Goal: Task Accomplishment & Management: Complete application form

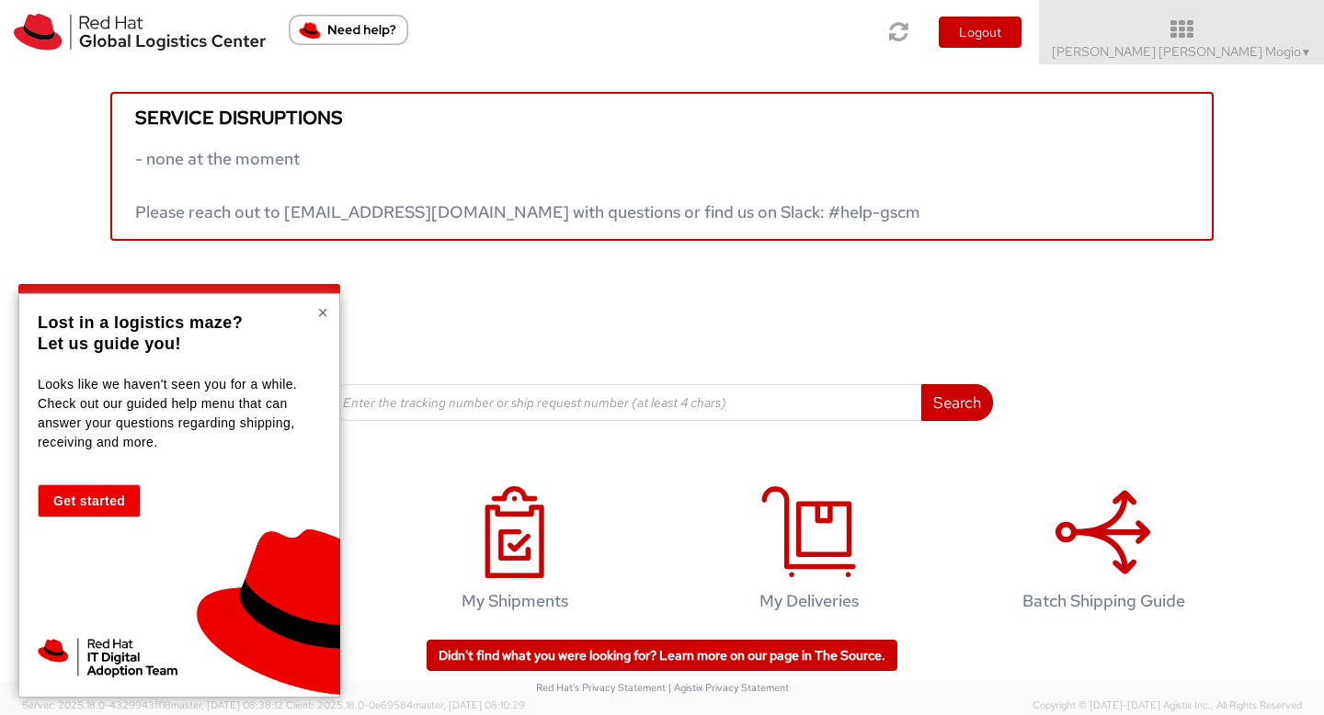
click at [322, 311] on button "×" at bounding box center [322, 312] width 11 height 18
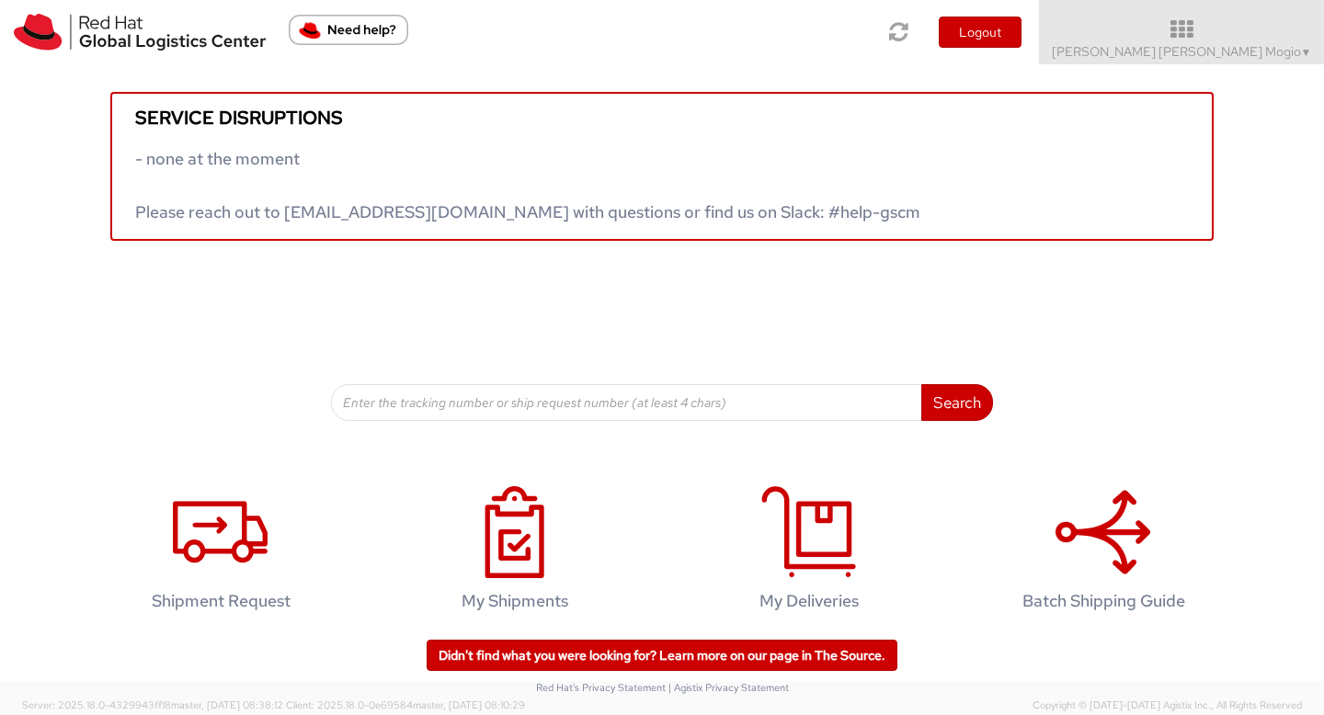
scroll to position [17, 0]
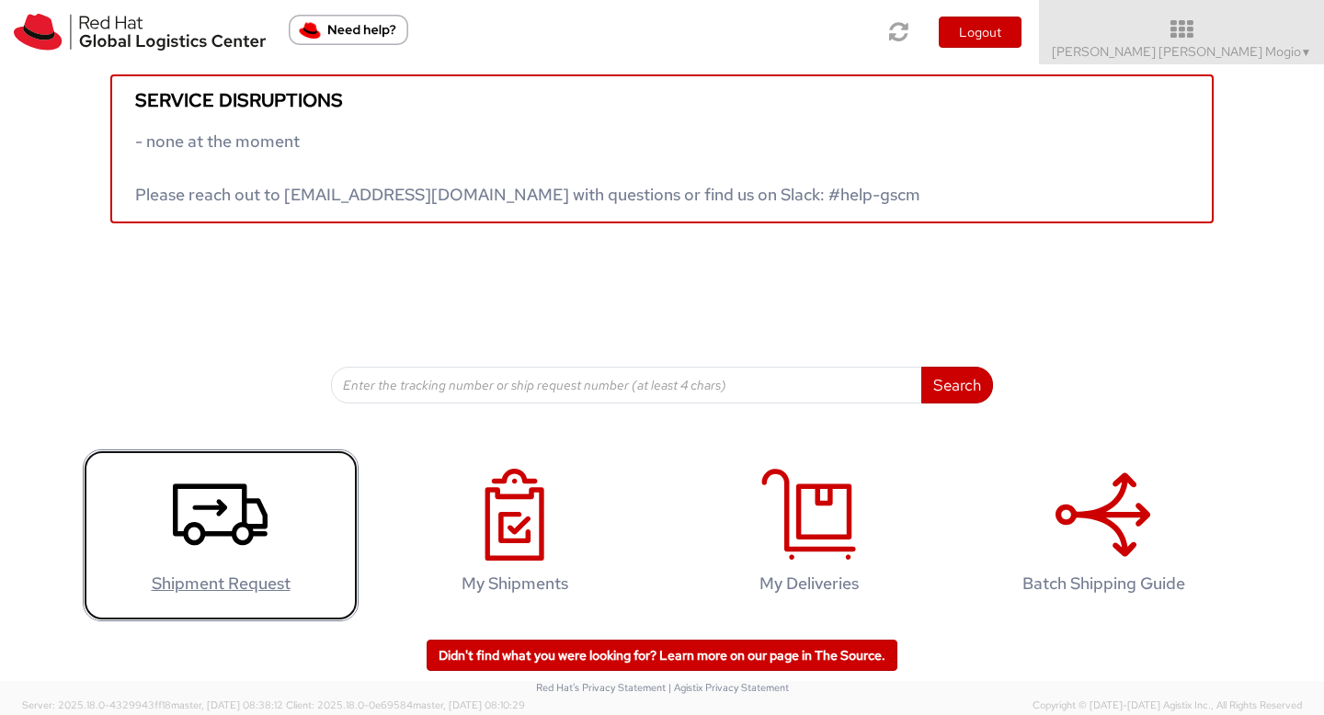
click at [280, 532] on link "Shipment Request" at bounding box center [221, 536] width 276 height 172
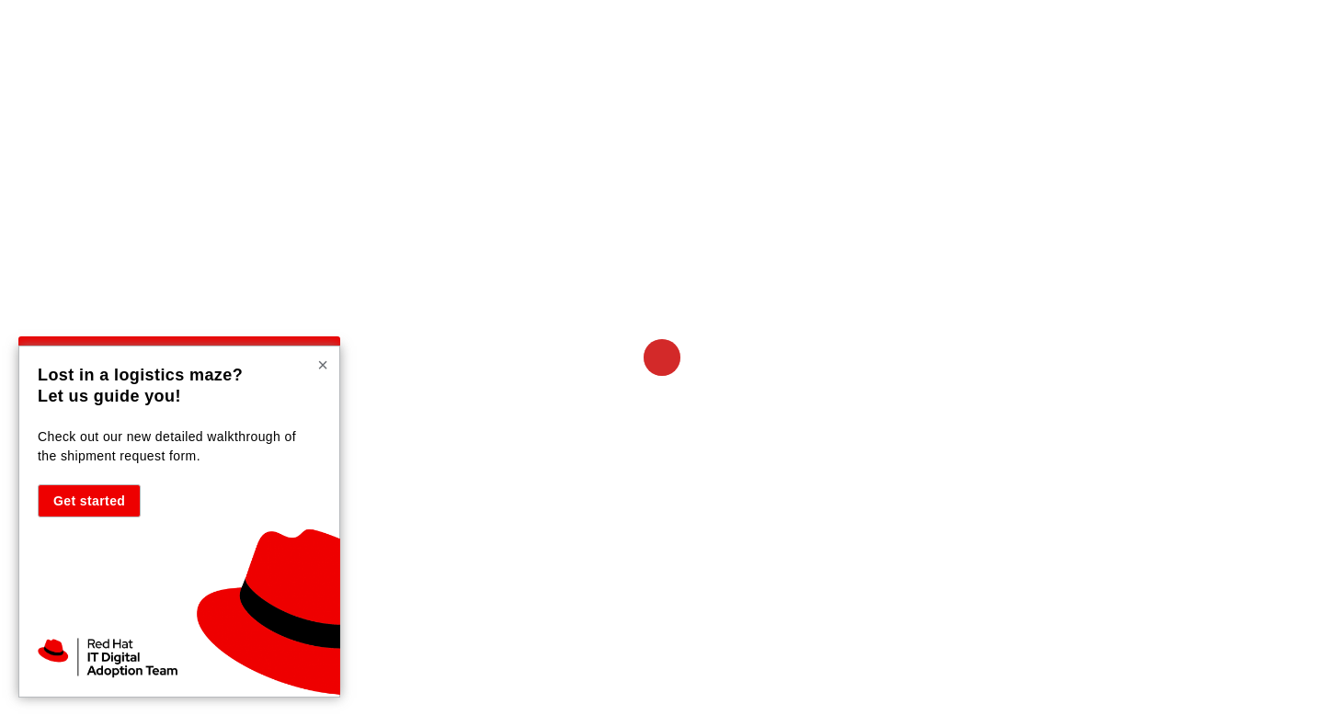
click at [323, 365] on button "×" at bounding box center [322, 365] width 11 height 18
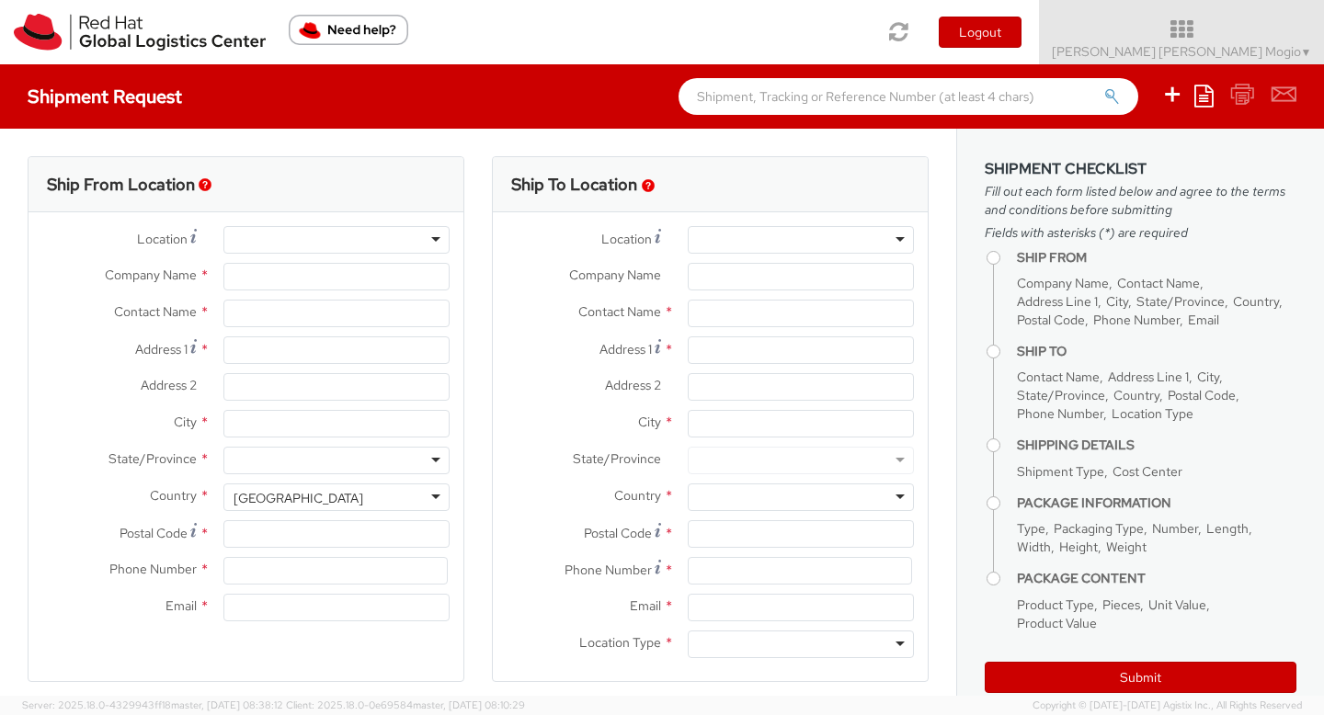
select select
select select "419"
click at [362, 235] on div at bounding box center [336, 240] width 226 height 28
type input "Red Hat, S.L.U."
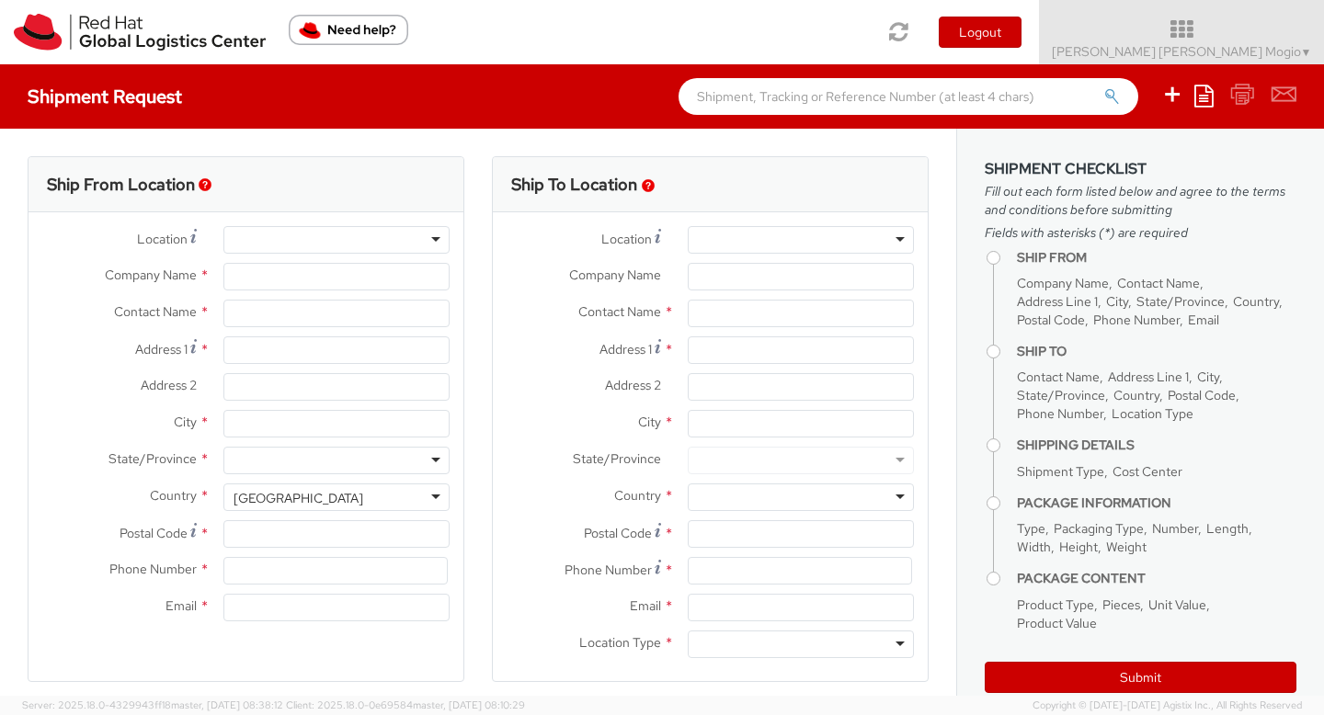
type input "[PERSON_NAME] [PERSON_NAME] Mogio"
type input "Torre de Cristal, Piso 17"
type input "[STREET_ADDRESS]"
type input "[GEOGRAPHIC_DATA]"
type input "28046"
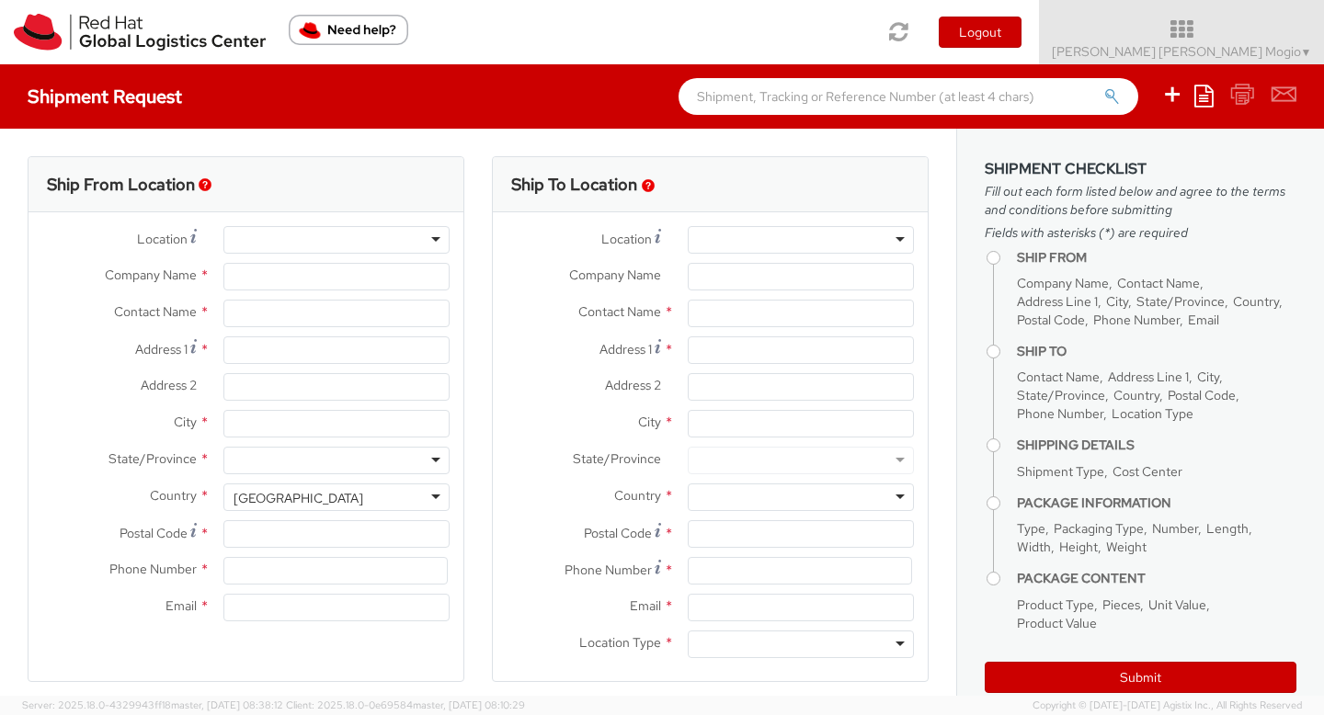
type input "34 914 14 88 00"
type input "[EMAIL_ADDRESS][DOMAIN_NAME]"
select select "CM"
select select "KGS"
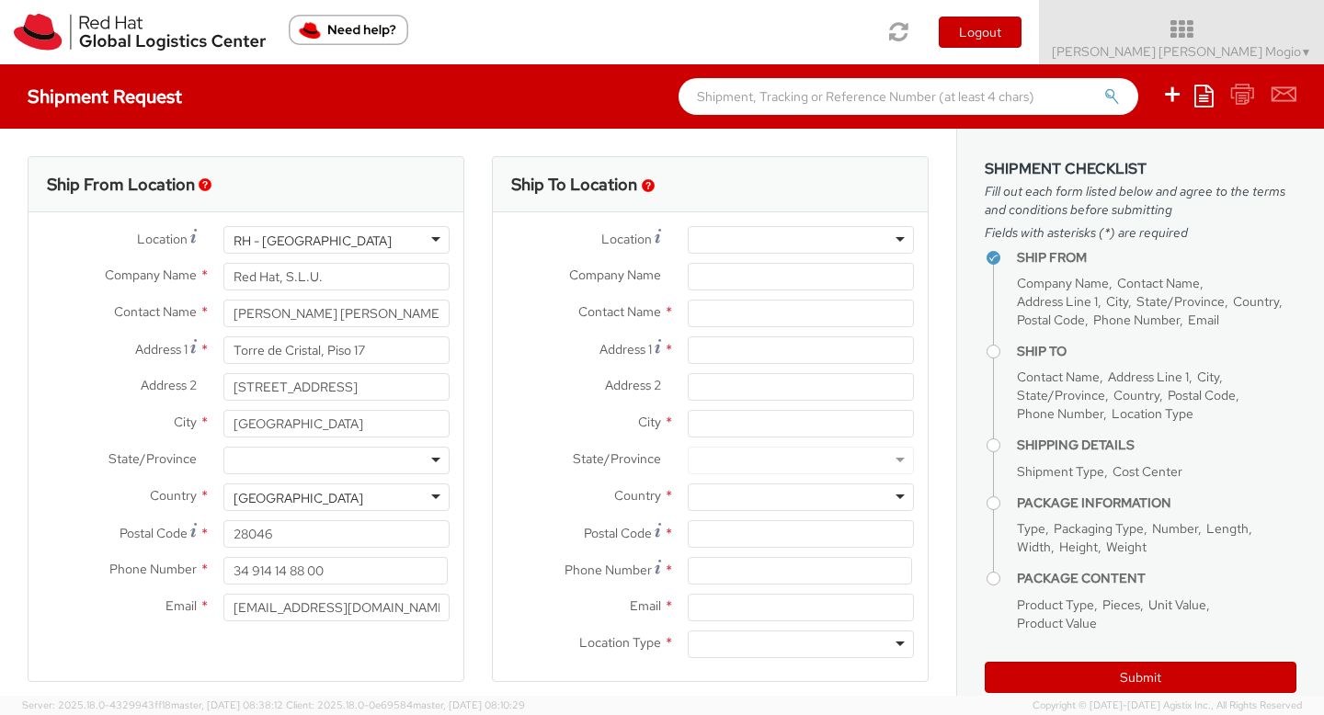
click at [872, 244] on div at bounding box center [801, 240] width 226 height 28
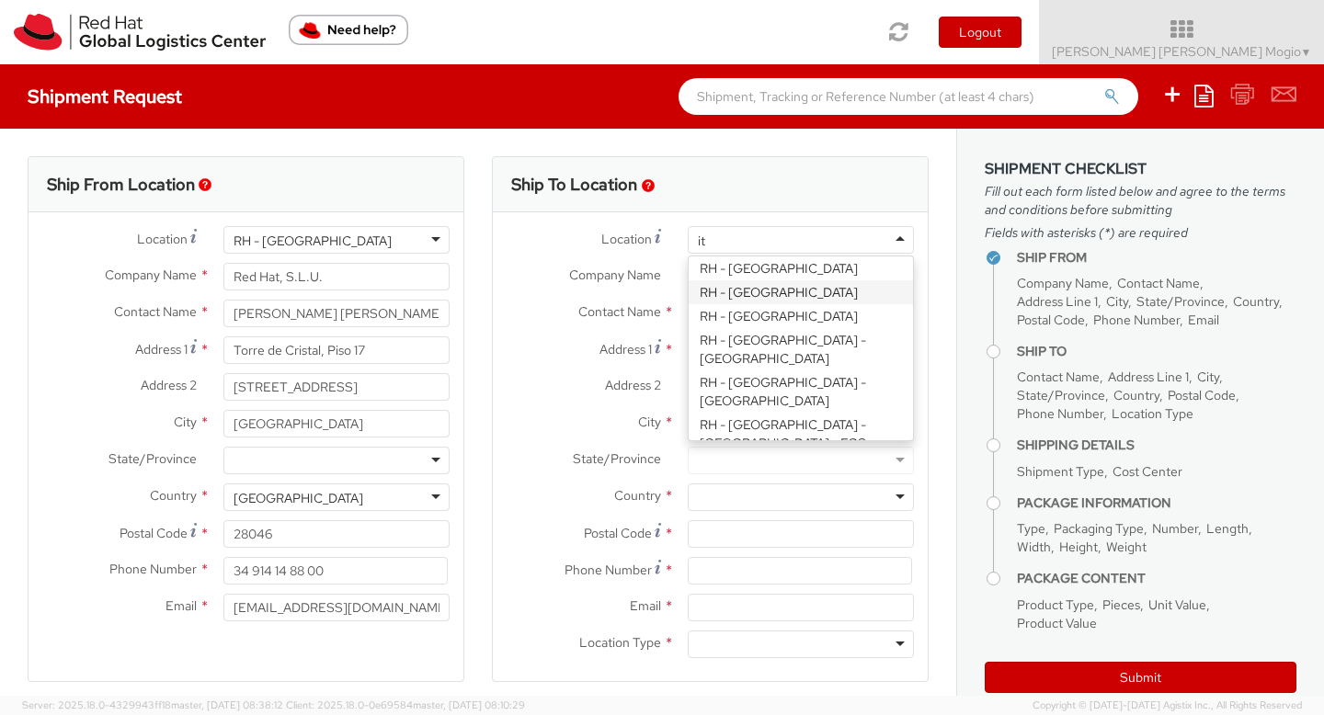
type input "i"
type input "e"
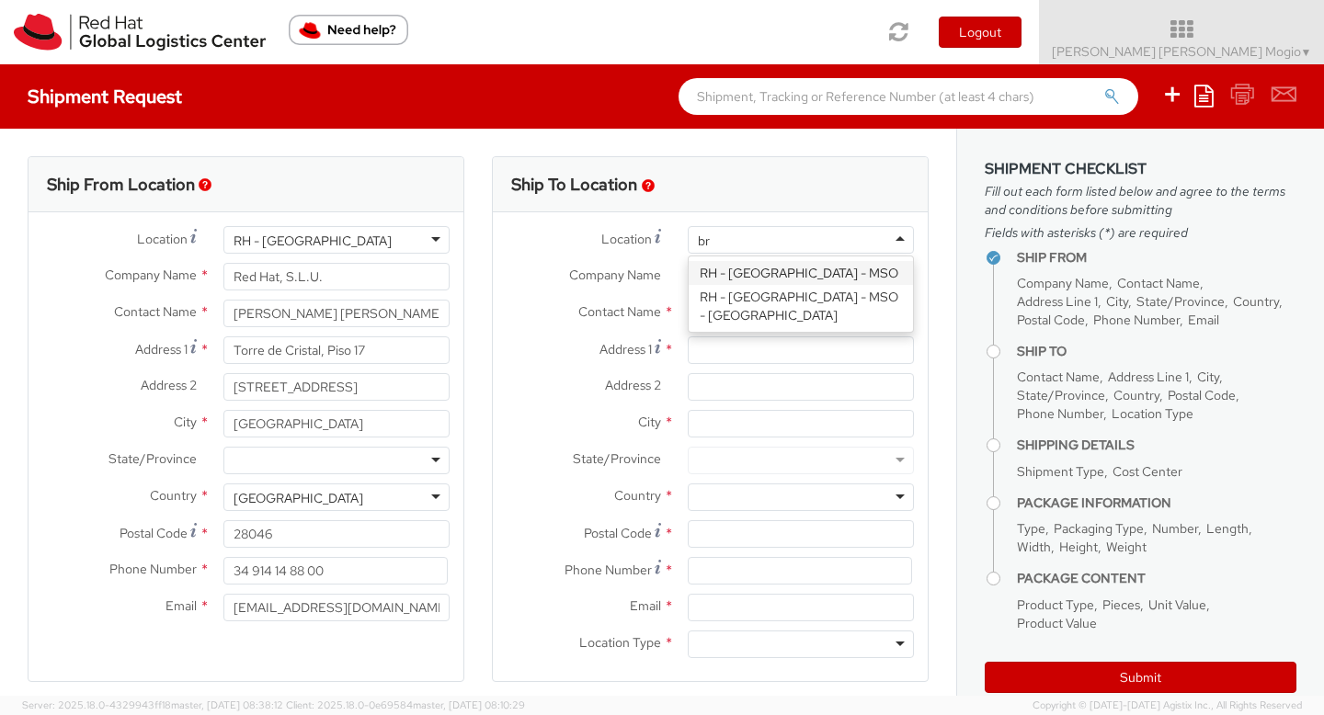
type input "b"
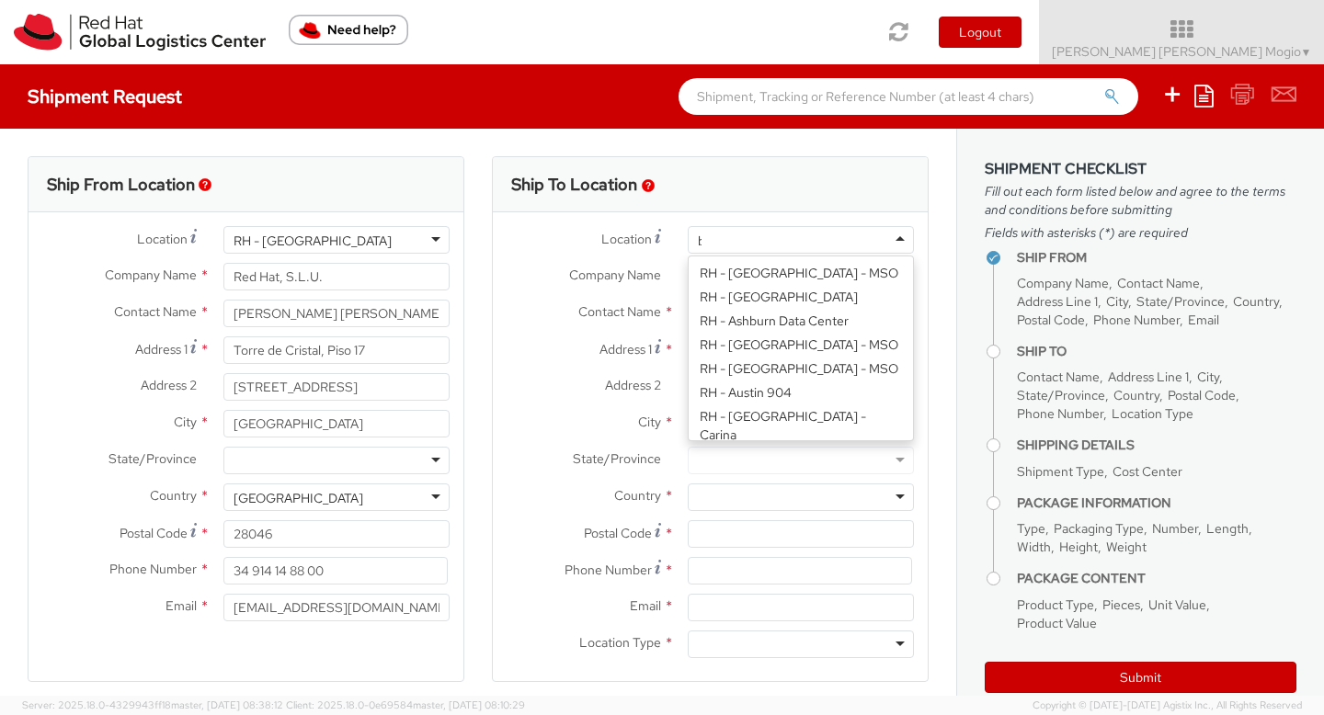
type input "br"
type input "Red Hat Czech s.r.o."
type input "Purkynova 647/111"
type input "[GEOGRAPHIC_DATA]"
type input "621 00"
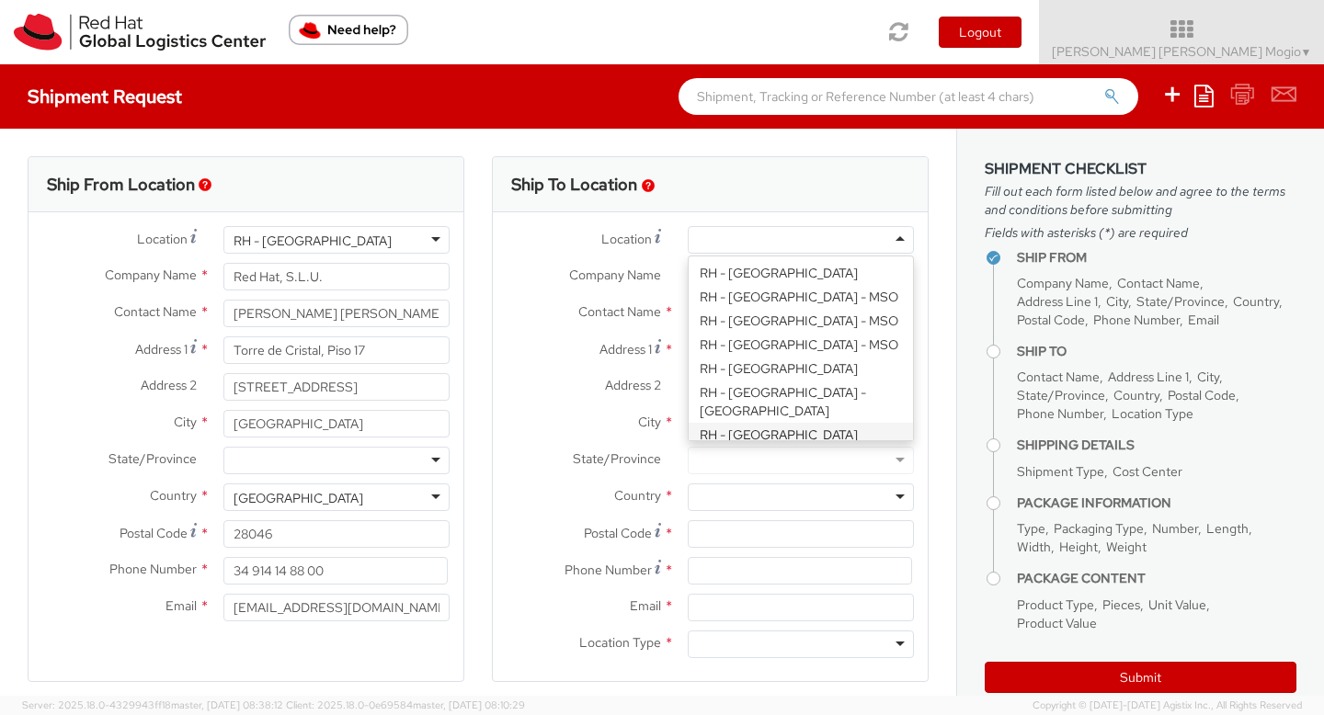
type input "420 532 294 555"
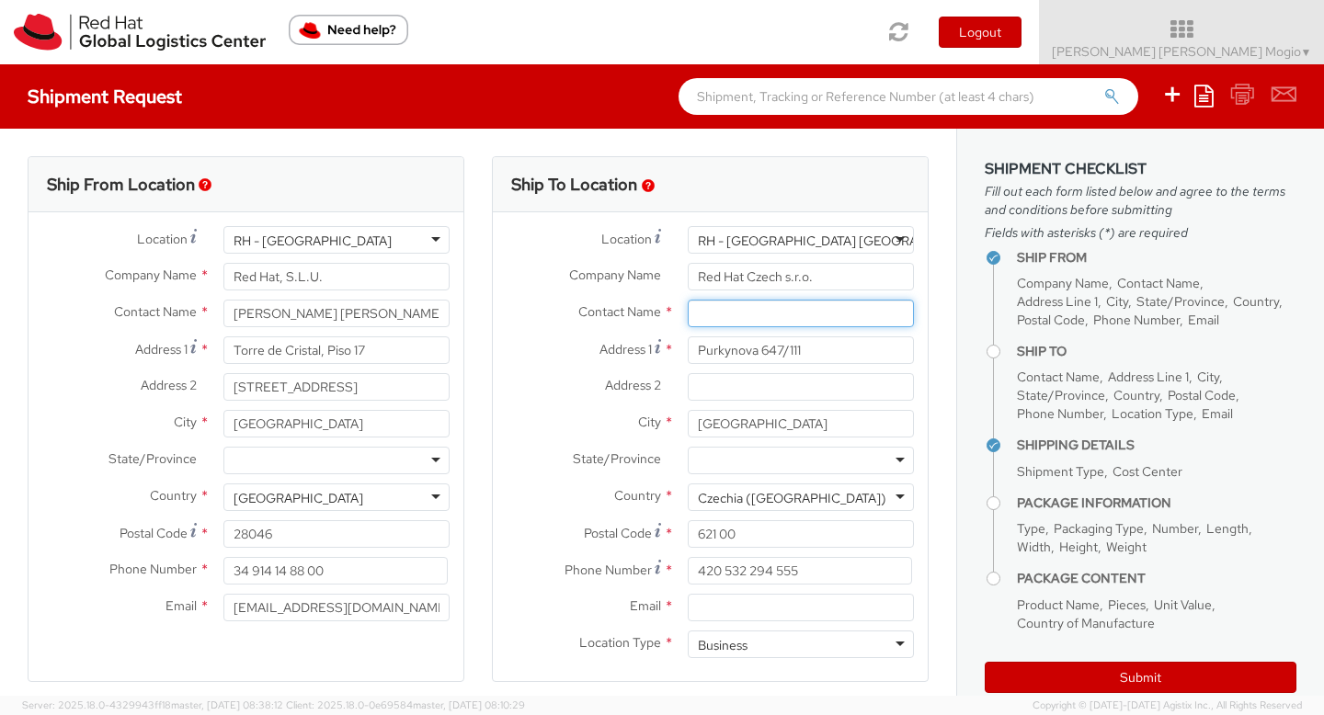
click at [785, 315] on input "text" at bounding box center [801, 314] width 226 height 28
paste input "Attn: Red Hat IT - Endpoint Systems"
type input "Attn: Red Hat IT - Endpoint Systems"
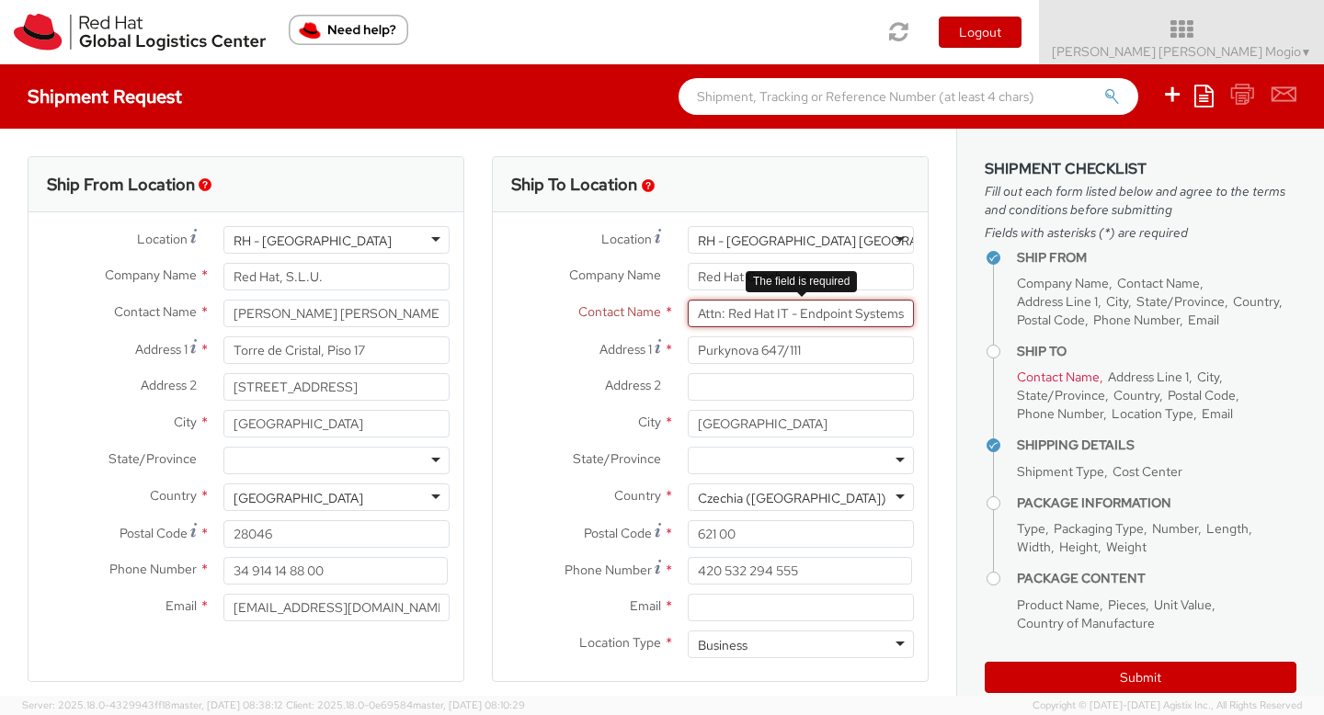
scroll to position [0, 1]
click at [788, 354] on div "searching..." at bounding box center [801, 349] width 224 height 28
click at [719, 323] on input "text" at bounding box center [801, 314] width 226 height 28
paste input "Attn: Red Hat IT - Endpoint Systems"
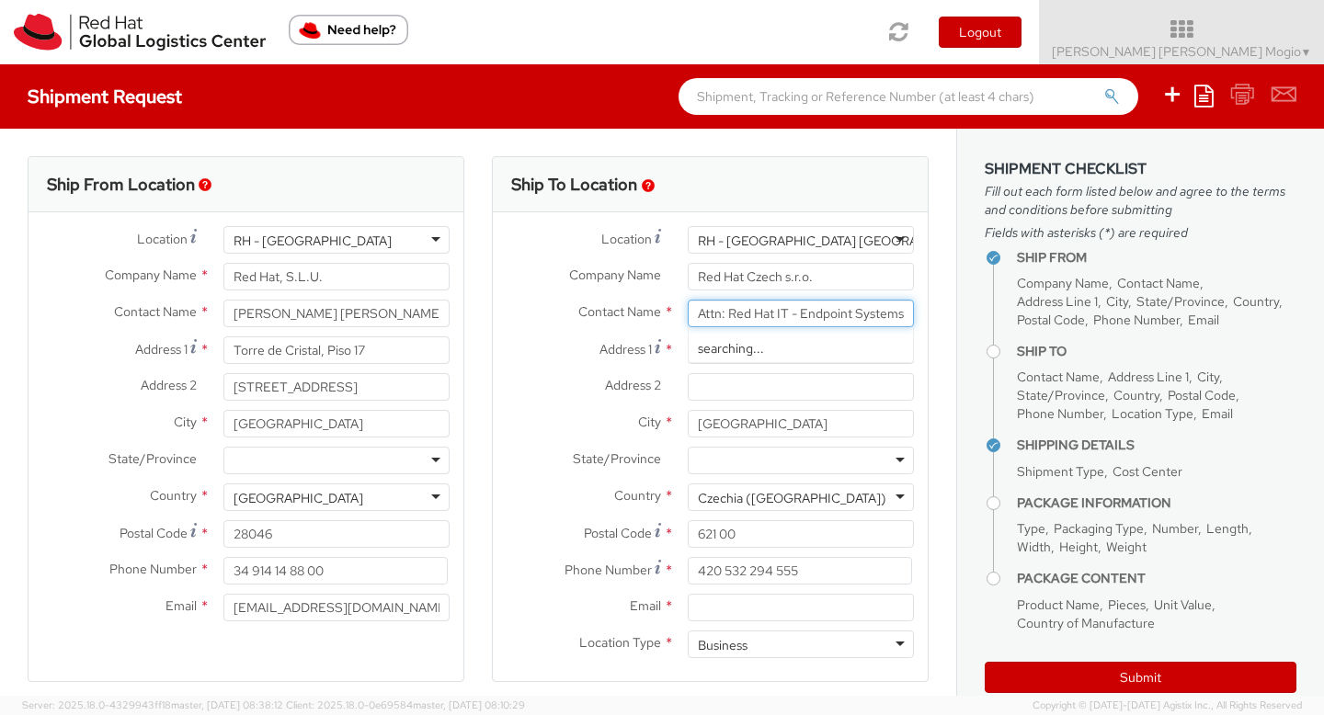
scroll to position [0, 1]
type input "Attn: Red Hat IT - Endpoint Systems"
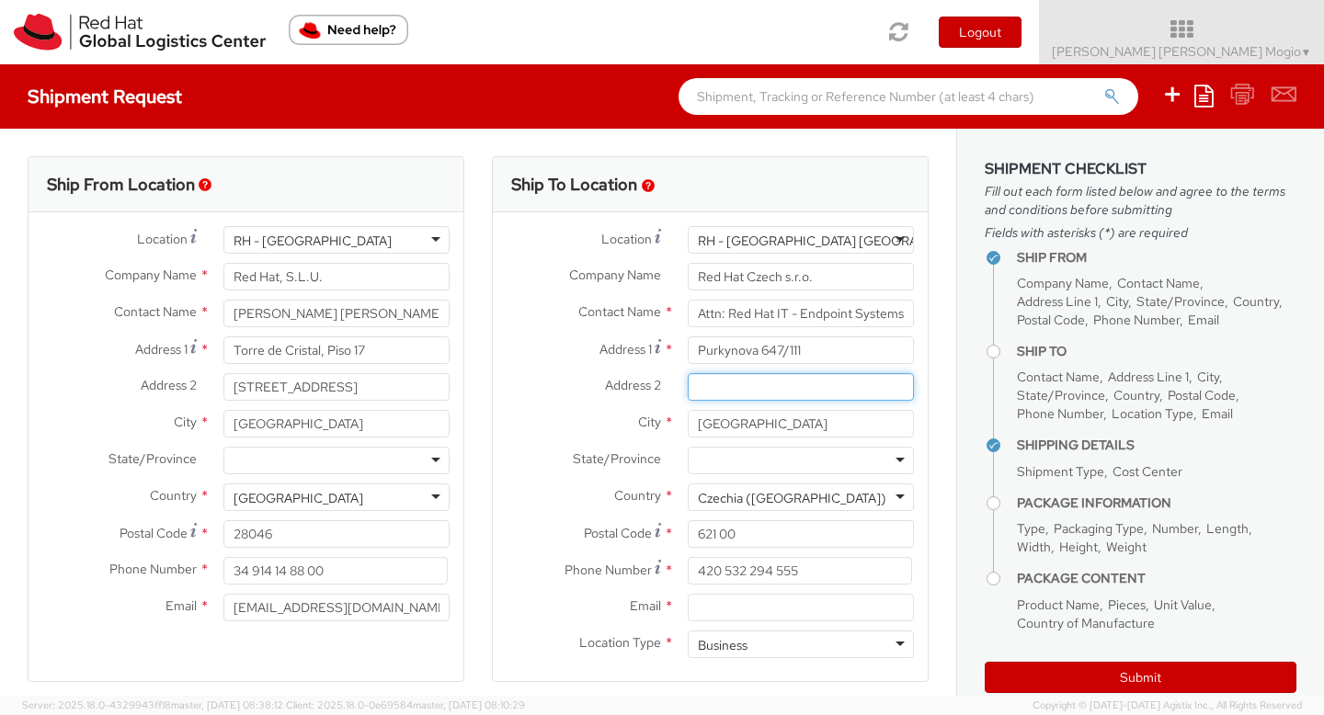
click at [734, 373] on input "Address 2 *" at bounding box center [801, 387] width 226 height 28
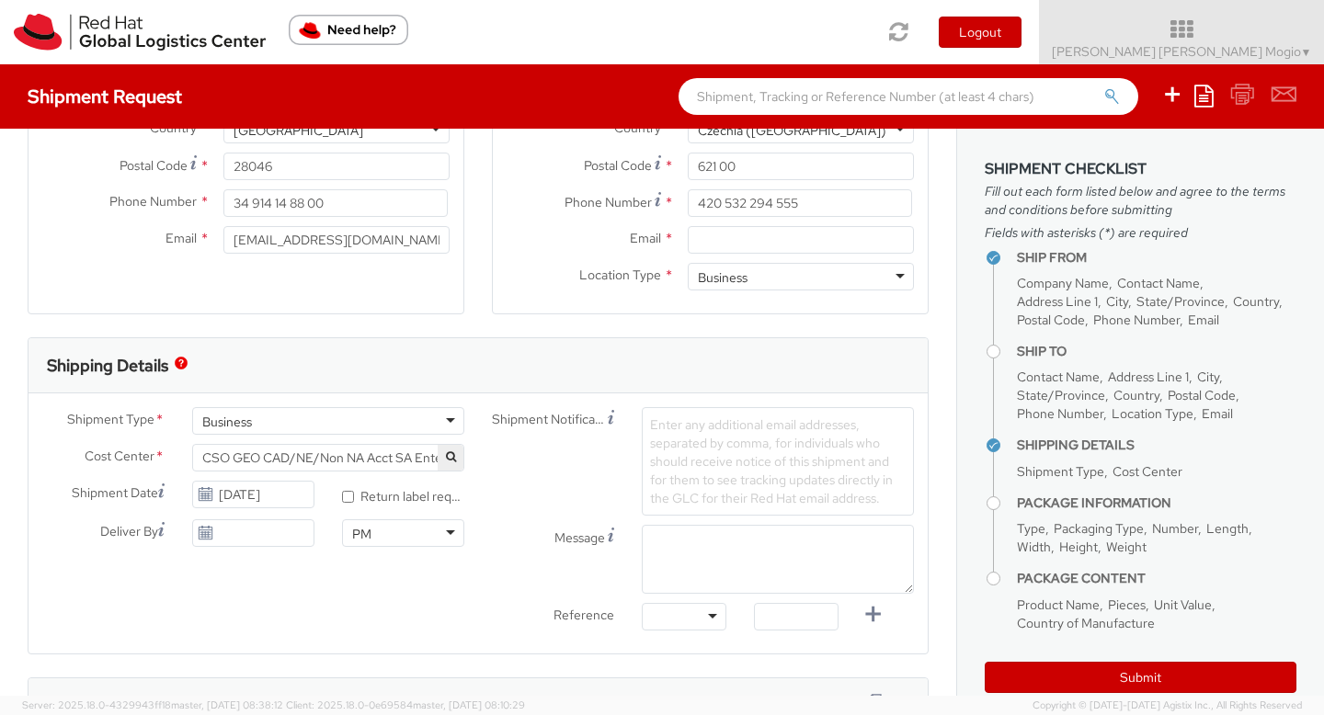
scroll to position [378, 0]
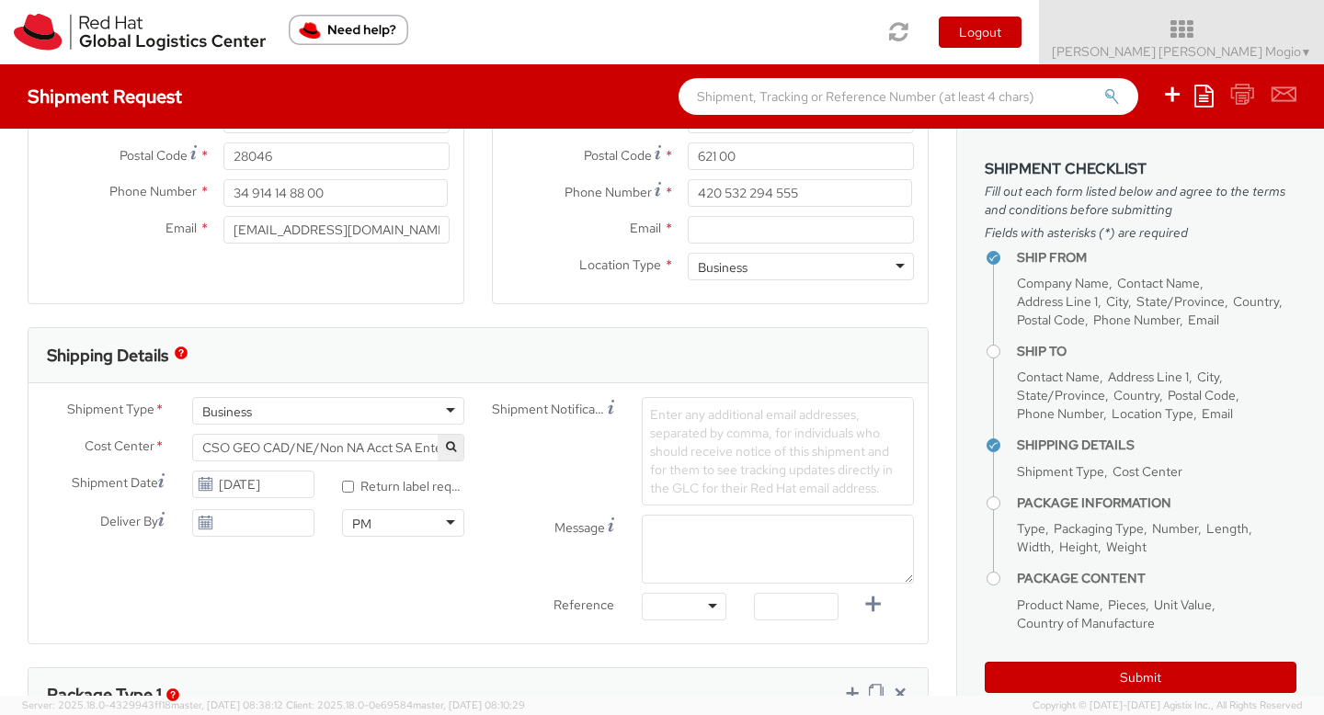
click at [457, 452] on button "button" at bounding box center [451, 448] width 26 height 26
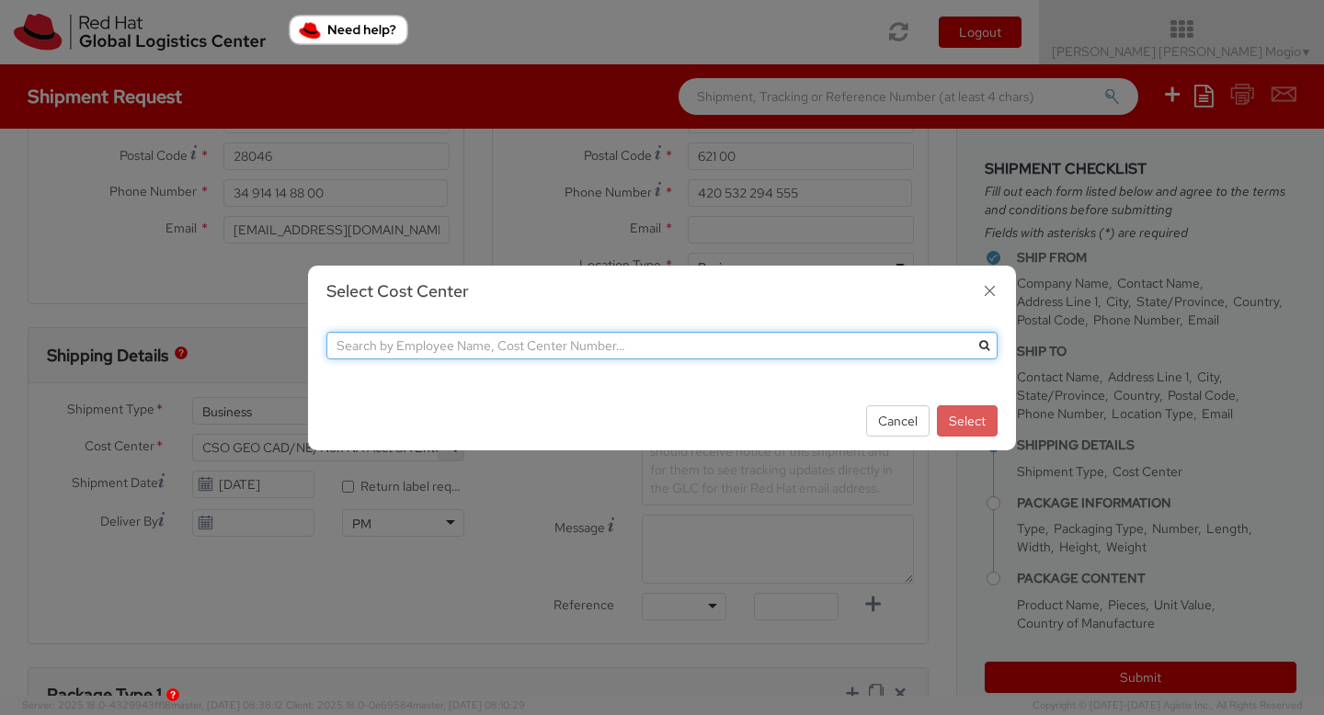
click at [402, 349] on input "text" at bounding box center [661, 346] width 671 height 28
click at [970, 332] on button "submit" at bounding box center [984, 346] width 28 height 28
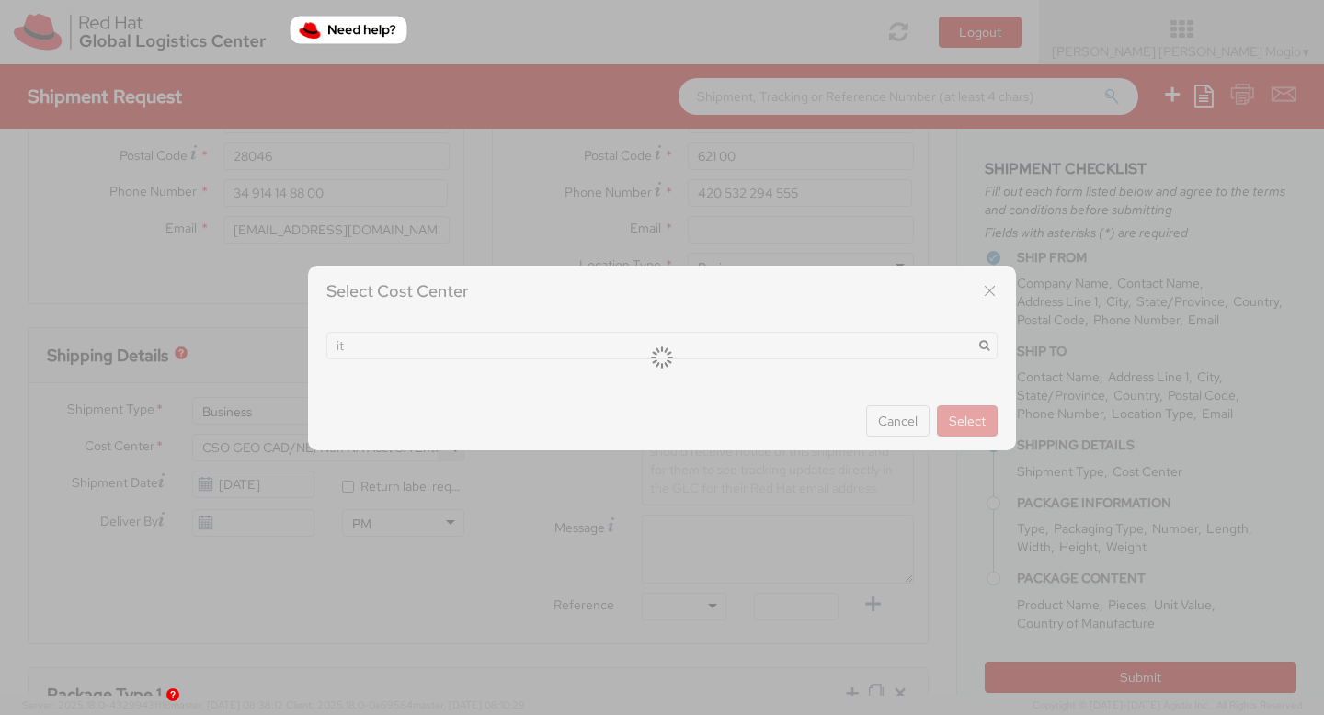
click at [990, 292] on div at bounding box center [662, 357] width 1324 height 715
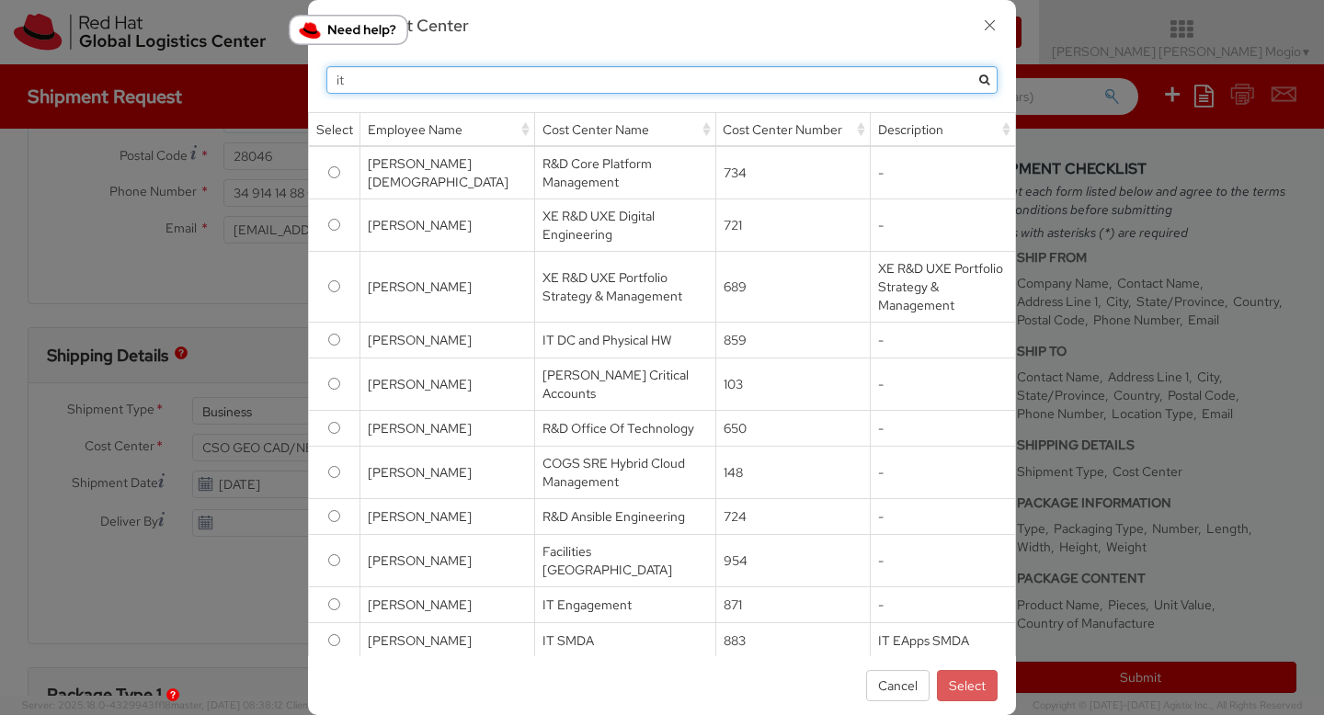
click at [487, 71] on input "it" at bounding box center [661, 80] width 671 height 28
paste input "IT Fixed Assets and Contracts 850"
click at [970, 66] on button "submit" at bounding box center [984, 80] width 28 height 28
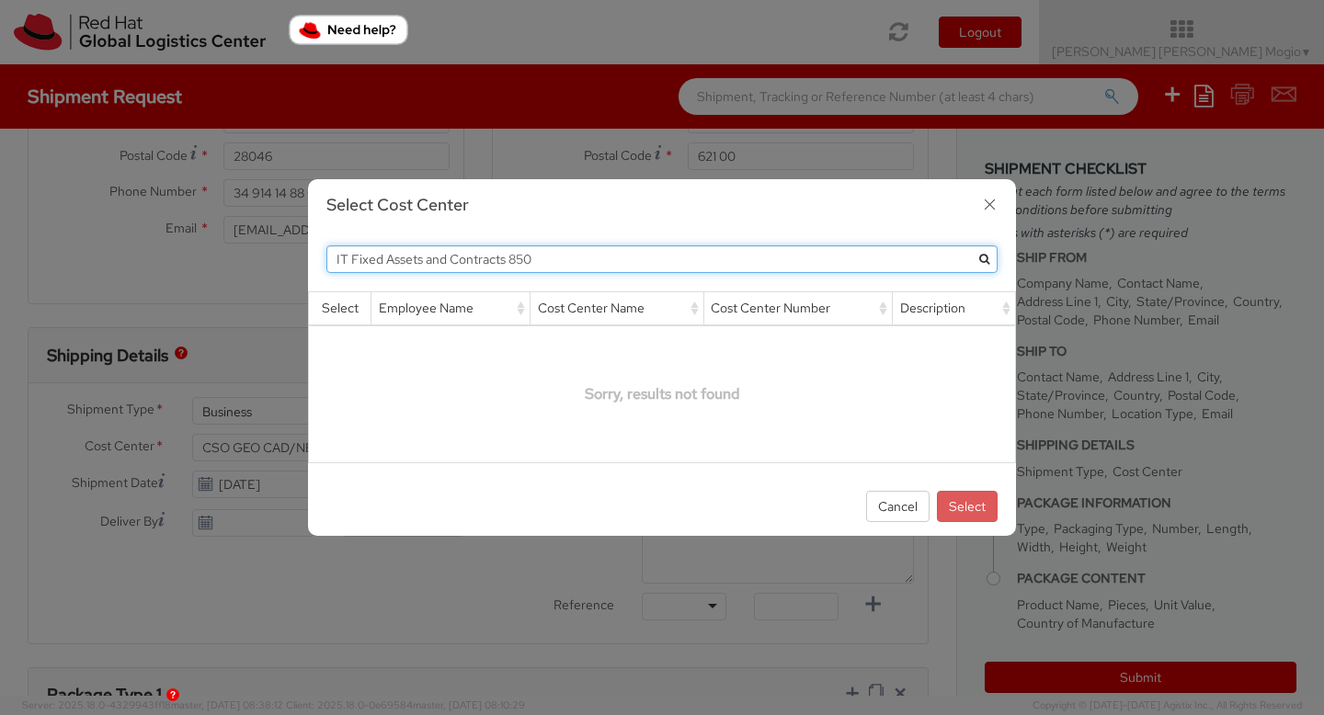
drag, startPoint x: 457, startPoint y: 257, endPoint x: 702, endPoint y: 257, distance: 244.6
click at [702, 257] on input "IT Fixed Assets and Contracts 850" at bounding box center [661, 260] width 671 height 28
type input "IT Fixed Assets a"
click at [970, 246] on button "submit" at bounding box center [984, 260] width 28 height 28
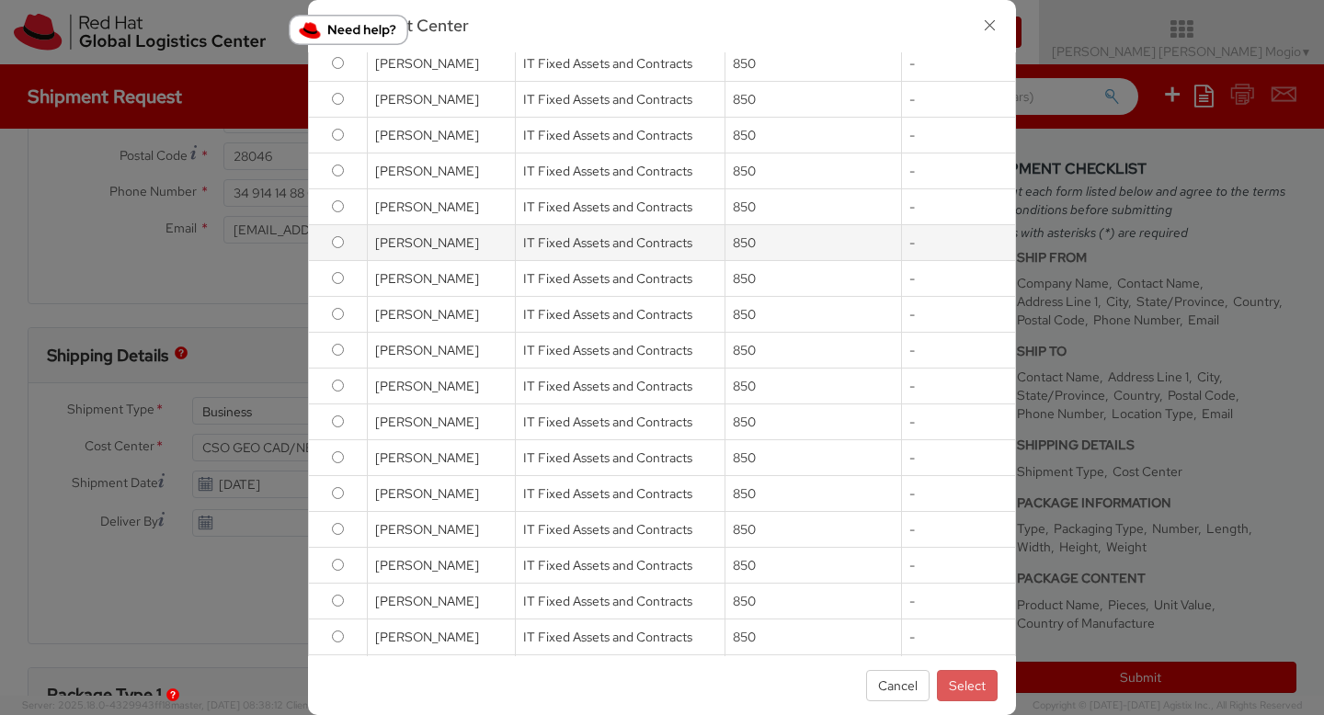
scroll to position [169, 0]
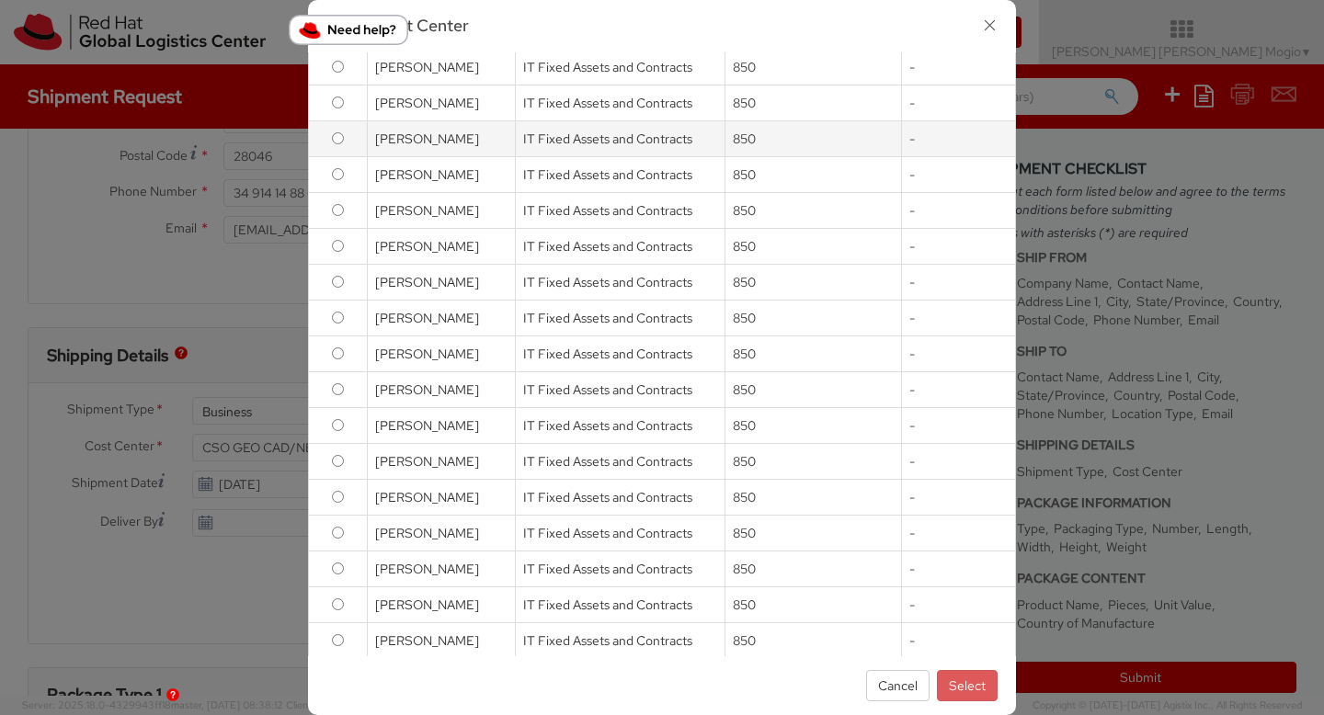
click at [484, 141] on td "[PERSON_NAME]" at bounding box center [441, 139] width 148 height 36
click at [338, 138] on input "radio" at bounding box center [338, 138] width 12 height 12
radio input "true"
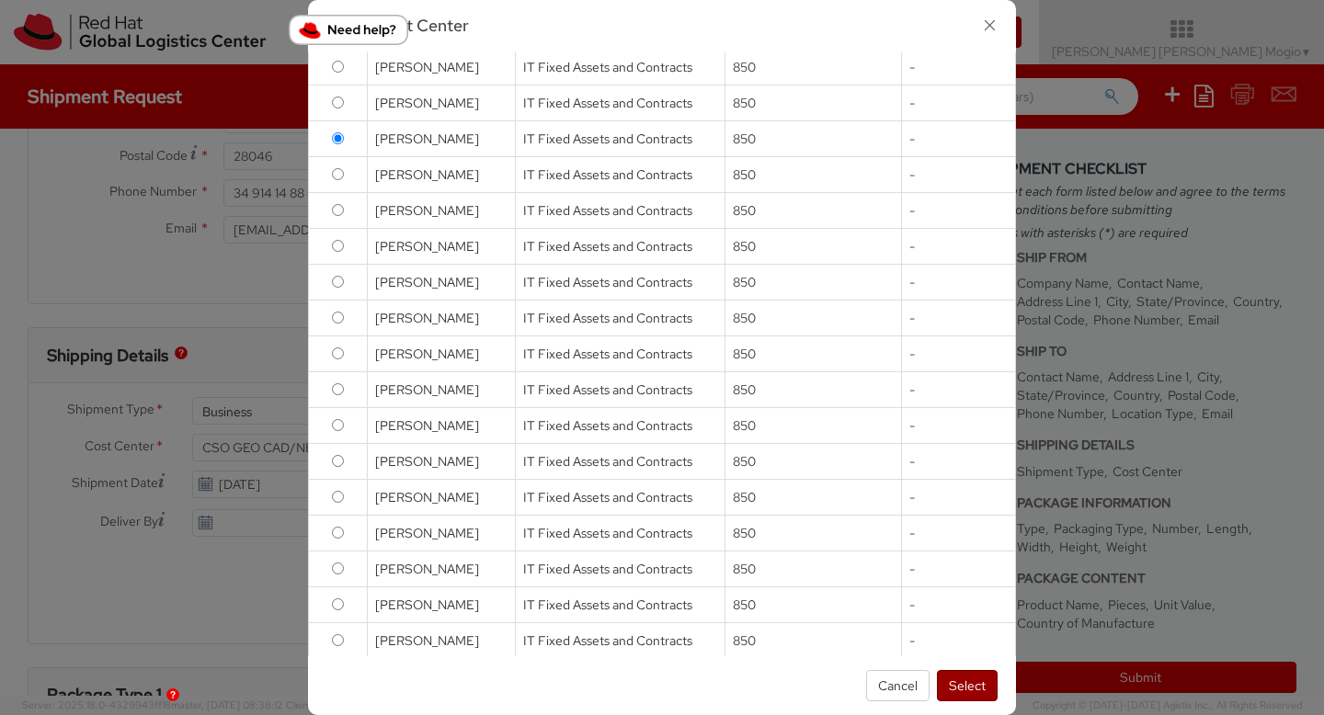
click at [973, 696] on button "Select" at bounding box center [967, 685] width 61 height 31
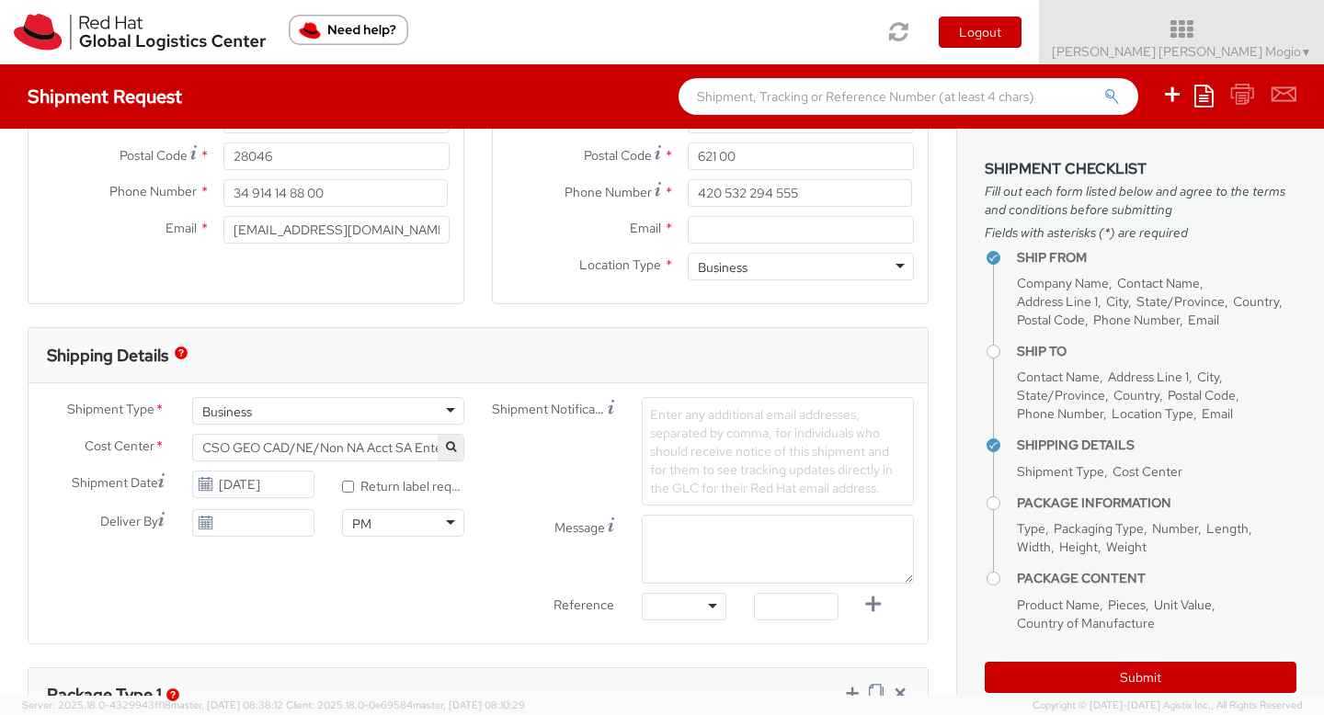
select select "850"
click at [349, 488] on input "* Return label required" at bounding box center [348, 487] width 12 height 12
checkbox input "true"
click at [685, 453] on span "Enter any additional email addresses, separated by comma, for individuals who s…" at bounding box center [771, 451] width 243 height 90
click at [201, 486] on icon at bounding box center [206, 484] width 16 height 15
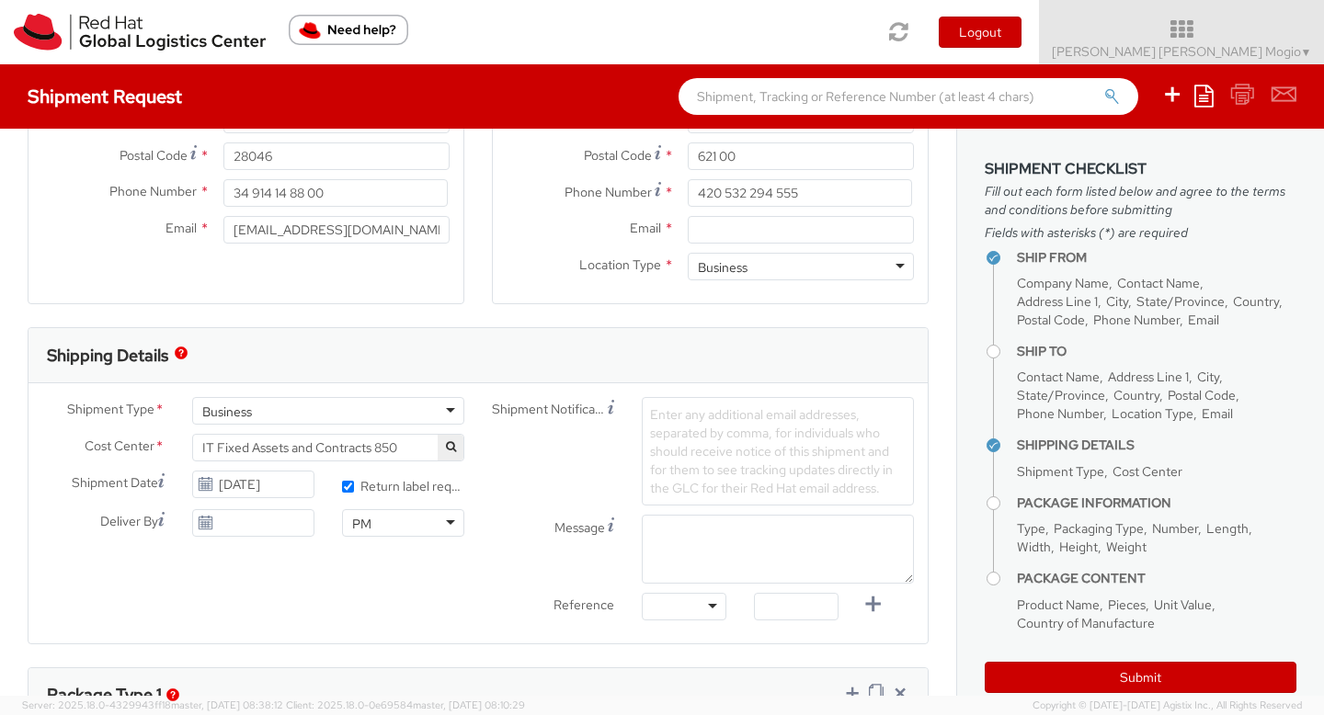
click at [209, 486] on icon at bounding box center [206, 484] width 16 height 15
click at [270, 481] on input "[DATE]" at bounding box center [253, 485] width 122 height 28
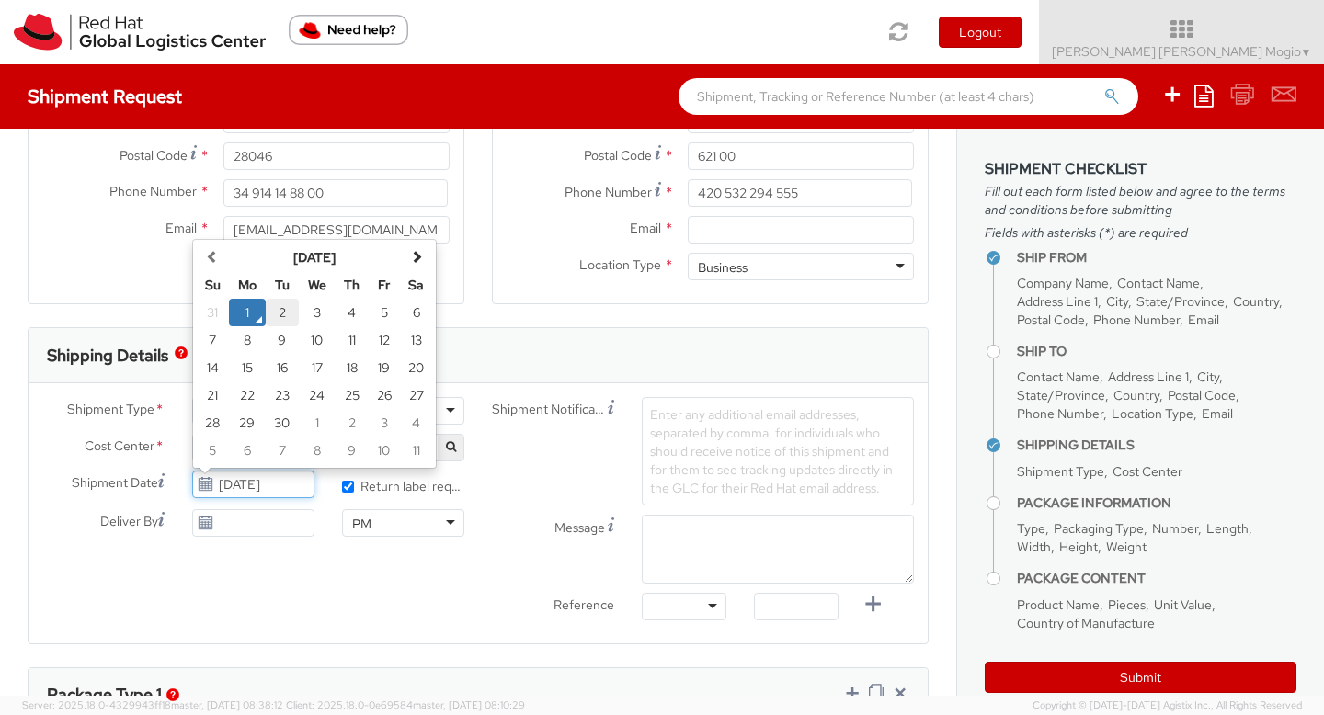
click at [275, 309] on td "2" at bounding box center [282, 313] width 33 height 28
type input "[DATE]"
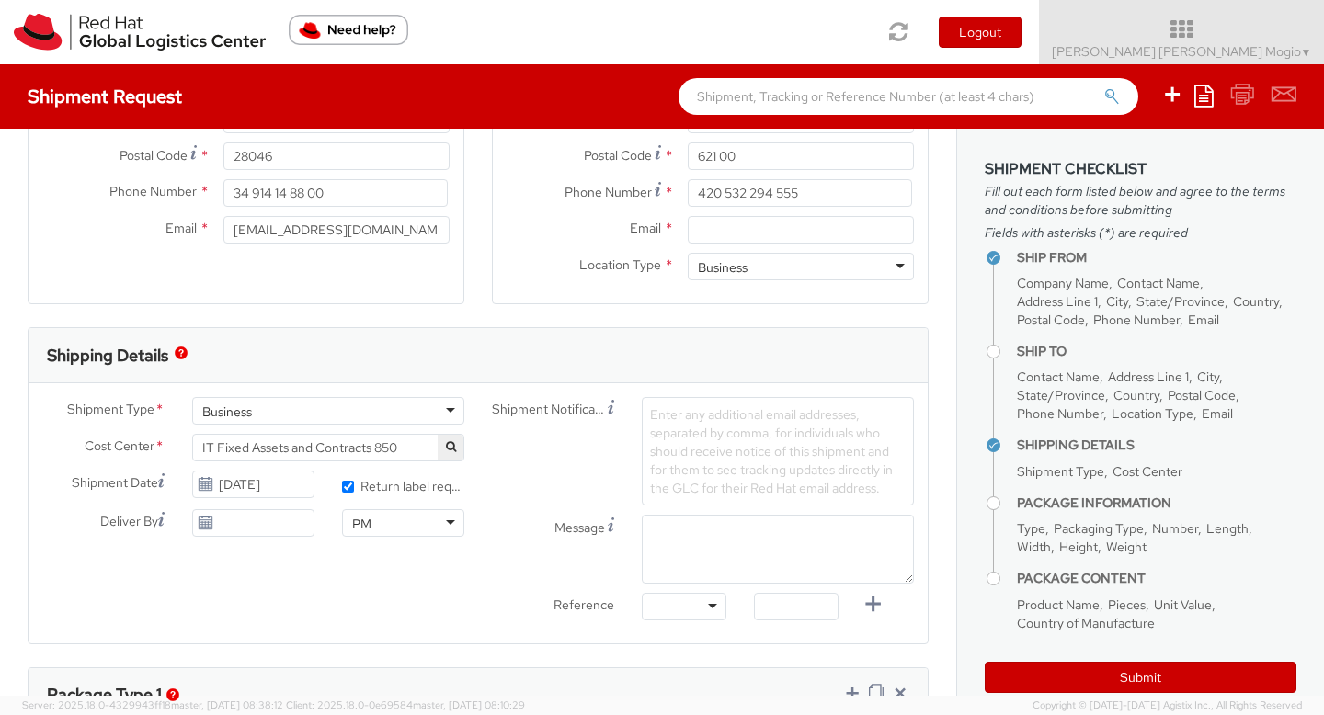
click at [326, 568] on div "Shipment Type * Business Business Business Cost Center * IT Fixed Assets and Co…" at bounding box center [478, 513] width 899 height 233
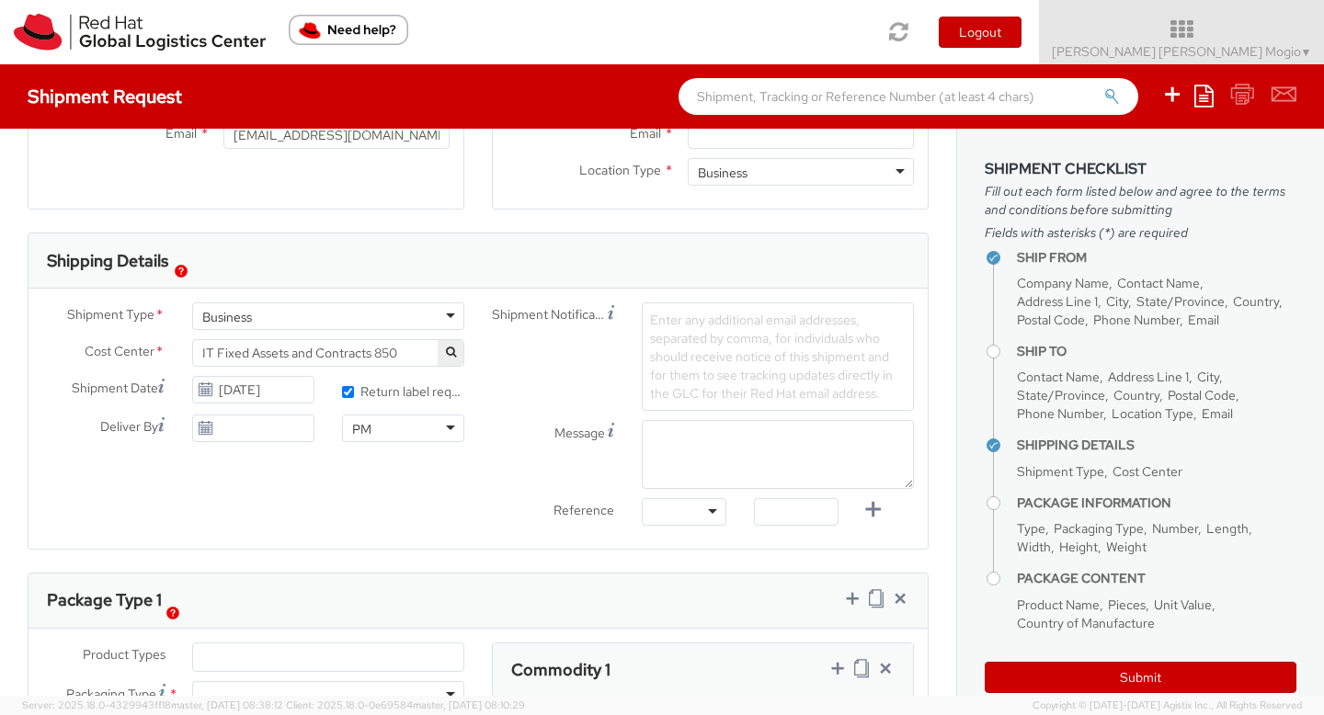
scroll to position [496, 0]
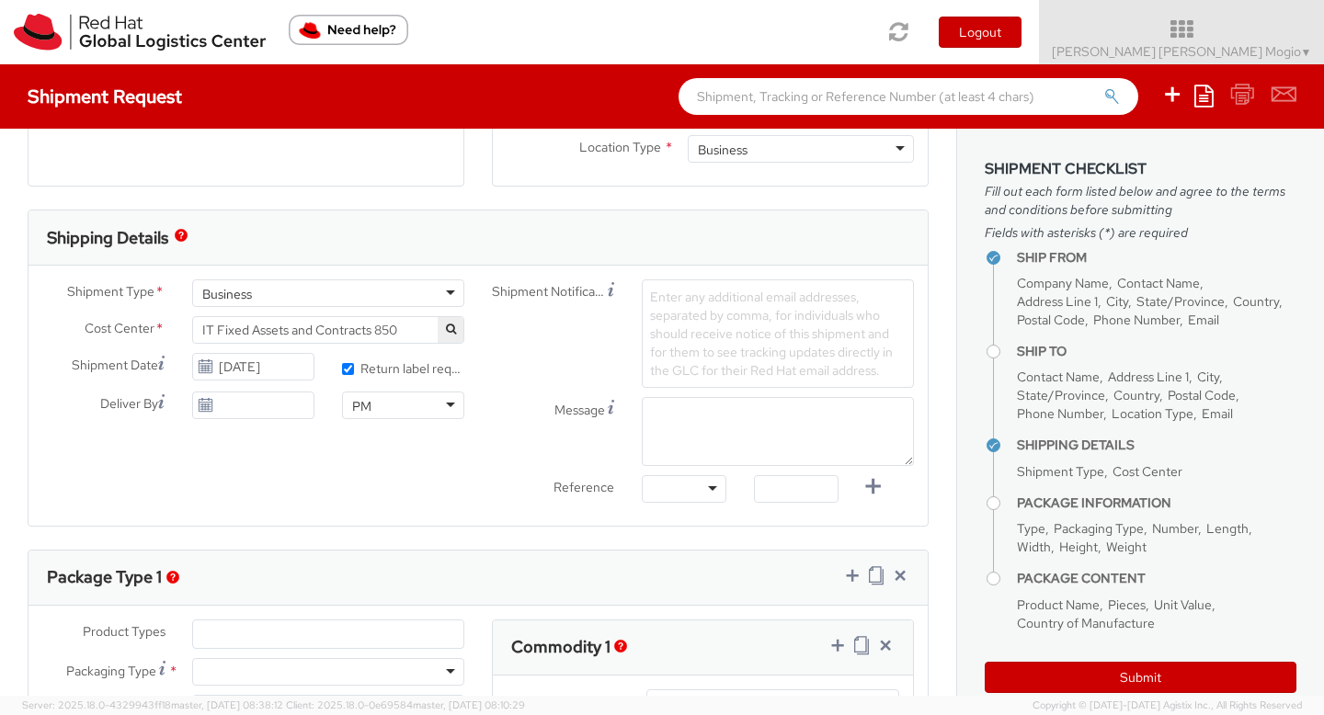
click at [390, 407] on div "PM" at bounding box center [403, 406] width 122 height 28
click at [295, 395] on input "[DATE]" at bounding box center [253, 406] width 122 height 28
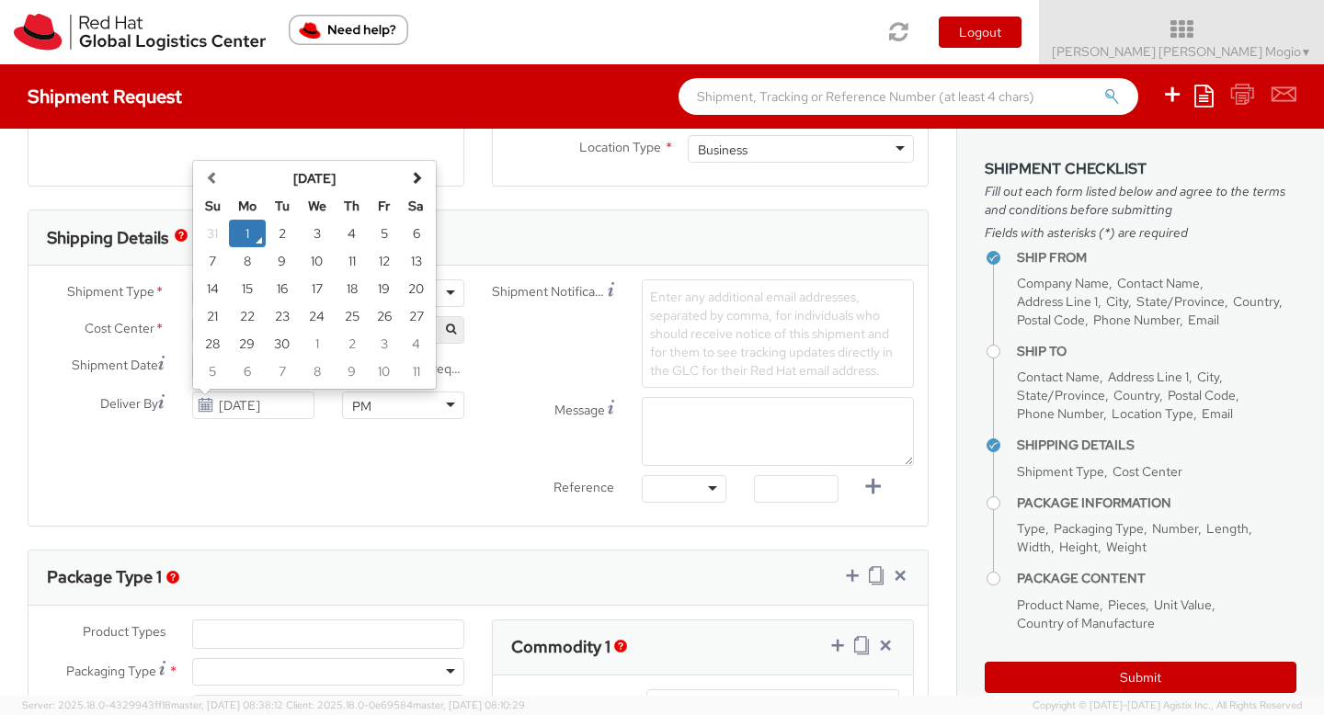
click at [332, 455] on div "Shipment Type * Business Business Business Cost Center * IT Fixed Assets and Co…" at bounding box center [478, 396] width 899 height 233
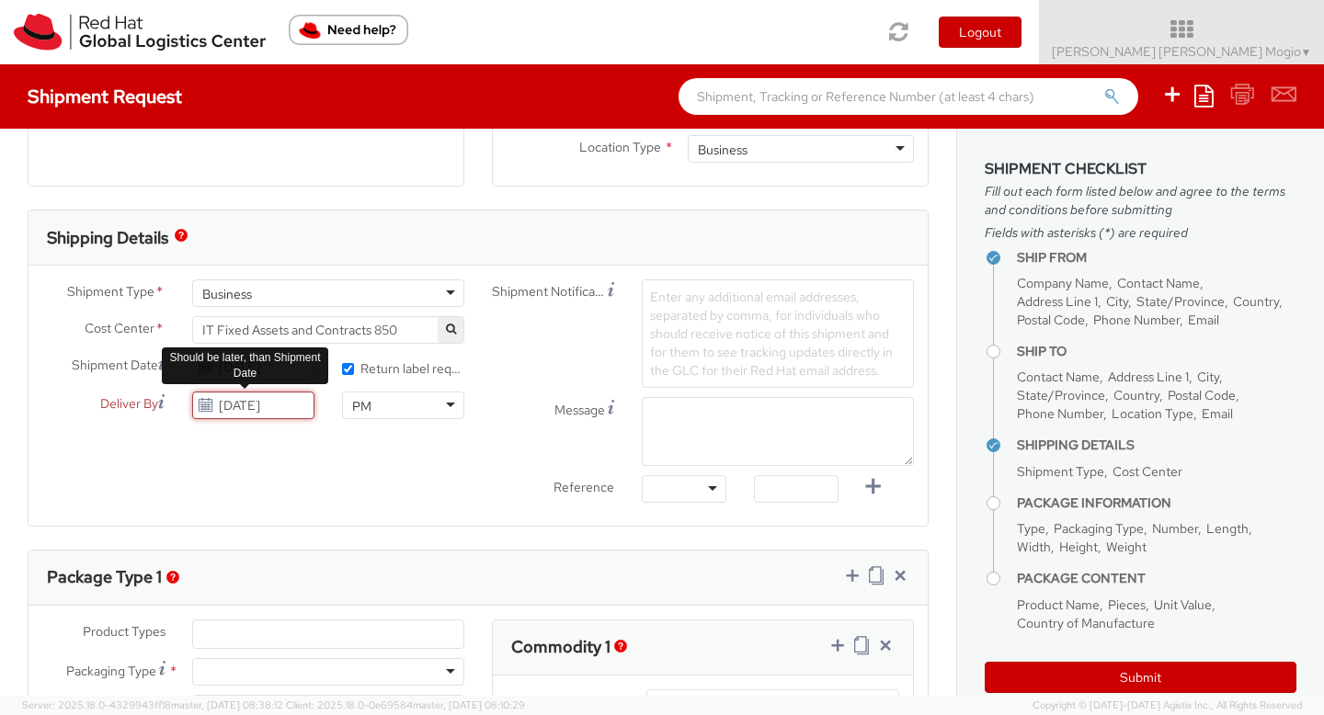
click at [270, 406] on input "[DATE]" at bounding box center [253, 406] width 122 height 28
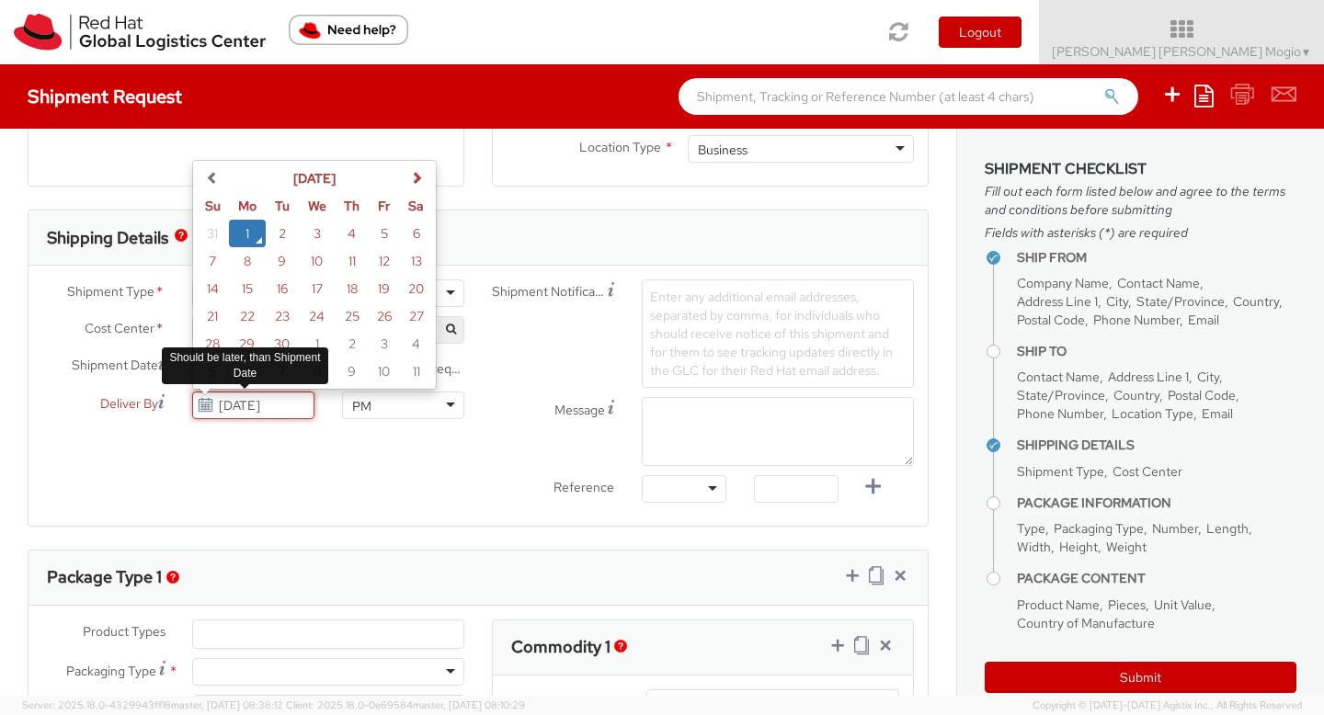
click at [270, 406] on input "[DATE]" at bounding box center [253, 406] width 122 height 28
type input "0"
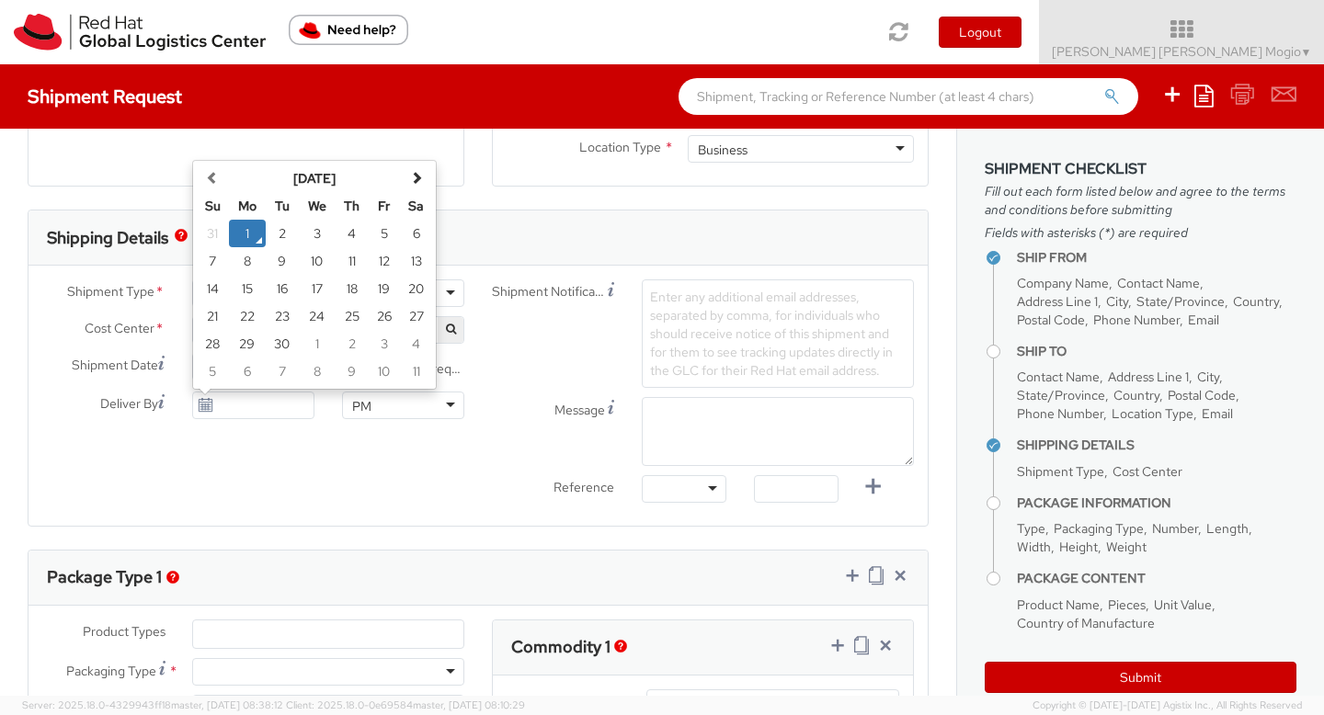
click at [300, 442] on div "Shipment Type * Business Business Business Cost Center * IT Fixed Assets and Co…" at bounding box center [478, 396] width 899 height 233
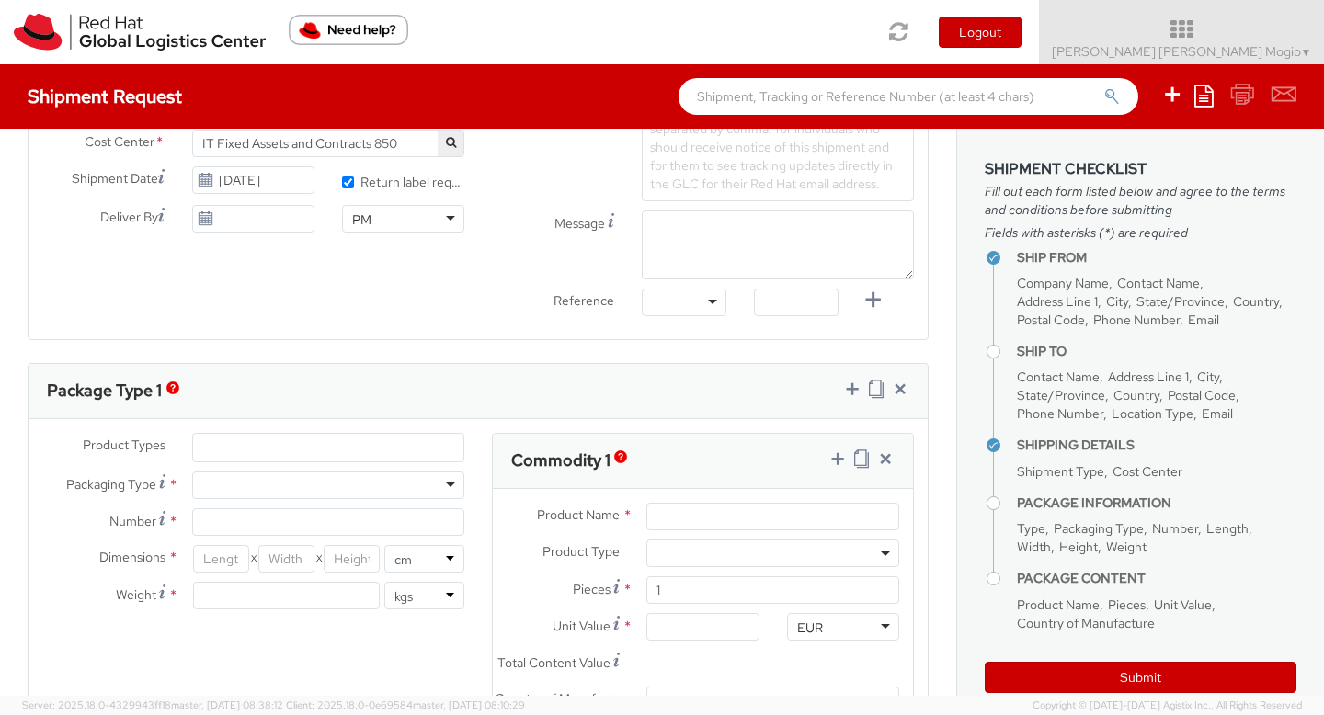
scroll to position [685, 0]
click at [225, 447] on ul at bounding box center [328, 445] width 270 height 28
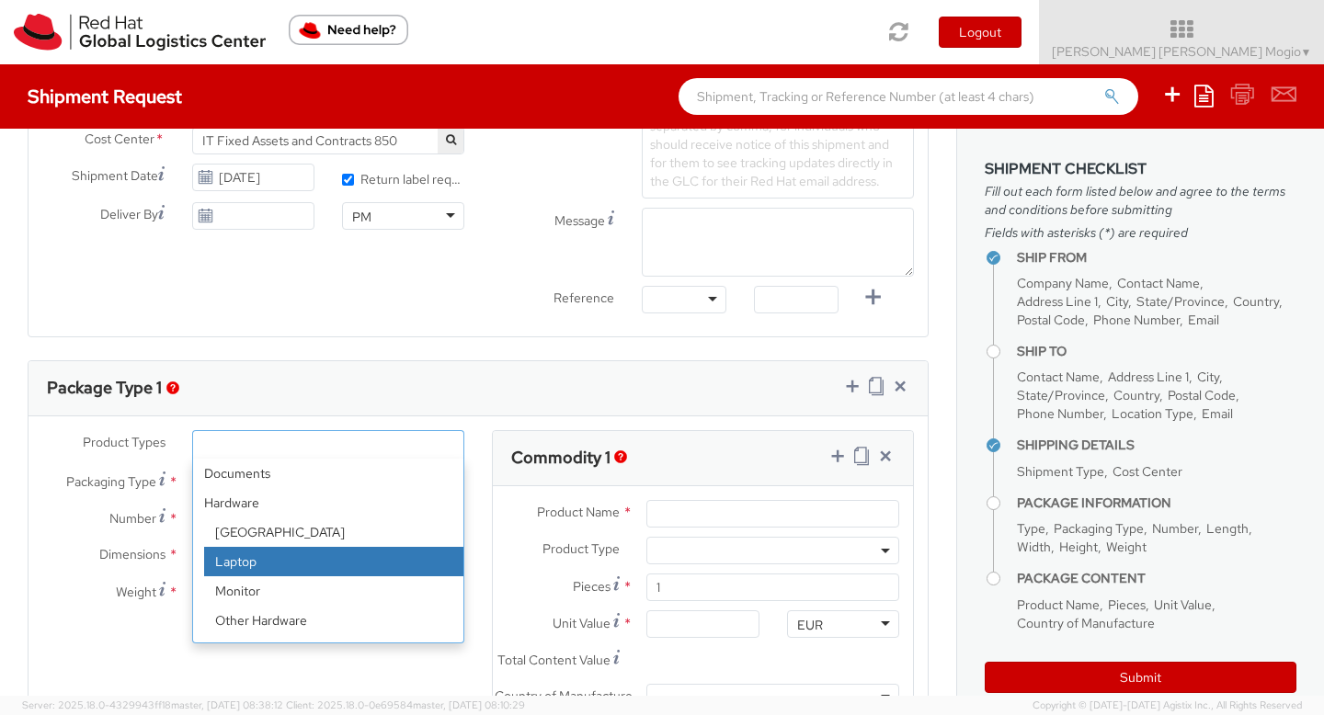
select select "LAPTOP"
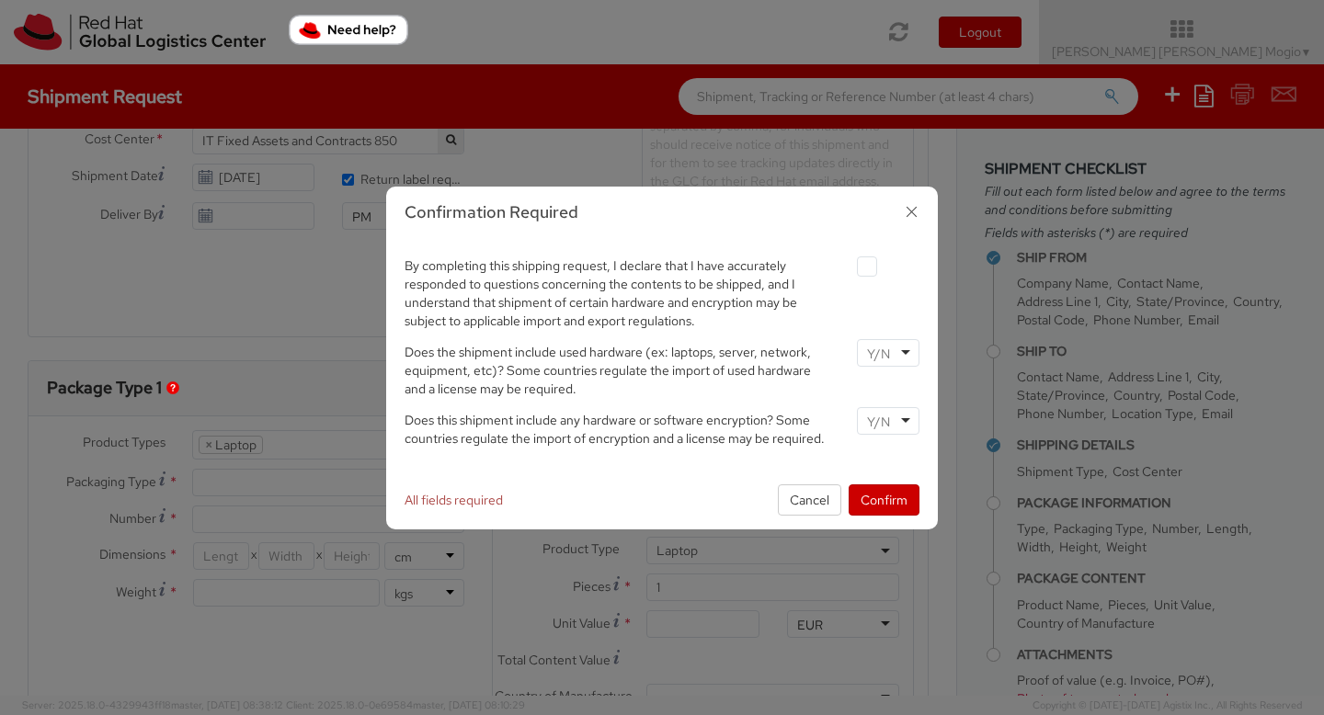
click at [878, 271] on agx-checkbox at bounding box center [888, 267] width 63 height 20
click at [871, 267] on label at bounding box center [867, 267] width 20 height 20
click at [852, 267] on input "checkbox" at bounding box center [846, 267] width 12 height 12
checkbox input "true"
click at [882, 361] on input "select-one" at bounding box center [880, 354] width 27 height 18
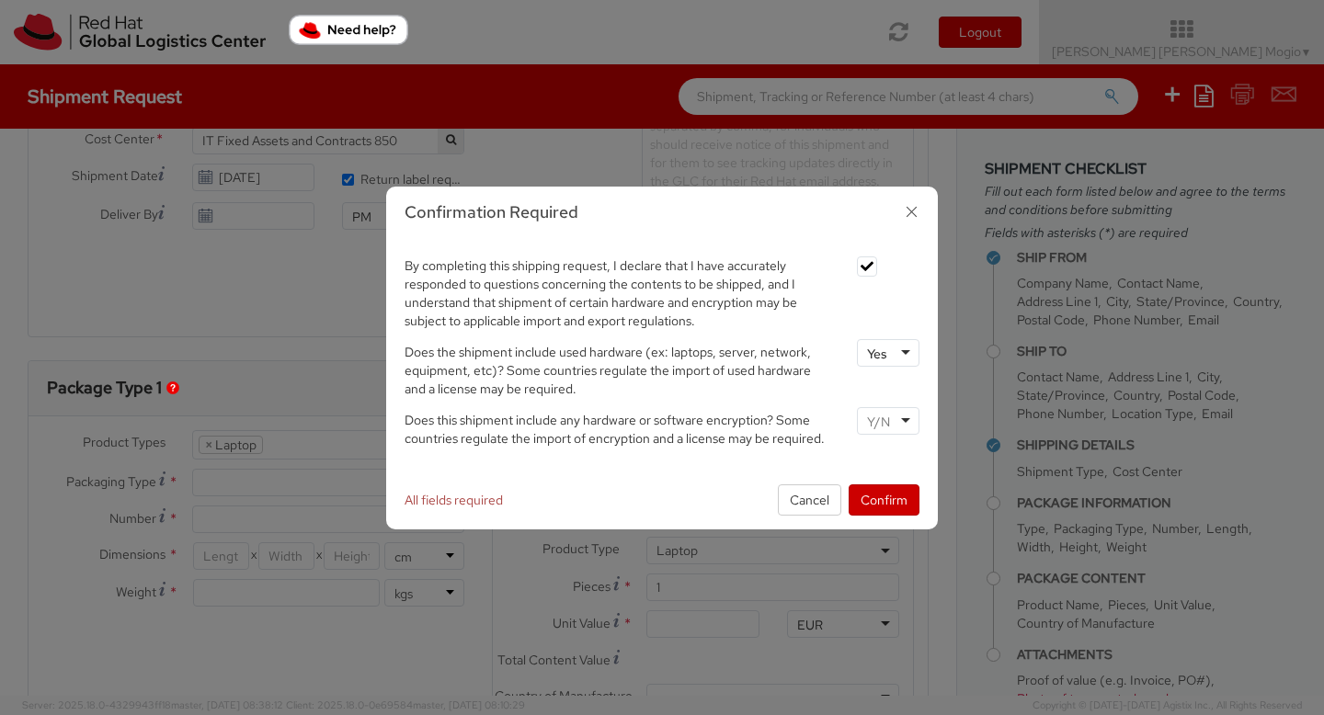
click at [877, 418] on input "select-one" at bounding box center [880, 422] width 27 height 18
click at [889, 502] on button "Confirm" at bounding box center [884, 500] width 71 height 31
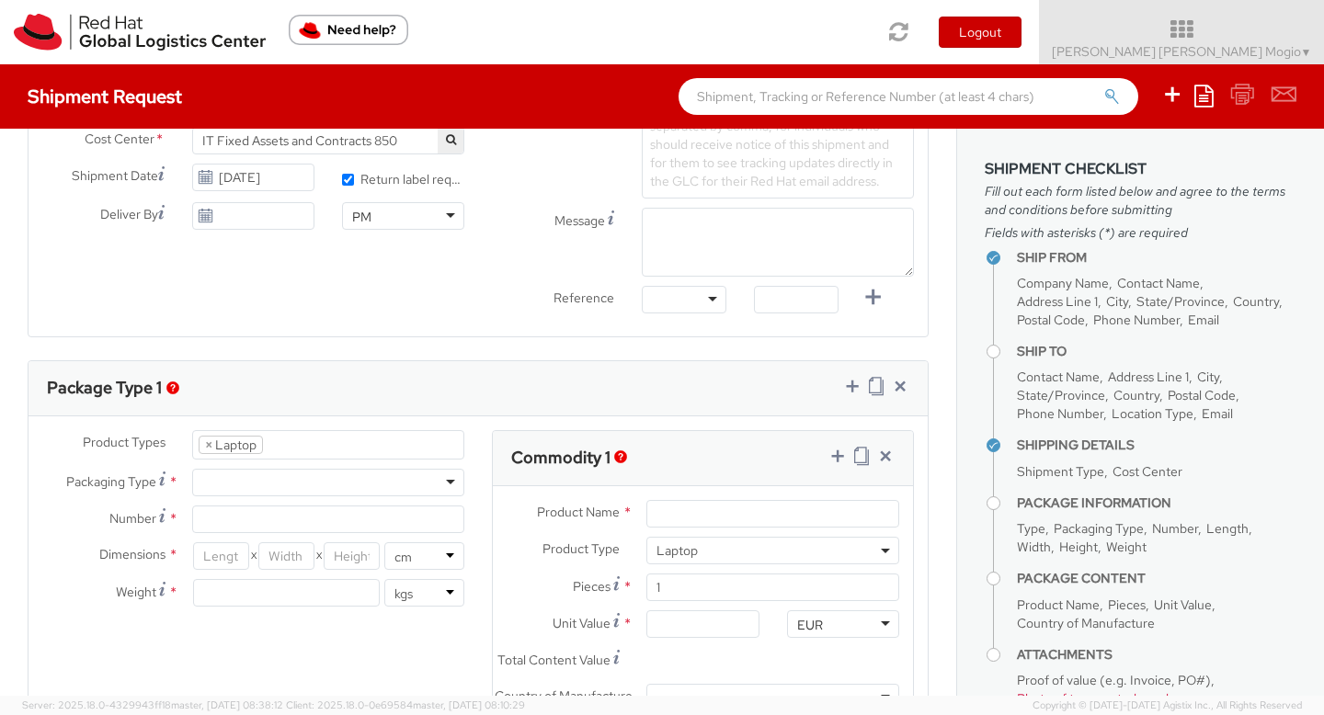
click at [682, 278] on div "Message" at bounding box center [703, 247] width 450 height 78
click at [681, 304] on div at bounding box center [684, 300] width 85 height 28
click at [546, 297] on label "Reference" at bounding box center [553, 296] width 150 height 21
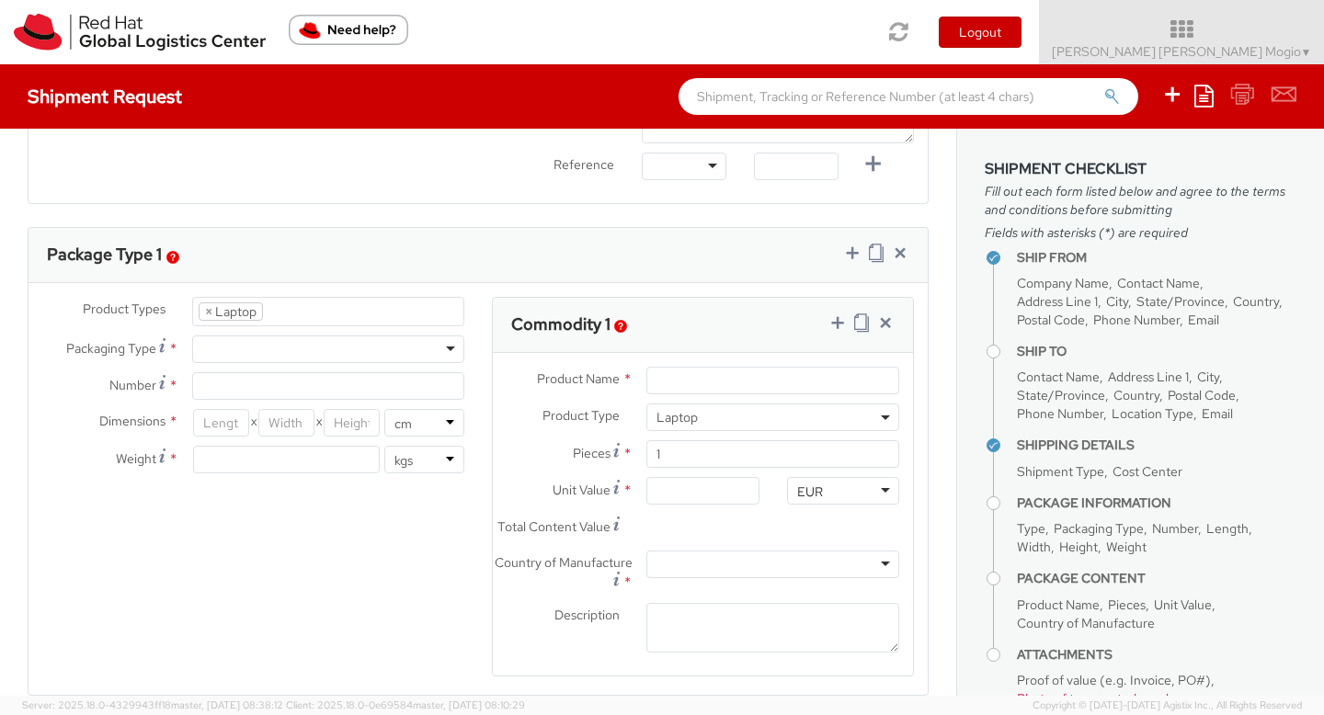
scroll to position [823, 0]
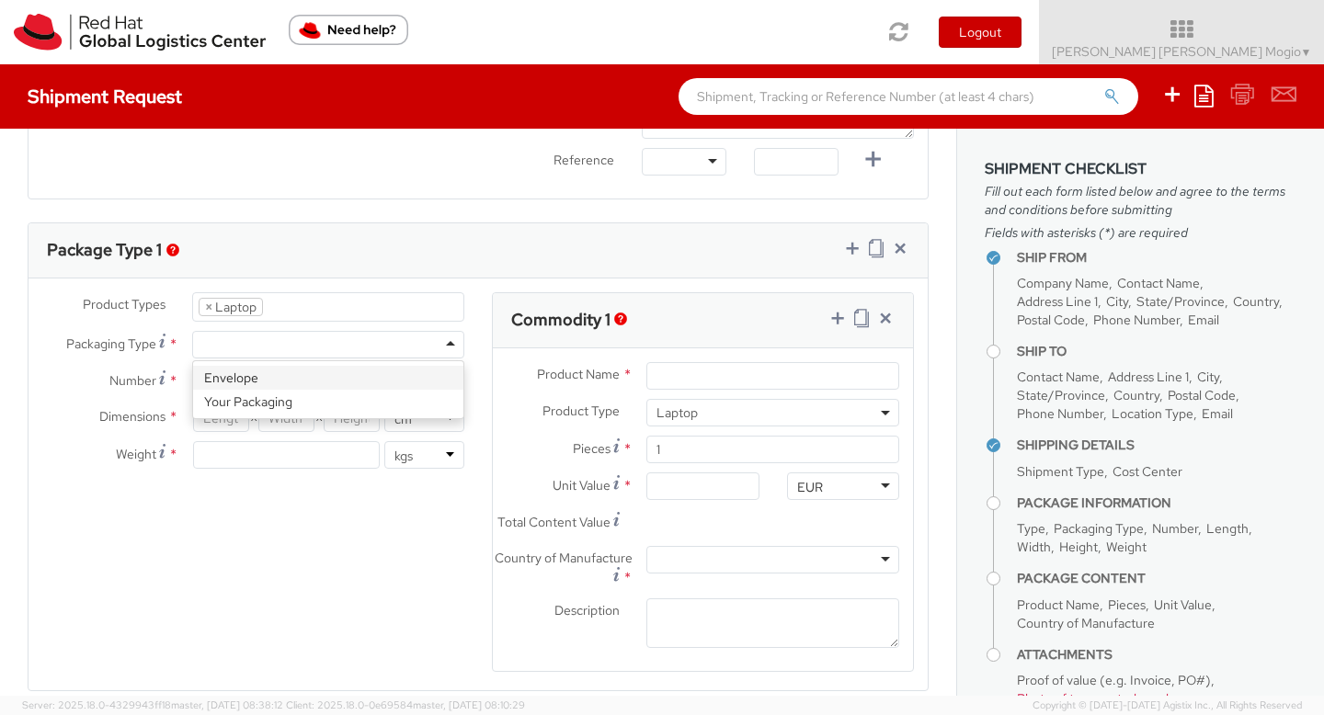
click at [441, 339] on div at bounding box center [328, 345] width 272 height 28
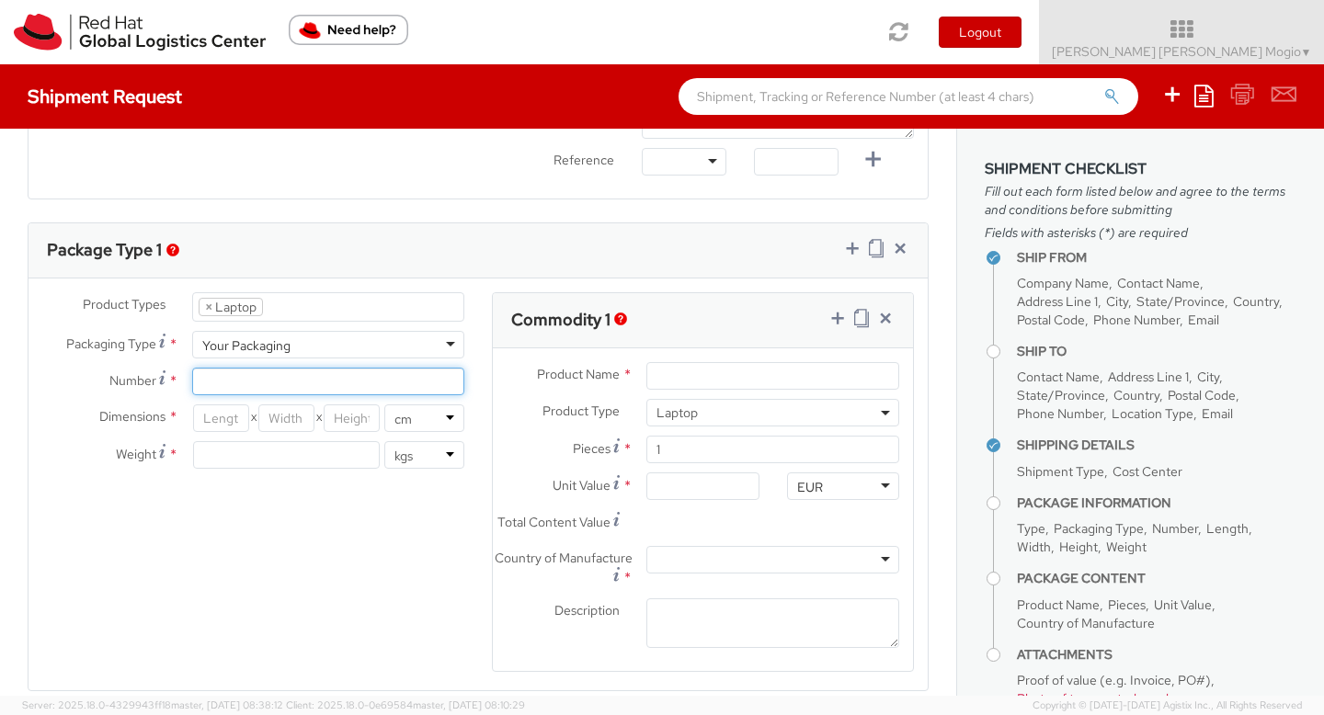
click at [365, 375] on input "Number *" at bounding box center [328, 382] width 272 height 28
type input "1"
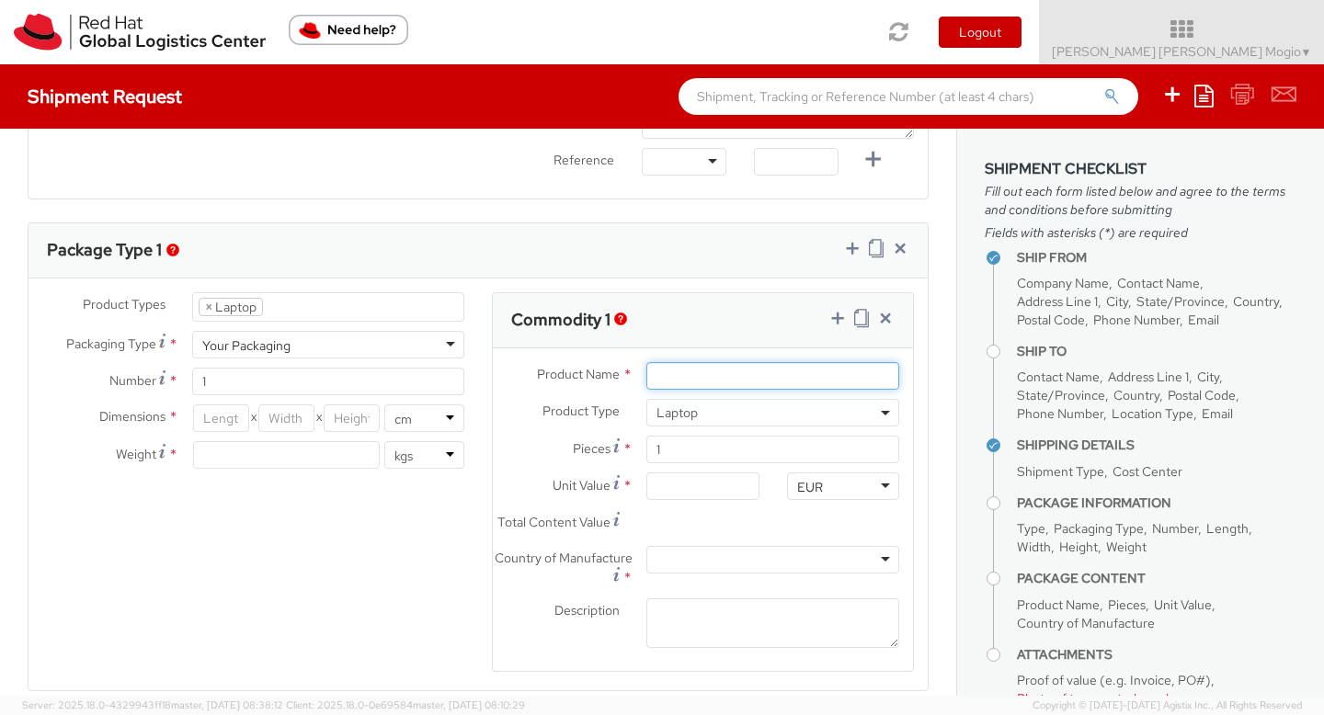
click at [745, 372] on input "Product Name *" at bounding box center [773, 376] width 253 height 28
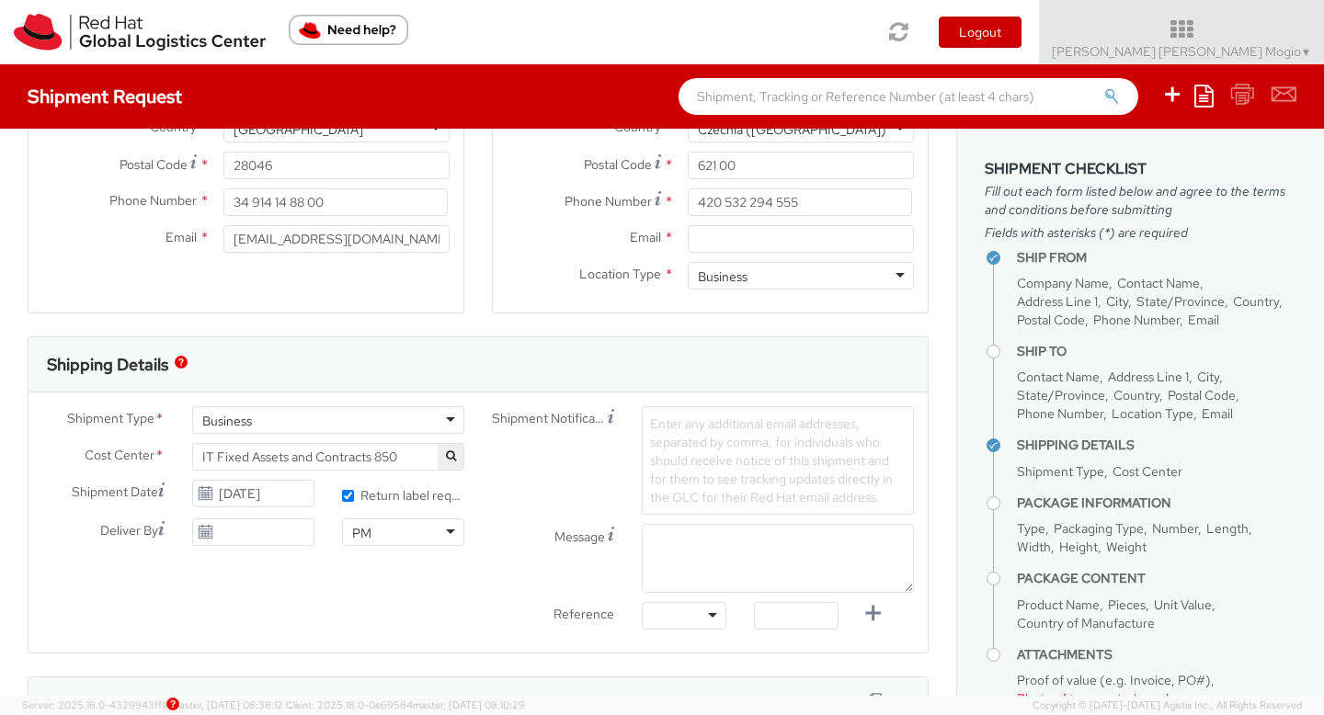
scroll to position [212, 0]
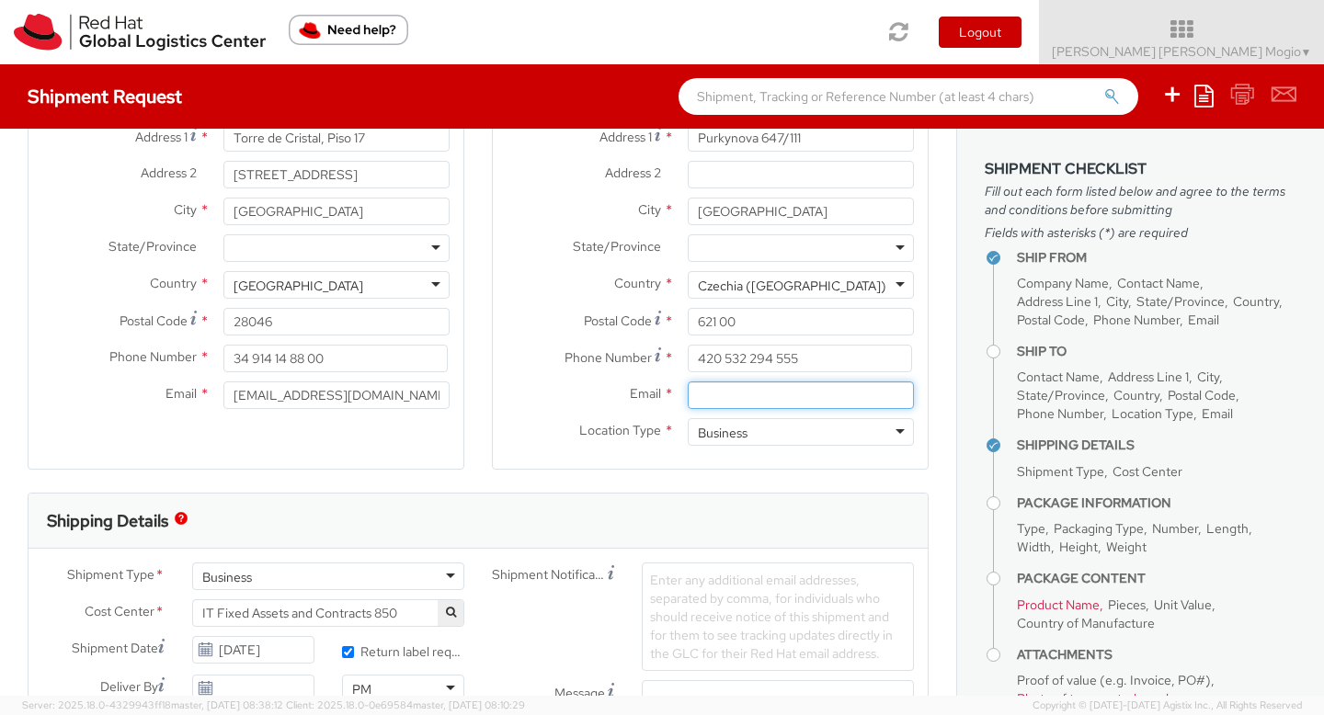
click at [731, 399] on input "Email *" at bounding box center [801, 396] width 226 height 28
paste input "[EMAIL_ADDRESS][DOMAIN_NAME]"
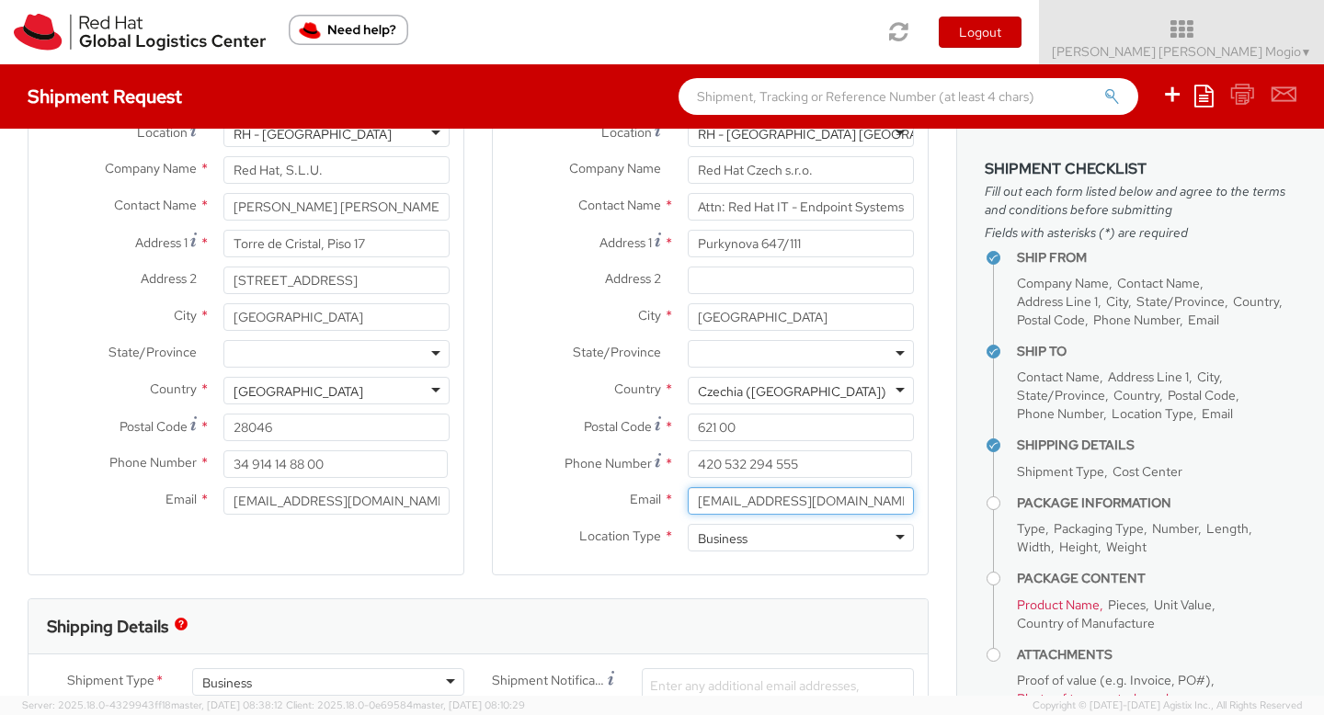
type input "[EMAIL_ADDRESS][DOMAIN_NAME]"
click at [555, 507] on label "Email *" at bounding box center [583, 499] width 181 height 24
click at [688, 507] on input "[EMAIL_ADDRESS][DOMAIN_NAME]" at bounding box center [801, 501] width 226 height 28
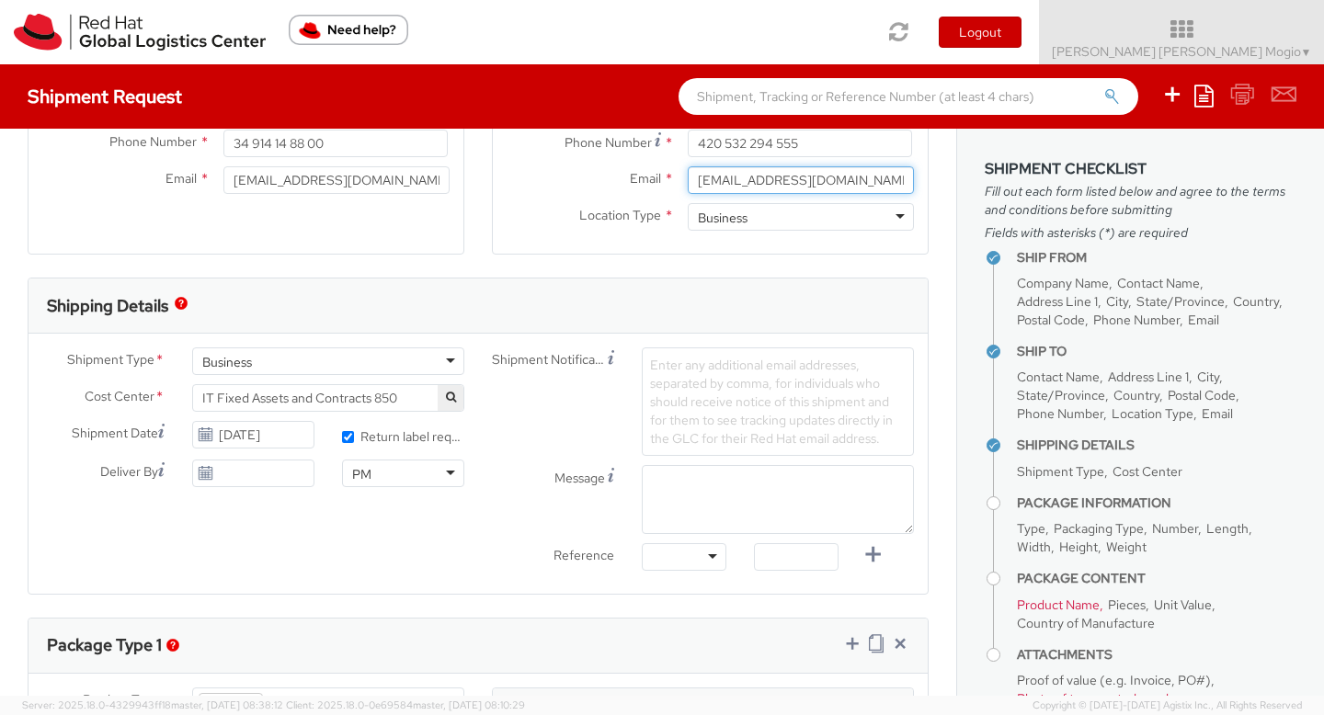
scroll to position [448, 0]
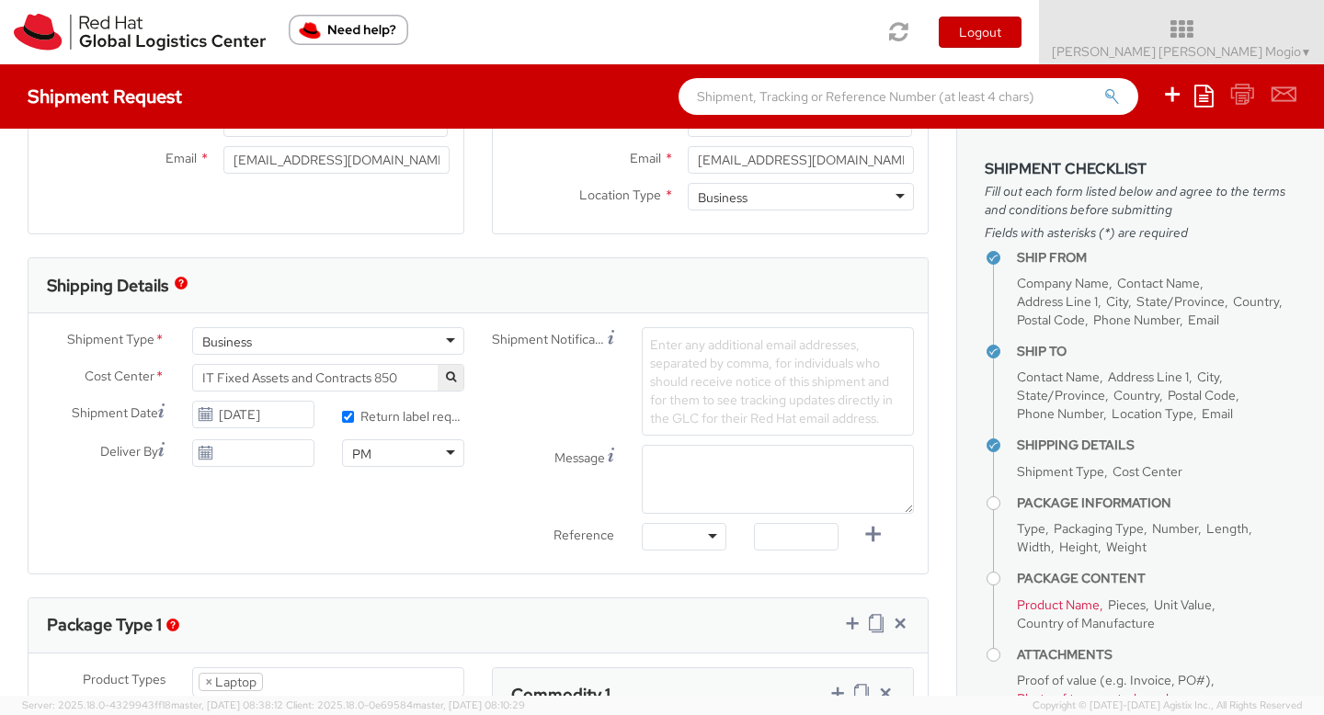
click at [516, 565] on div "Shipment Type * Business Business Business Cost Center * IT Fixed Assets and Co…" at bounding box center [478, 444] width 899 height 260
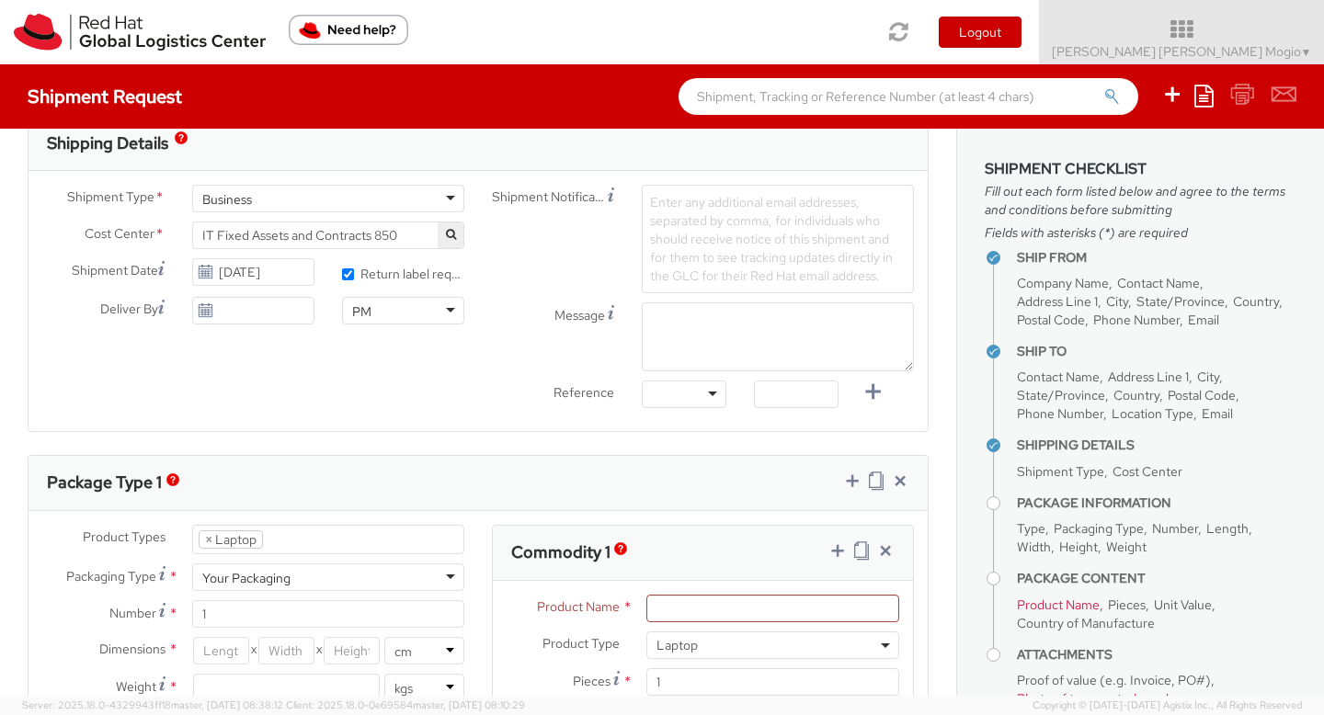
scroll to position [593, 0]
click at [714, 400] on div at bounding box center [684, 392] width 85 height 28
click at [791, 390] on input "text" at bounding box center [796, 392] width 85 height 28
click at [818, 391] on input "text" at bounding box center [796, 392] width 85 height 28
click at [853, 408] on div at bounding box center [796, 396] width 112 height 37
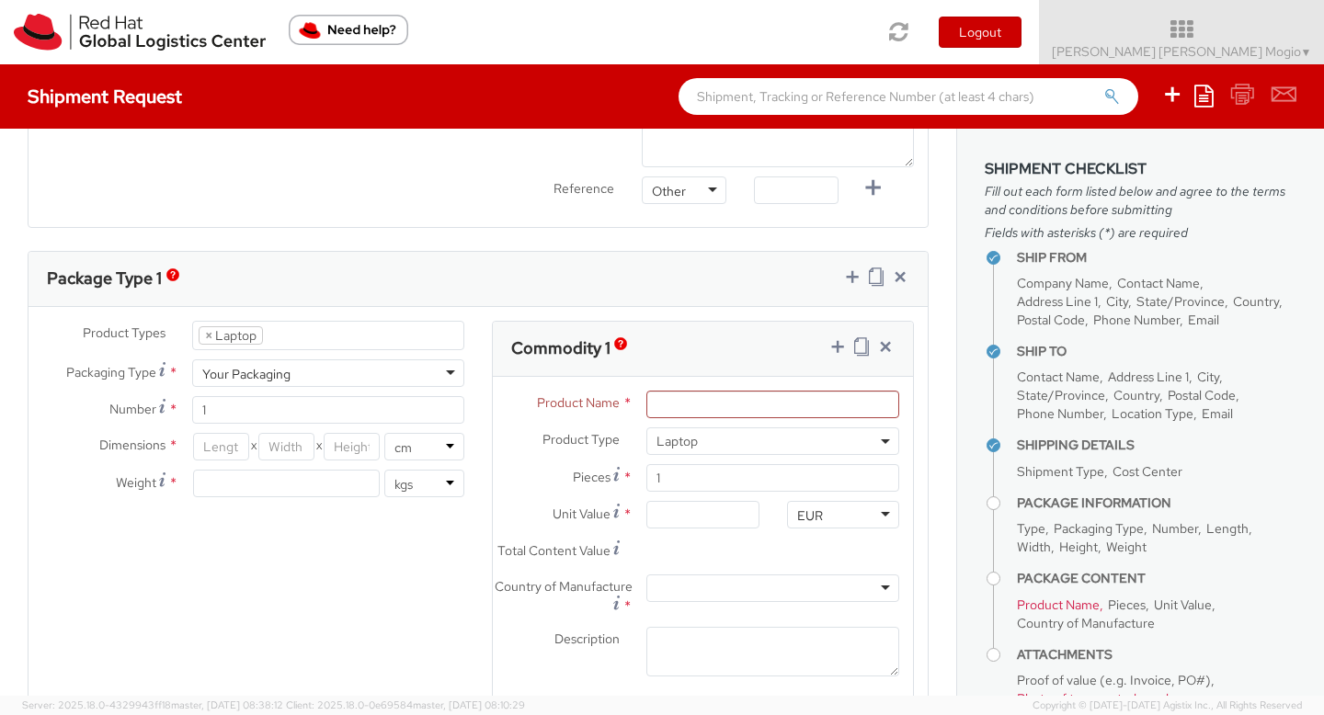
scroll to position [798, 0]
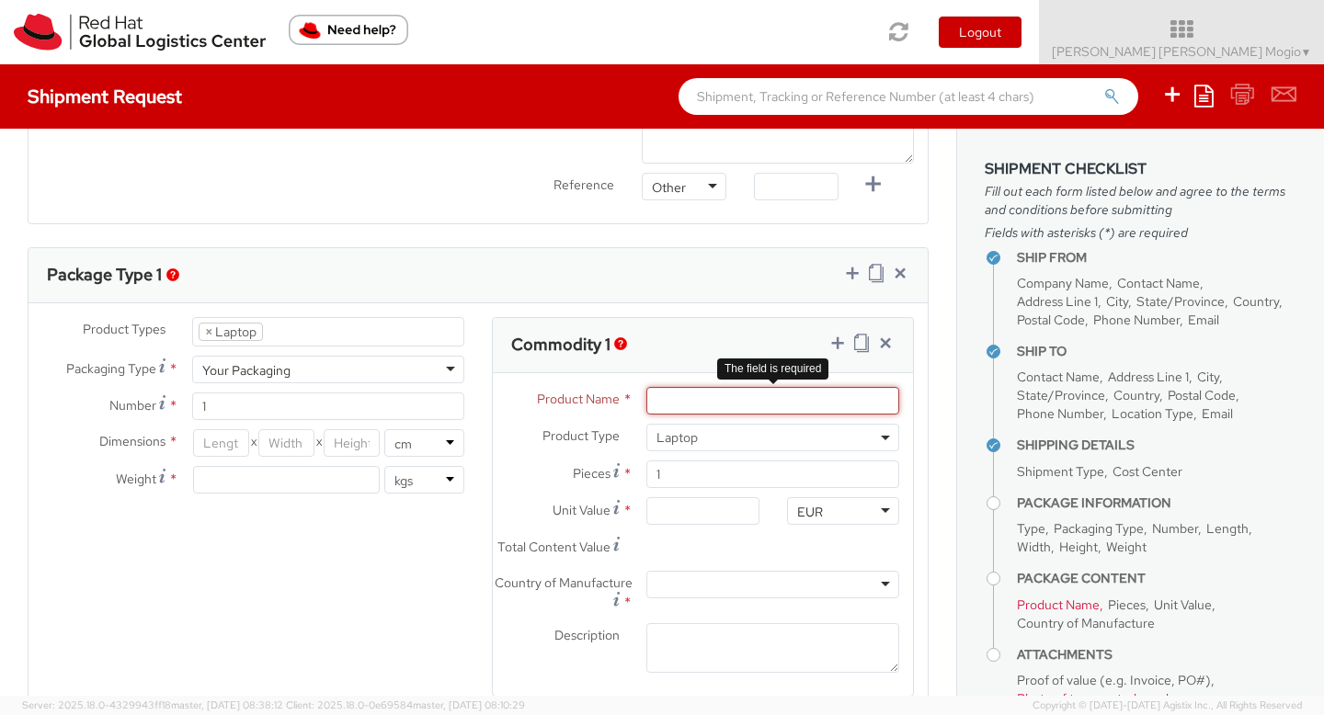
click at [690, 403] on input "Product Name *" at bounding box center [773, 401] width 253 height 28
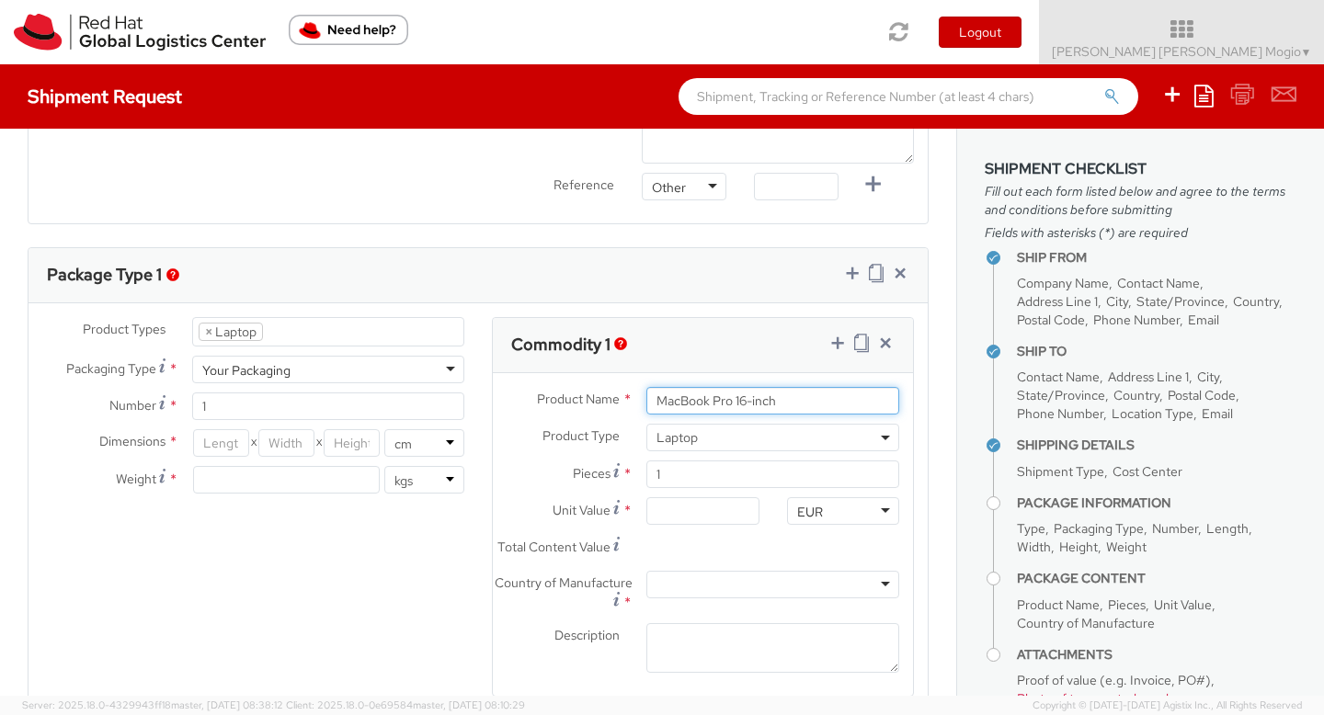
type input "MacBook Pro 16-inch"
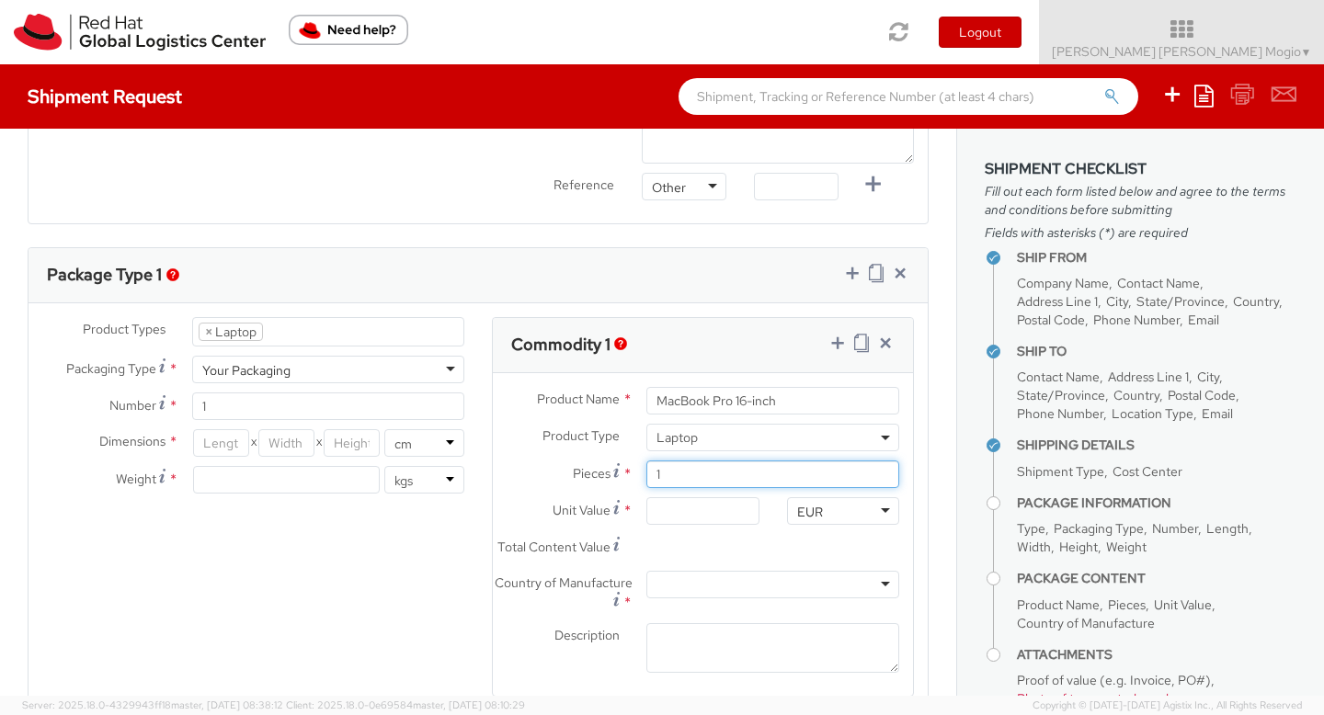
click at [661, 480] on input "1" at bounding box center [773, 475] width 253 height 28
click at [669, 510] on input "Unit Value *" at bounding box center [703, 512] width 112 height 28
click at [624, 338] on img "button" at bounding box center [620, 344] width 13 height 13
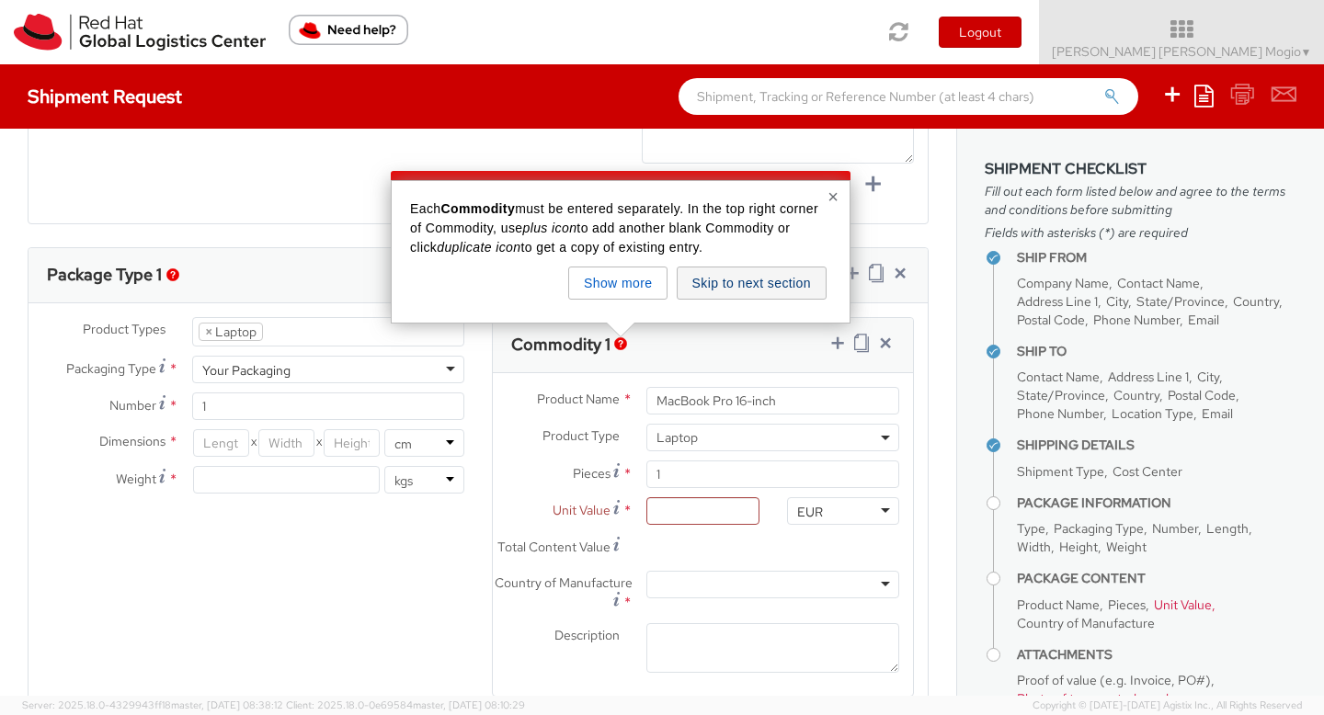
click at [729, 295] on button "Skip to next section" at bounding box center [752, 283] width 150 height 33
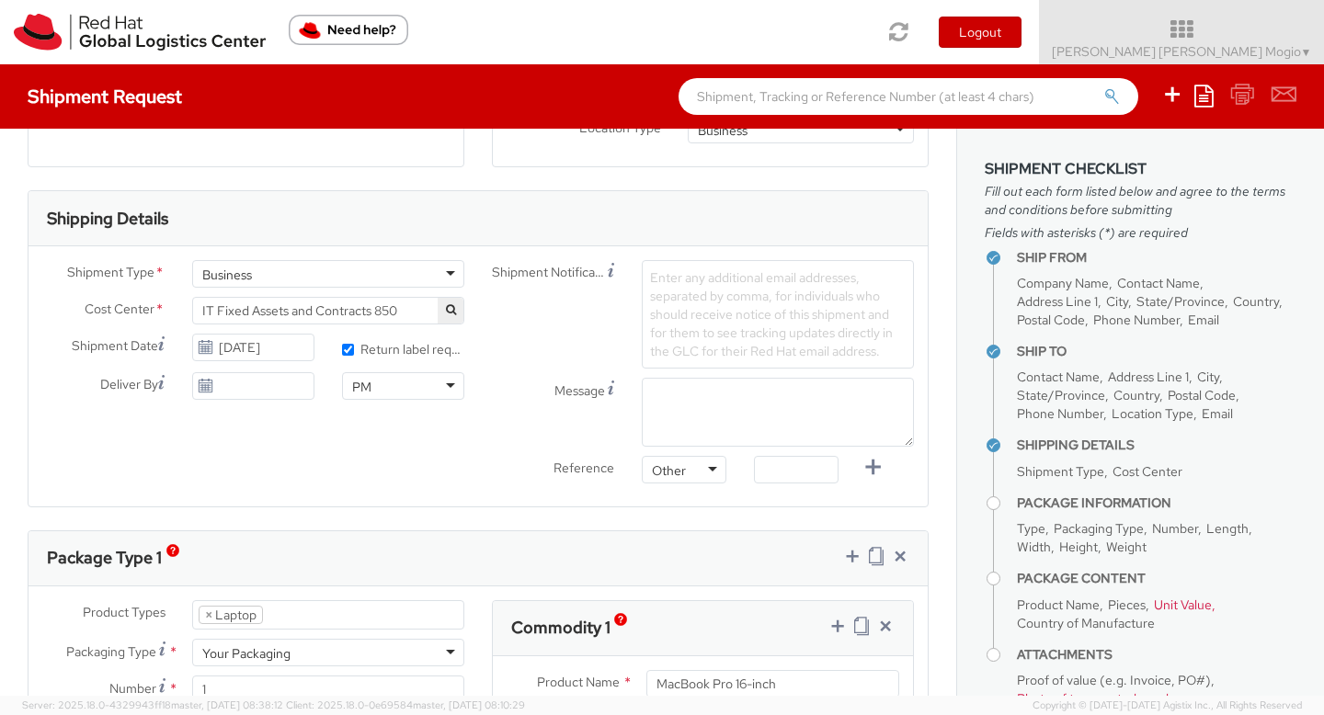
scroll to position [511, 0]
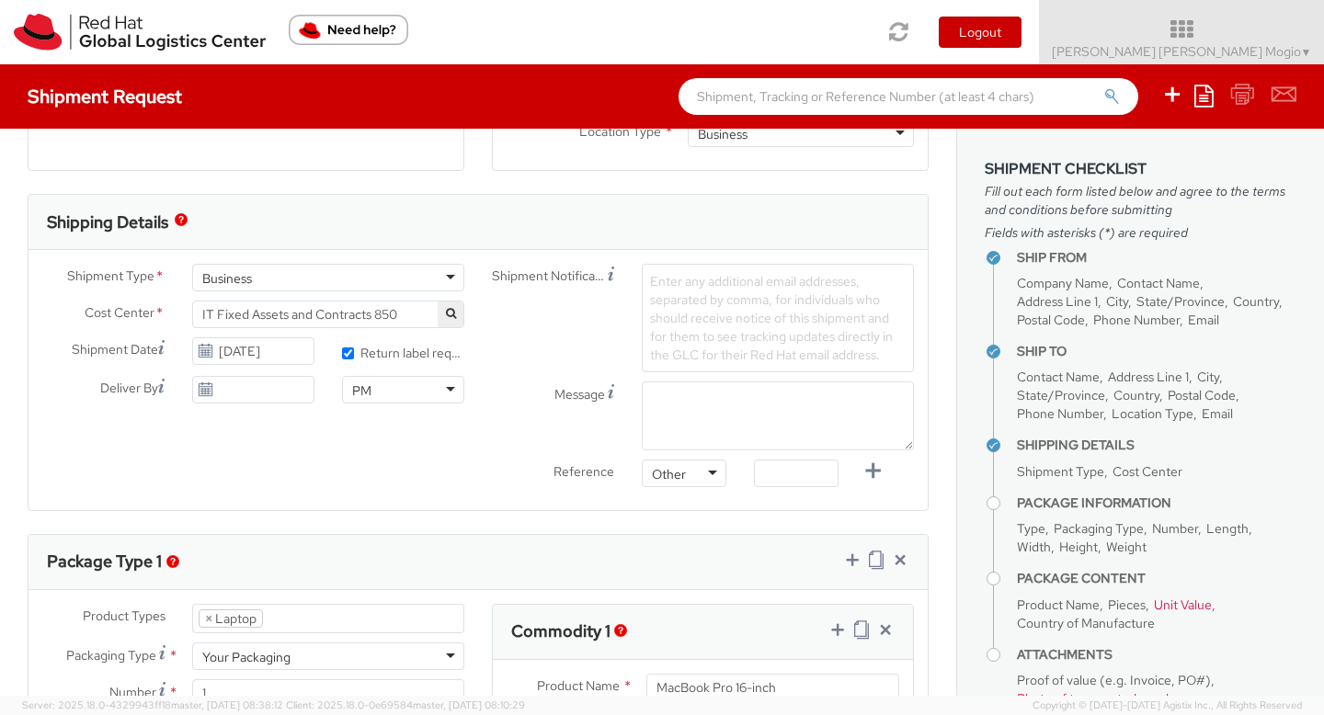
click at [691, 277] on span "Enter any additional email addresses, separated by comma, for individuals who s…" at bounding box center [771, 318] width 243 height 90
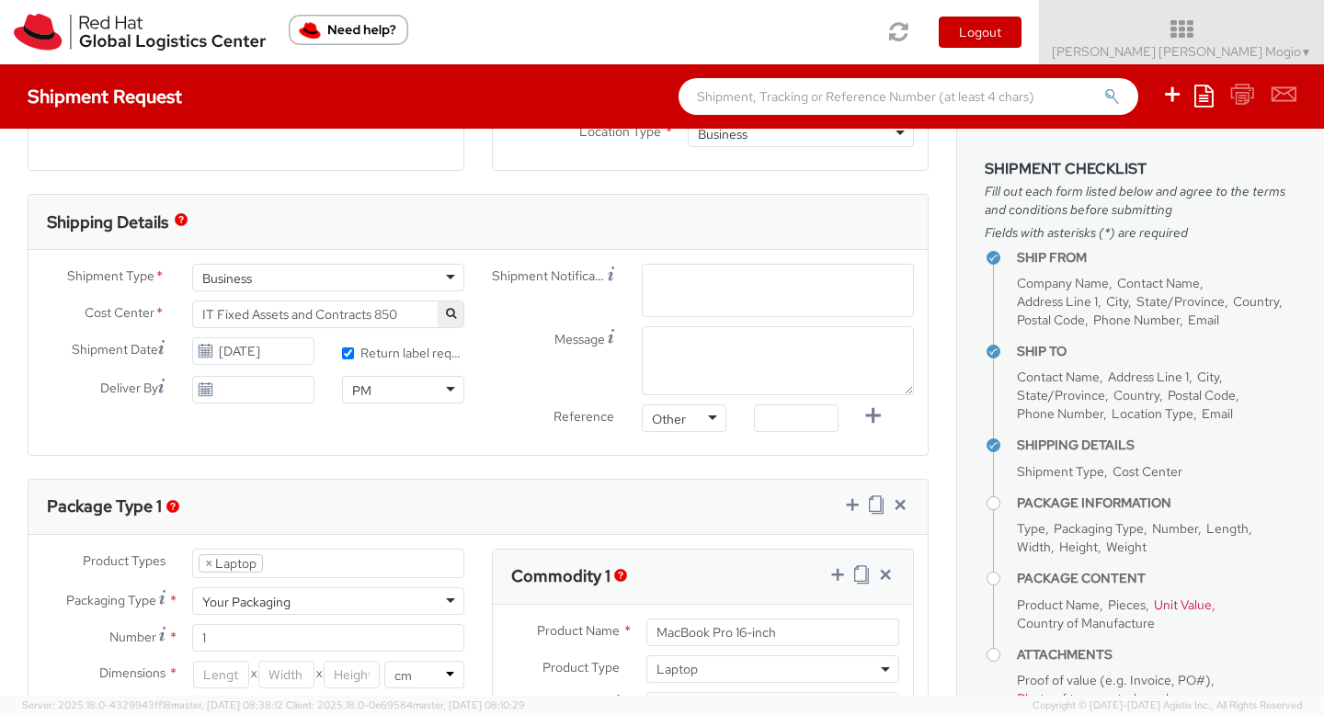
paste input "[EMAIL_ADDRESS][DOMAIN_NAME]"
type input "[EMAIL_ADDRESS][DOMAIN_NAME]"
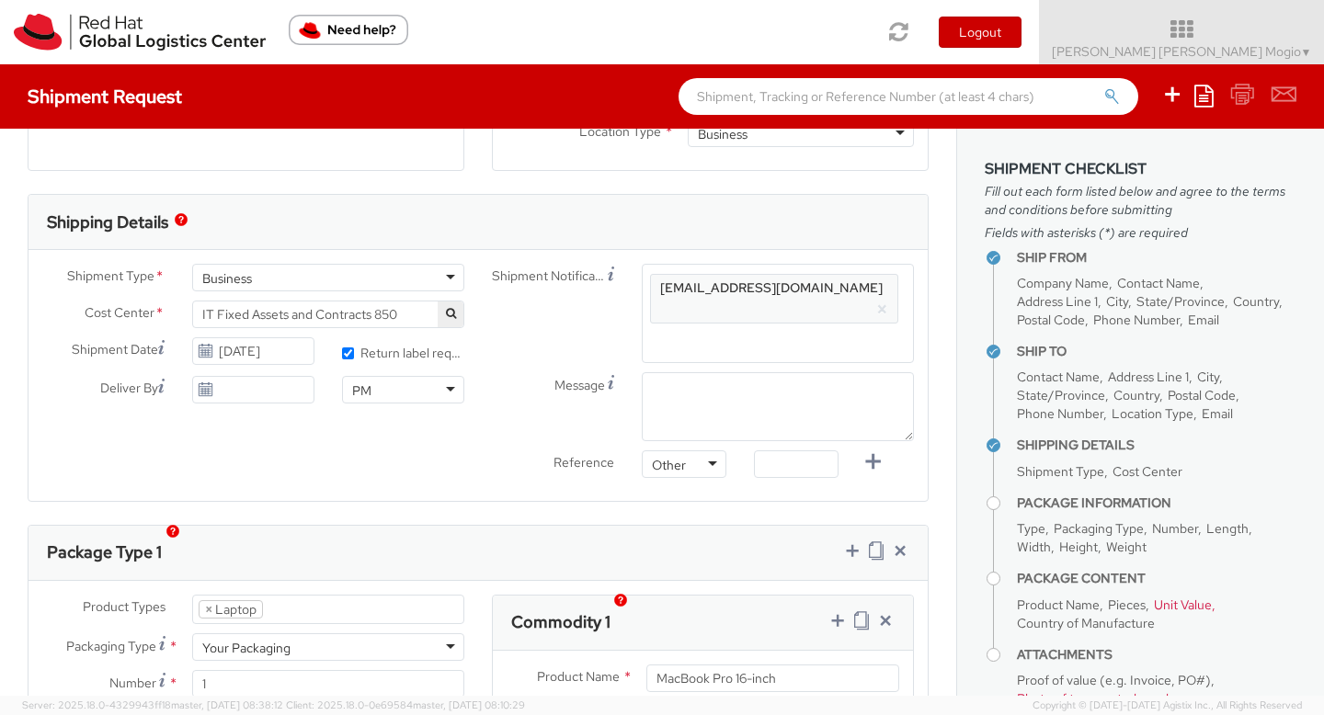
scroll to position [0, 0]
click at [683, 372] on textarea "Message" at bounding box center [778, 406] width 272 height 69
type textarea "Pickup time: Morning"
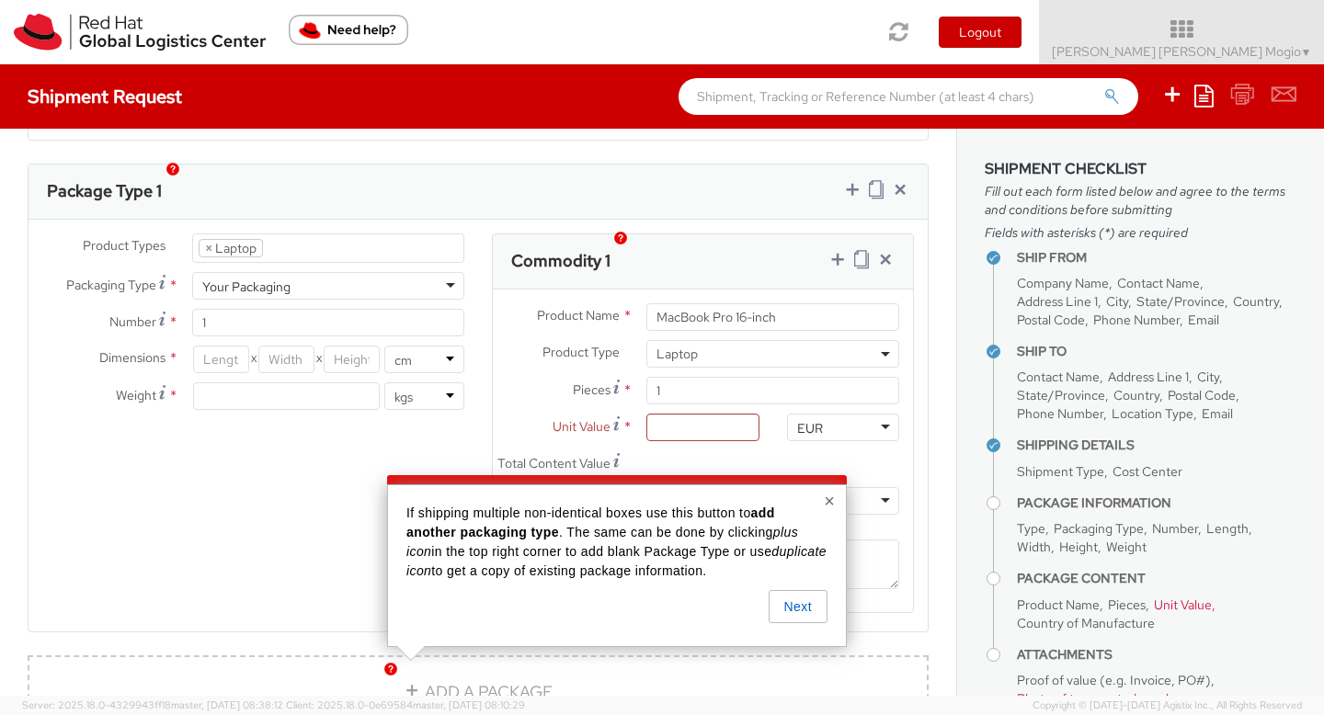
scroll to position [874, 0]
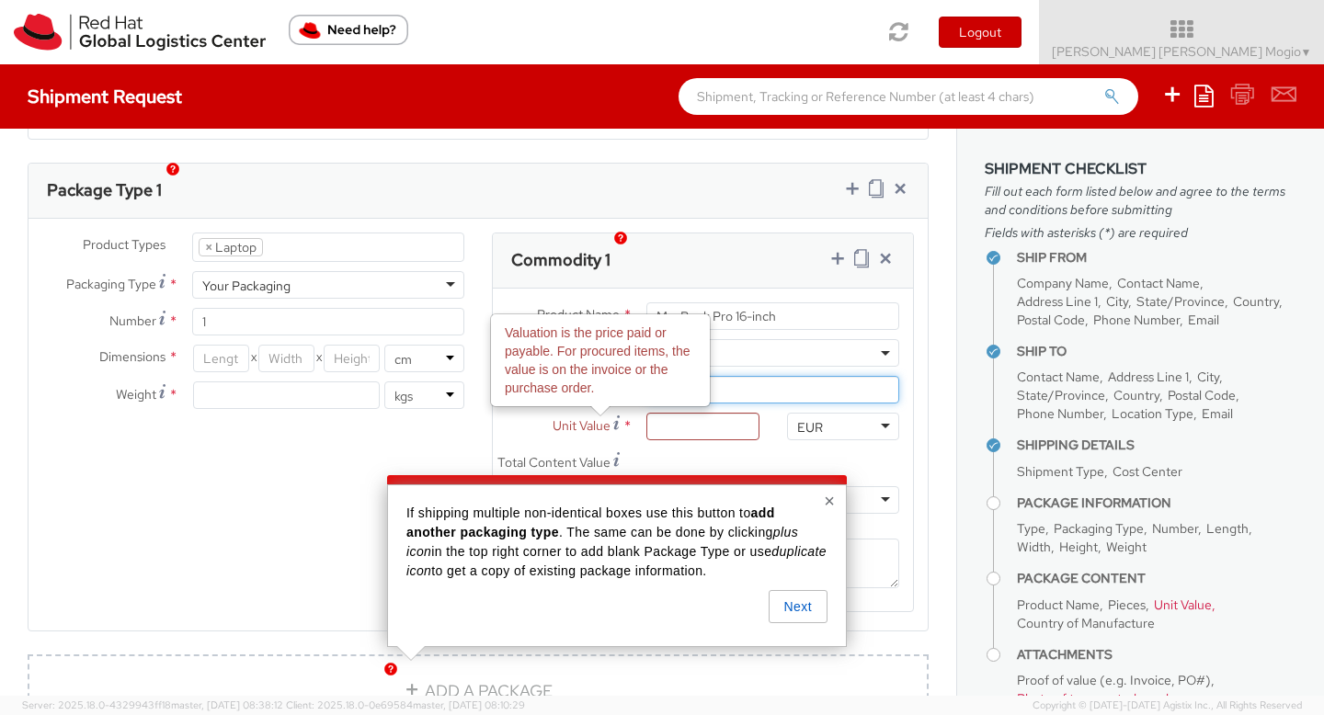
click at [750, 376] on input "1" at bounding box center [773, 390] width 253 height 28
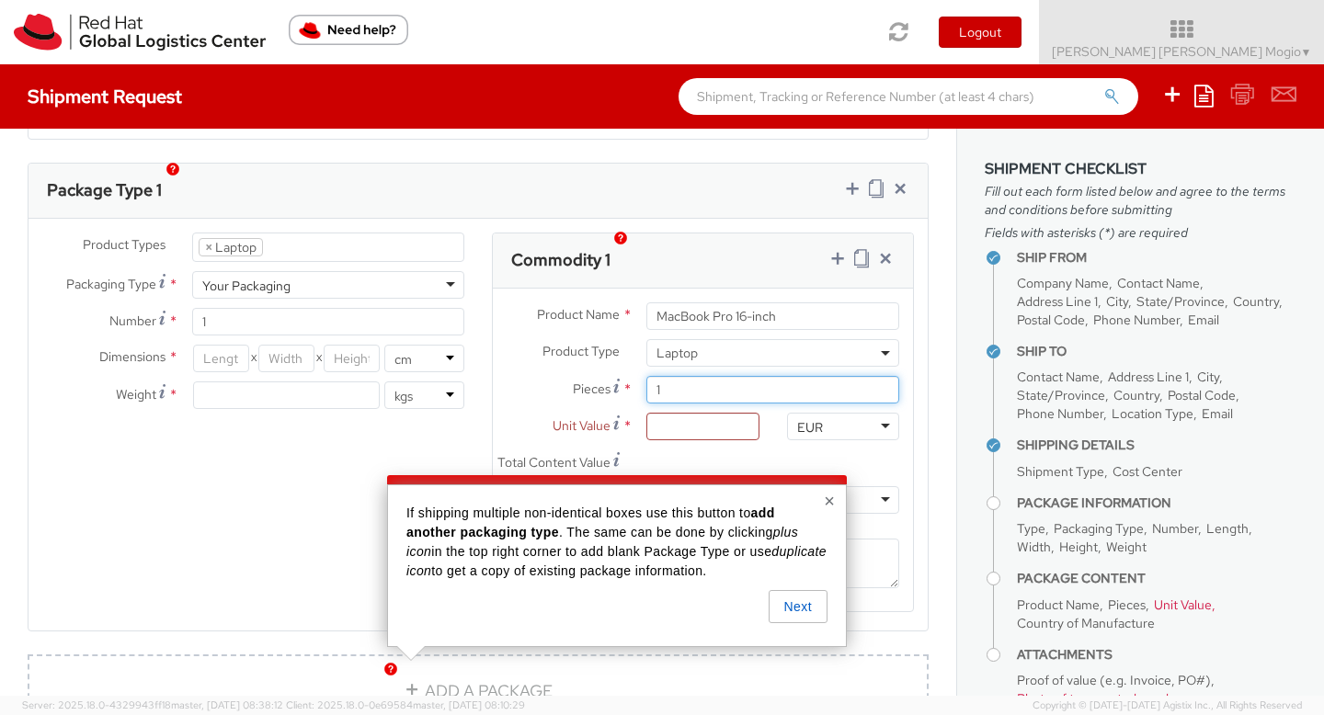
click at [750, 376] on input "1" at bounding box center [773, 390] width 253 height 28
click at [712, 418] on input "Unit Value *" at bounding box center [703, 427] width 112 height 28
type input "5.00"
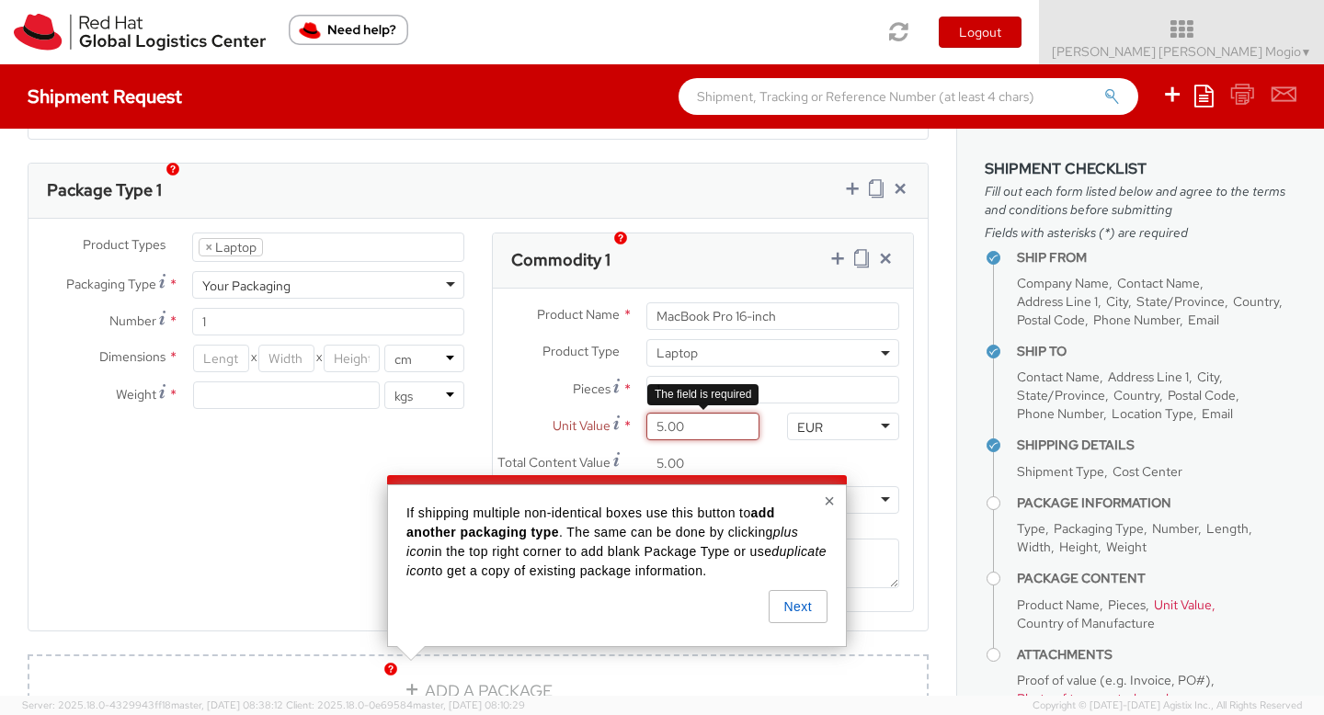
type input "50.00"
type input "500.00"
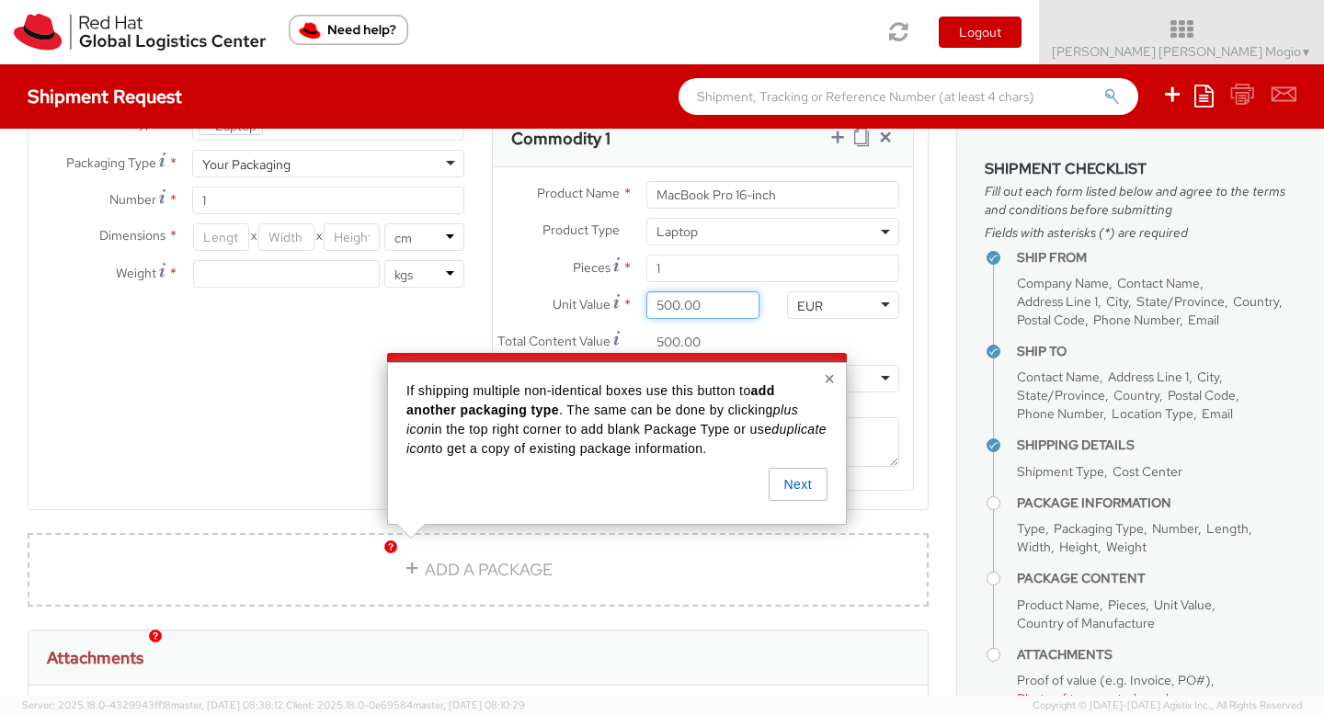
scroll to position [998, 0]
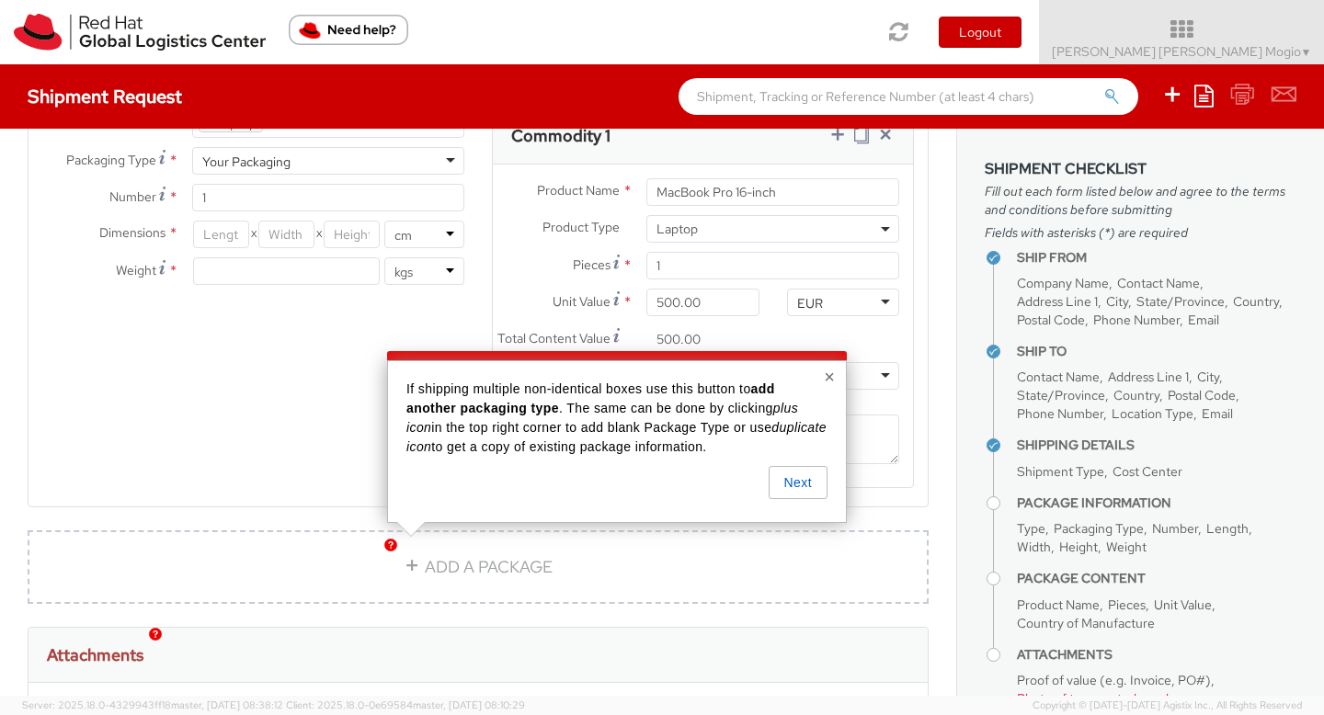
click at [824, 386] on button "×" at bounding box center [829, 377] width 11 height 18
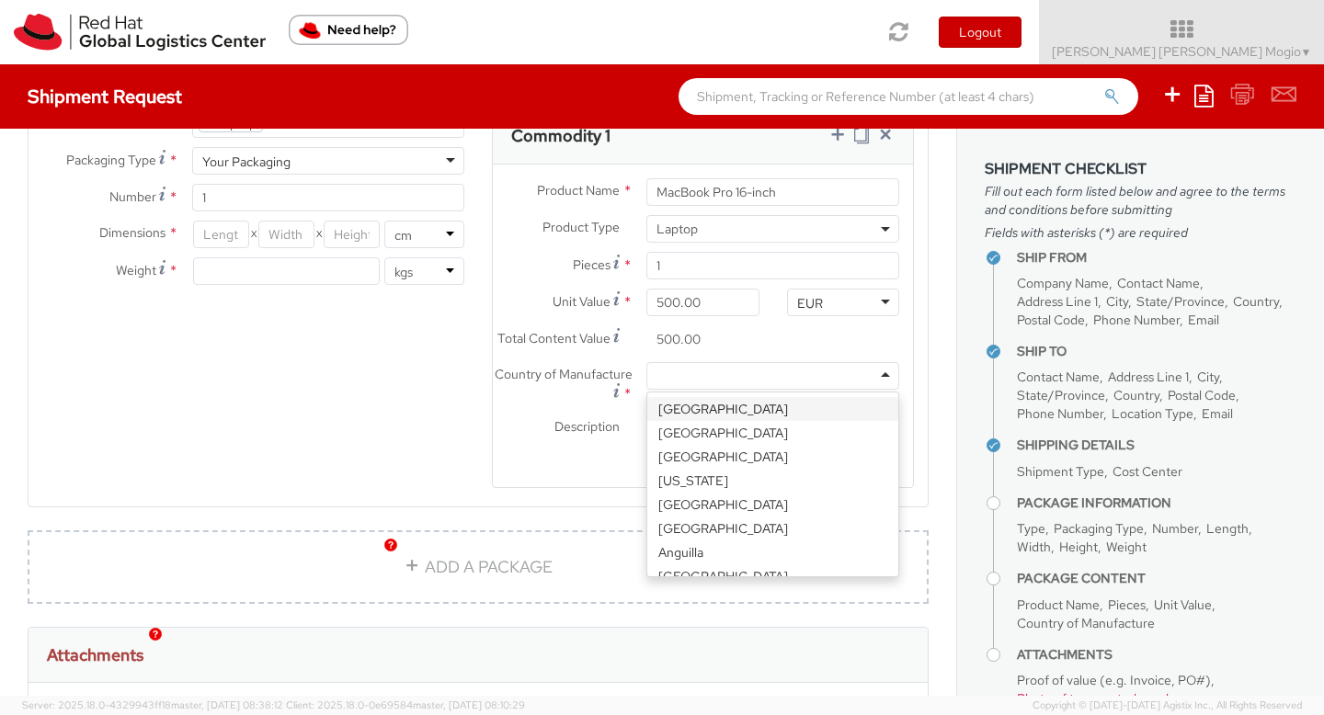
click at [735, 362] on div at bounding box center [773, 376] width 253 height 28
type input "china"
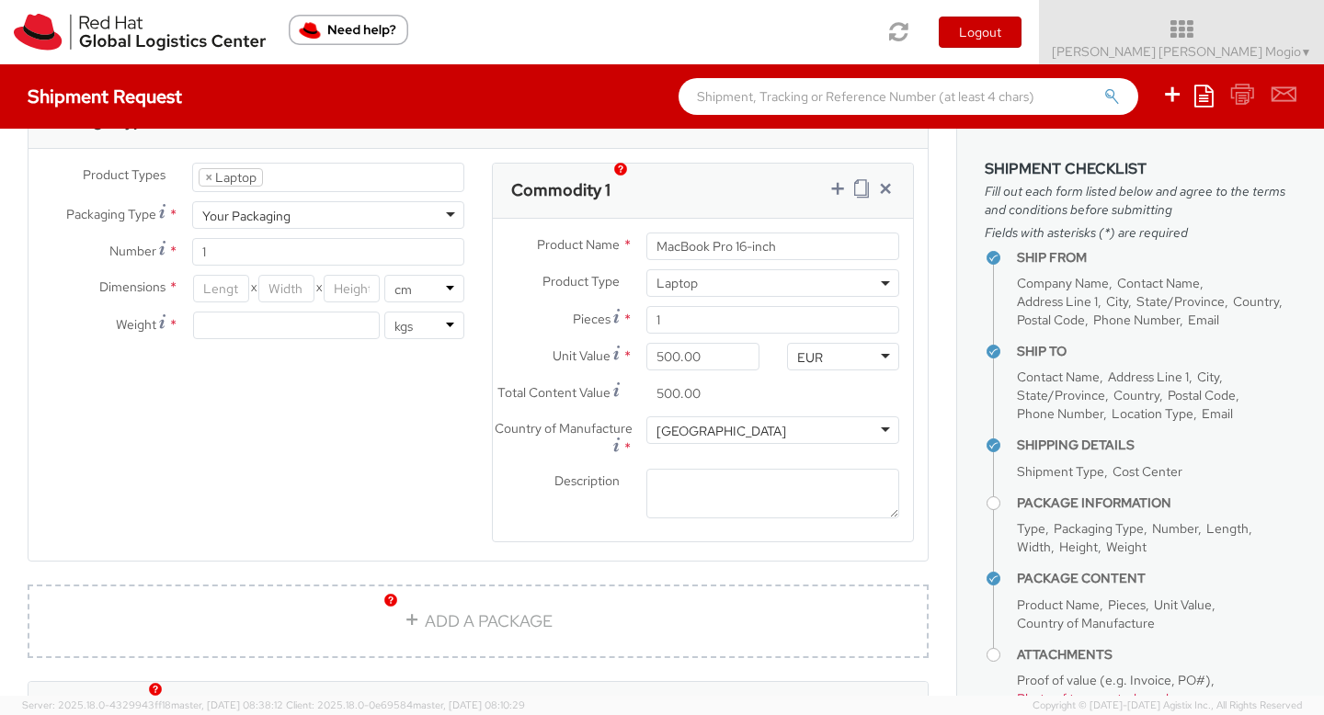
scroll to position [943, 0]
click at [214, 276] on input "number" at bounding box center [221, 290] width 56 height 28
type input "46"
type input "30"
type input "13"
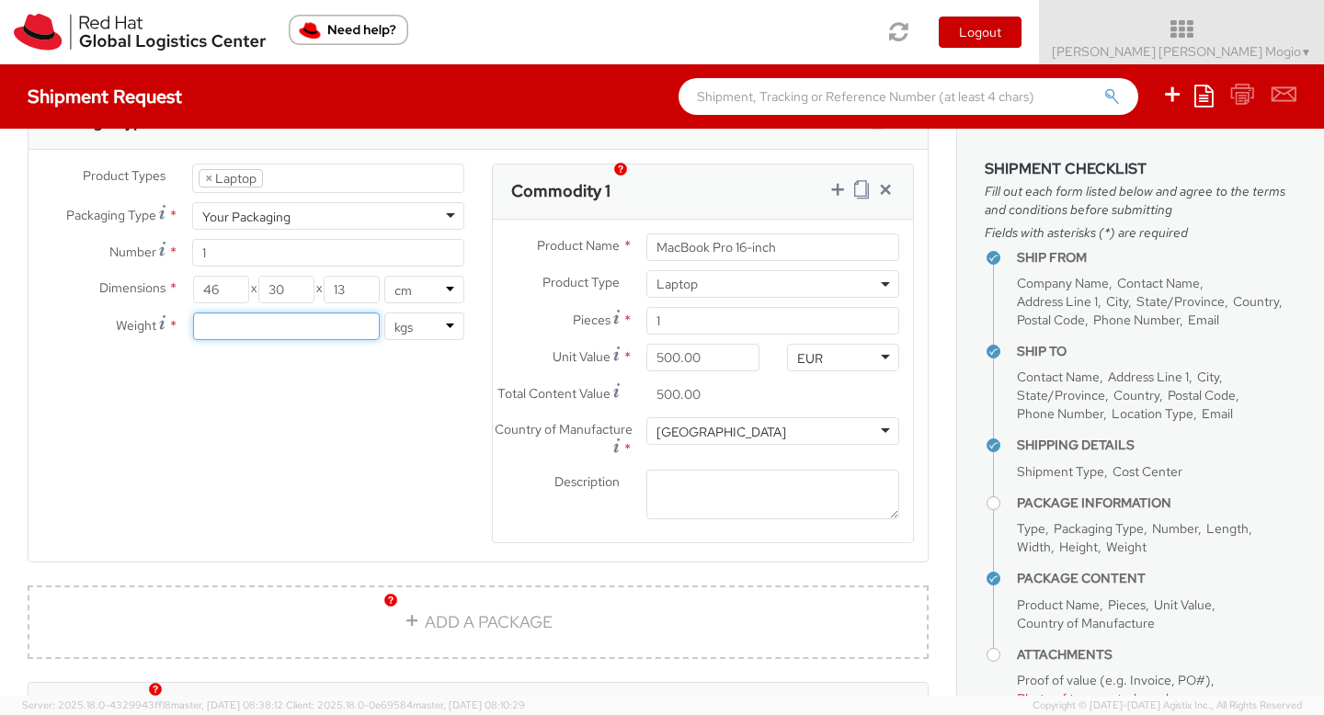
click at [293, 313] on input "number" at bounding box center [286, 327] width 187 height 28
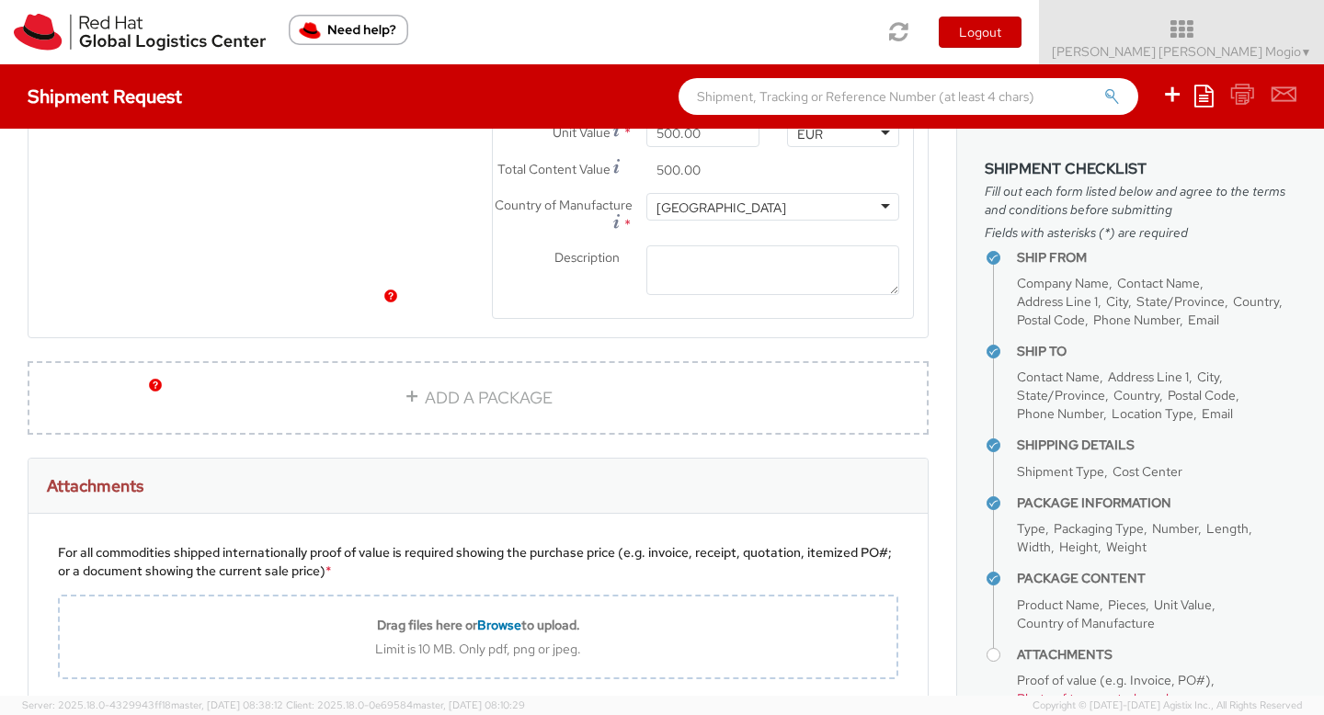
scroll to position [1247, 0]
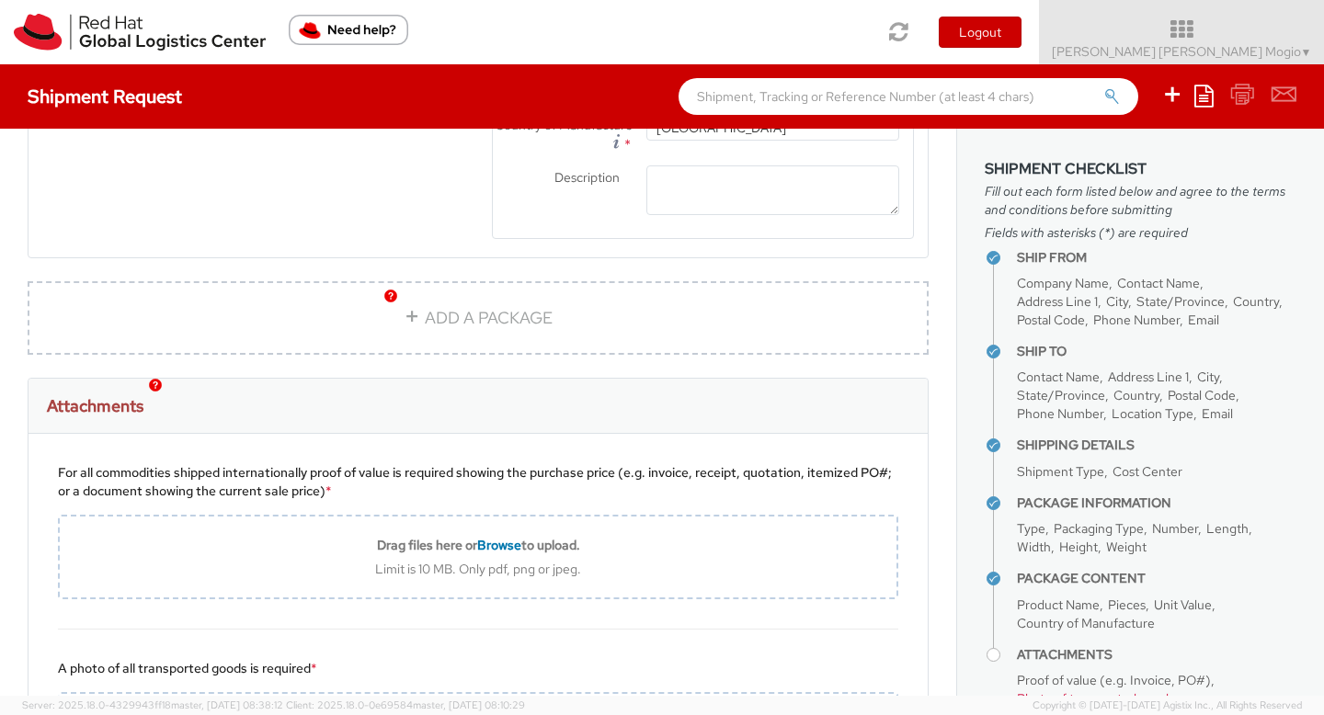
type input "4"
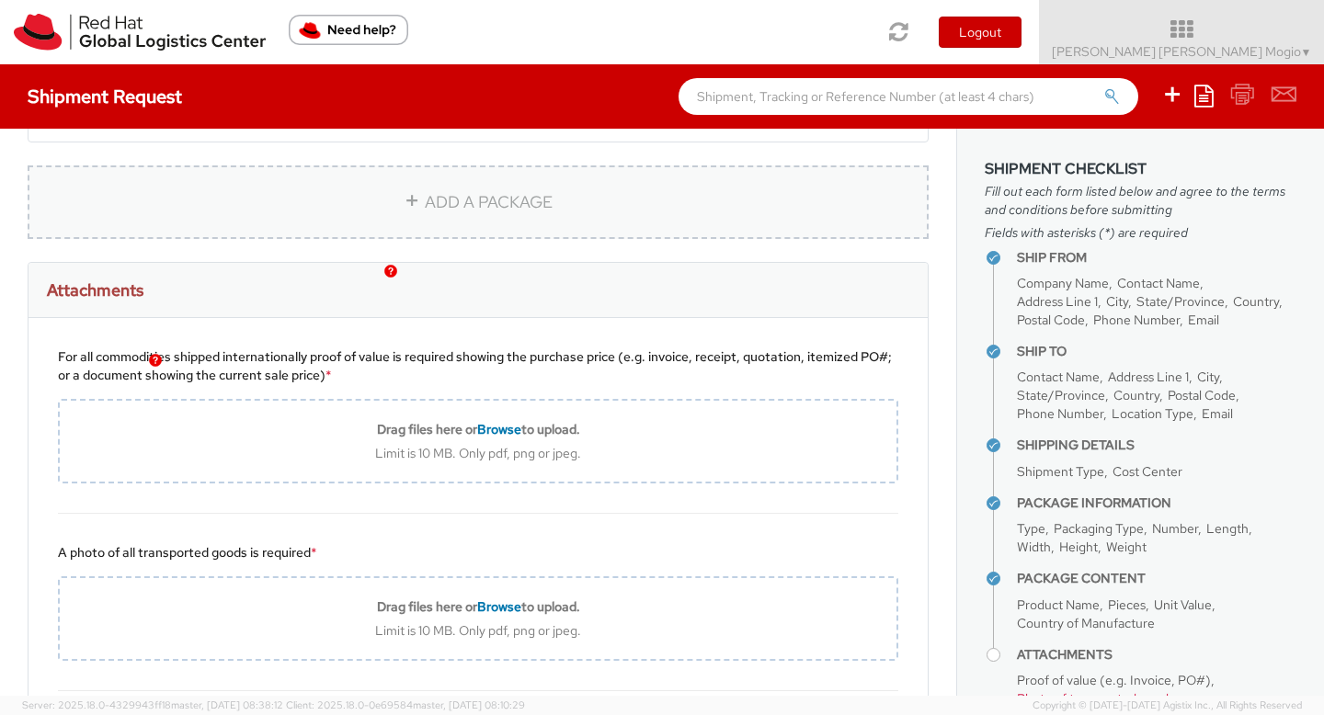
scroll to position [1458, 0]
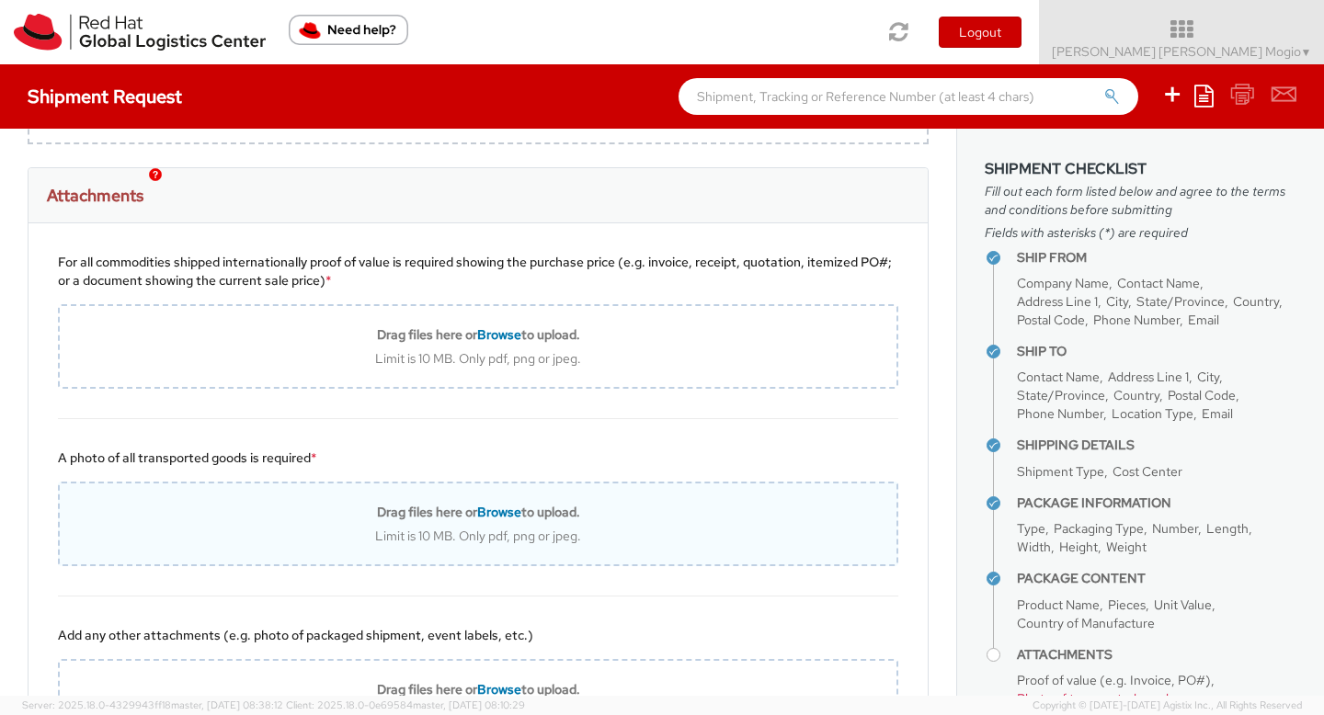
click at [515, 504] on span "Browse" at bounding box center [499, 512] width 44 height 17
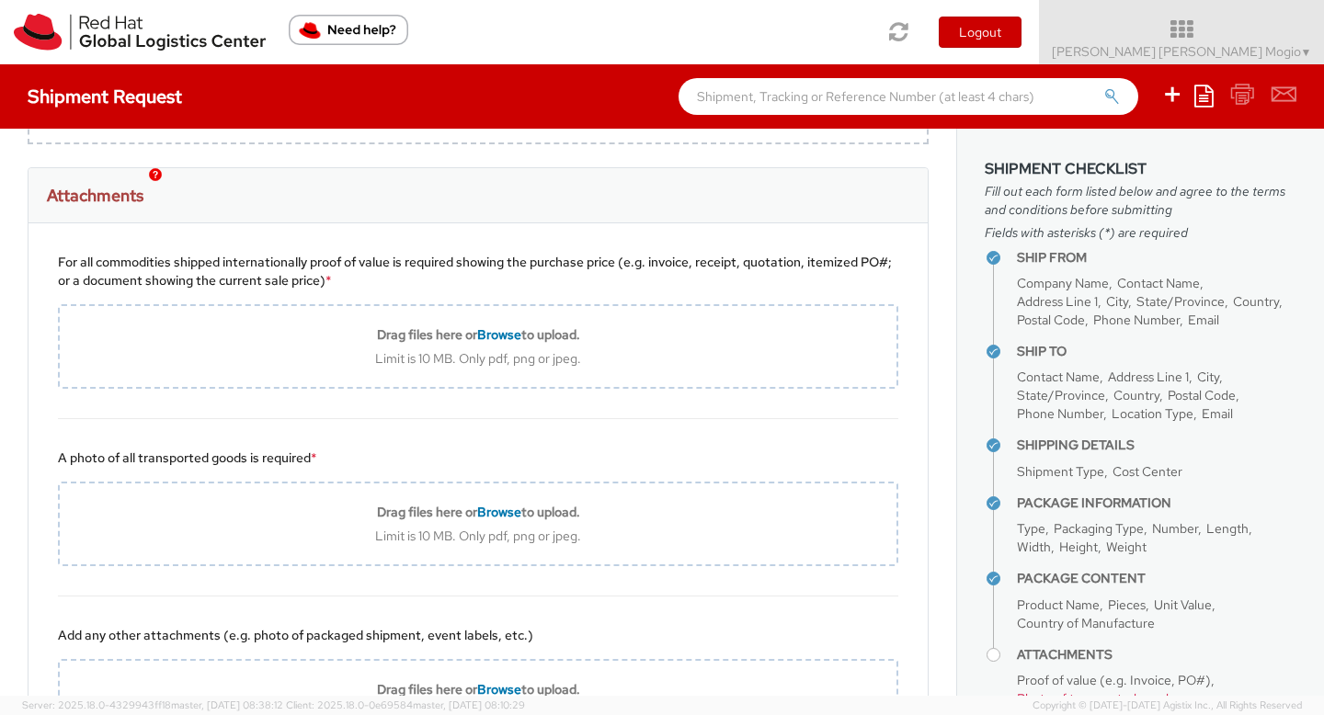
type input "C:\fakepath\laptop.pdf"
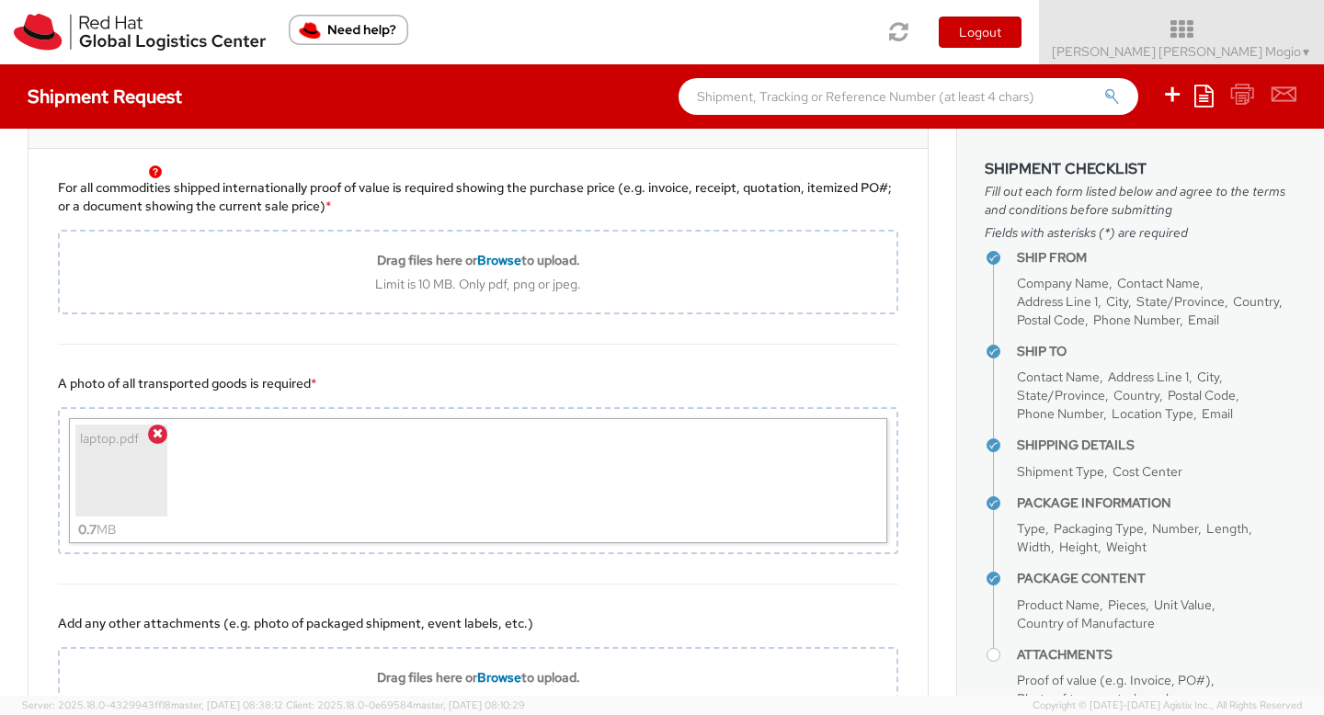
scroll to position [1674, 0]
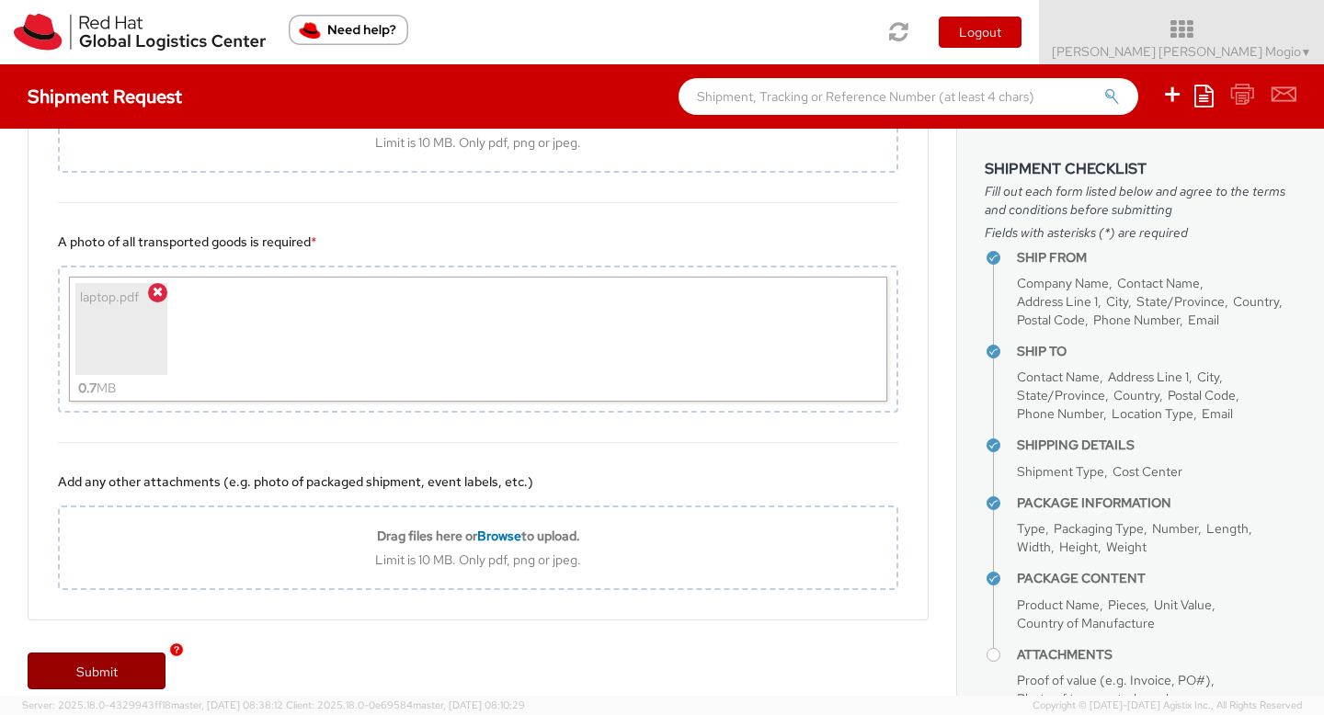
click at [99, 653] on link "Submit" at bounding box center [97, 671] width 138 height 37
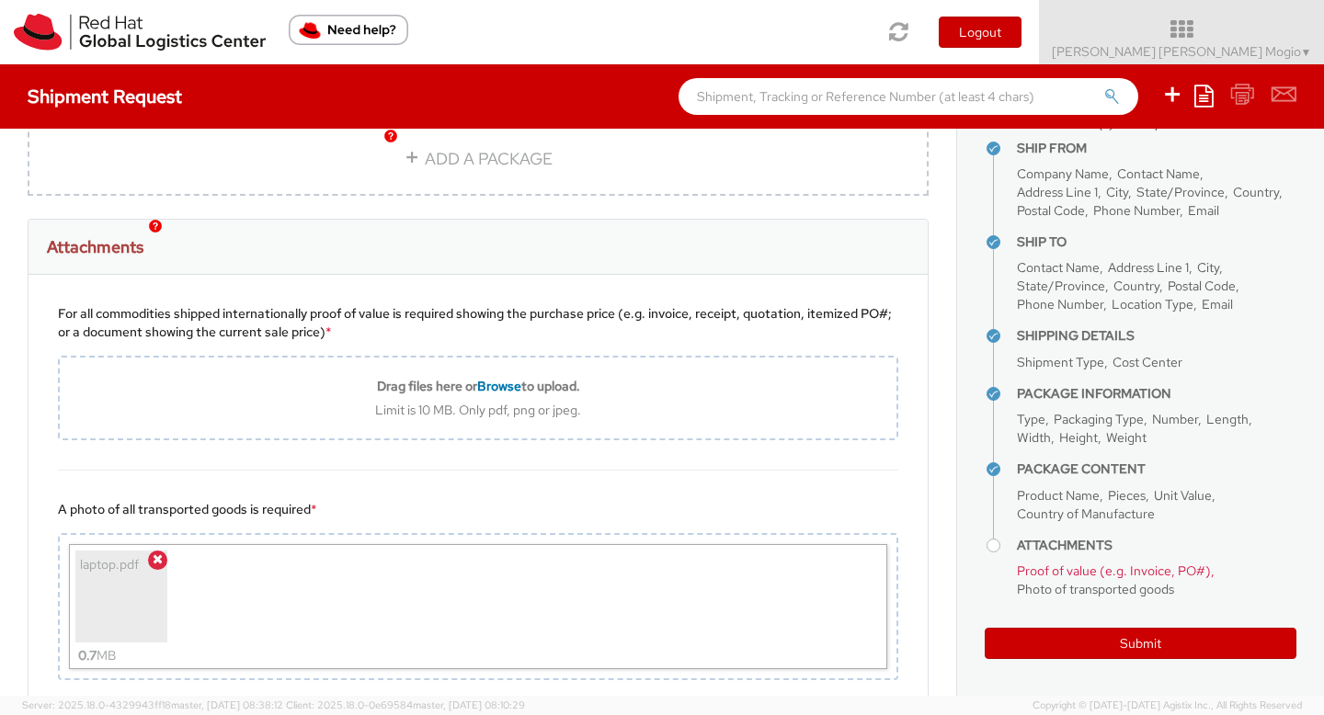
scroll to position [1399, 0]
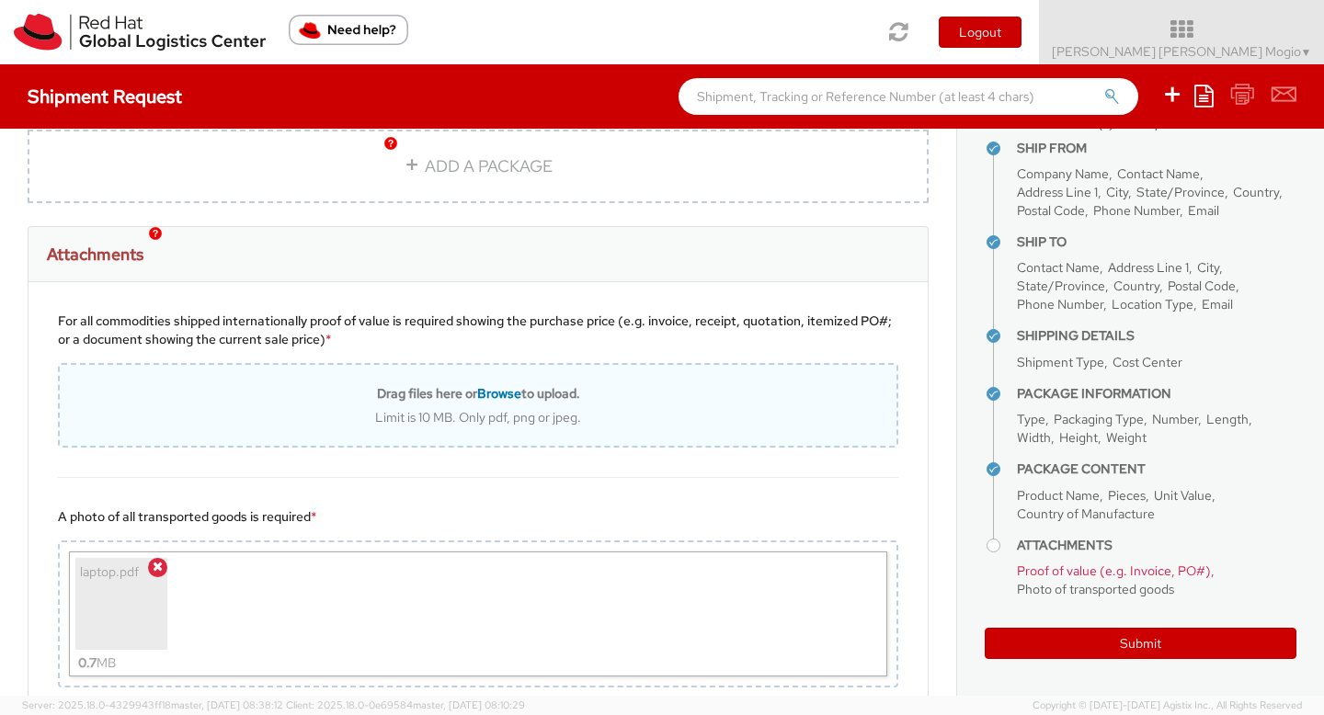
click at [491, 385] on span "Browse" at bounding box center [499, 393] width 44 height 17
type input "C:\fakepath\laptop.pdf"
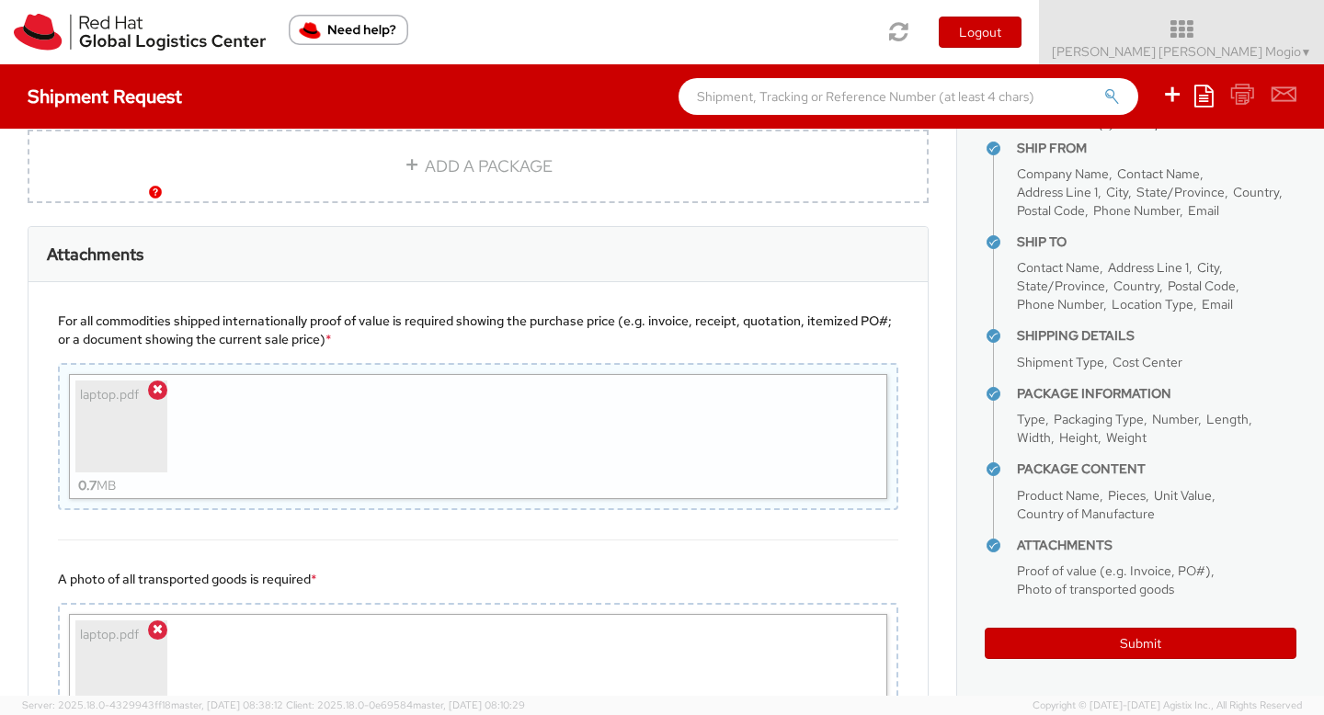
scroll to position [1736, 0]
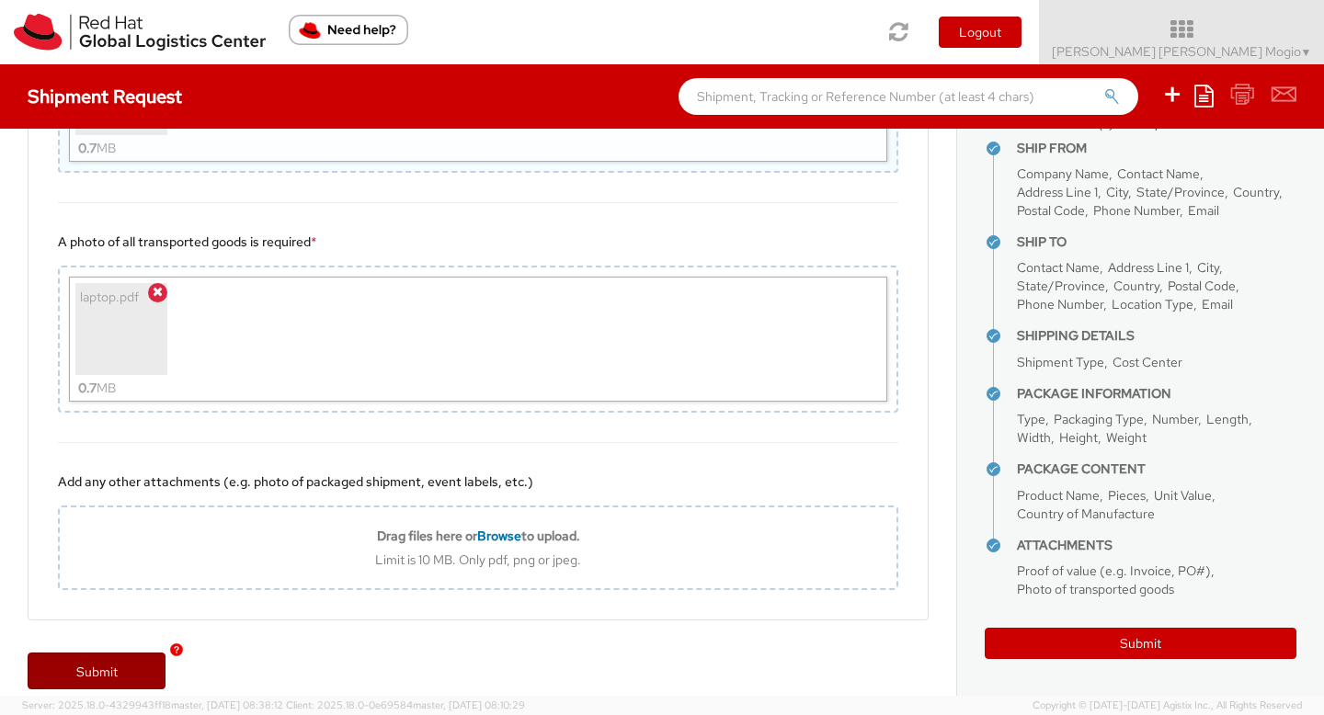
click at [112, 653] on link "Submit" at bounding box center [97, 671] width 138 height 37
